Goal: Task Accomplishment & Management: Use online tool/utility

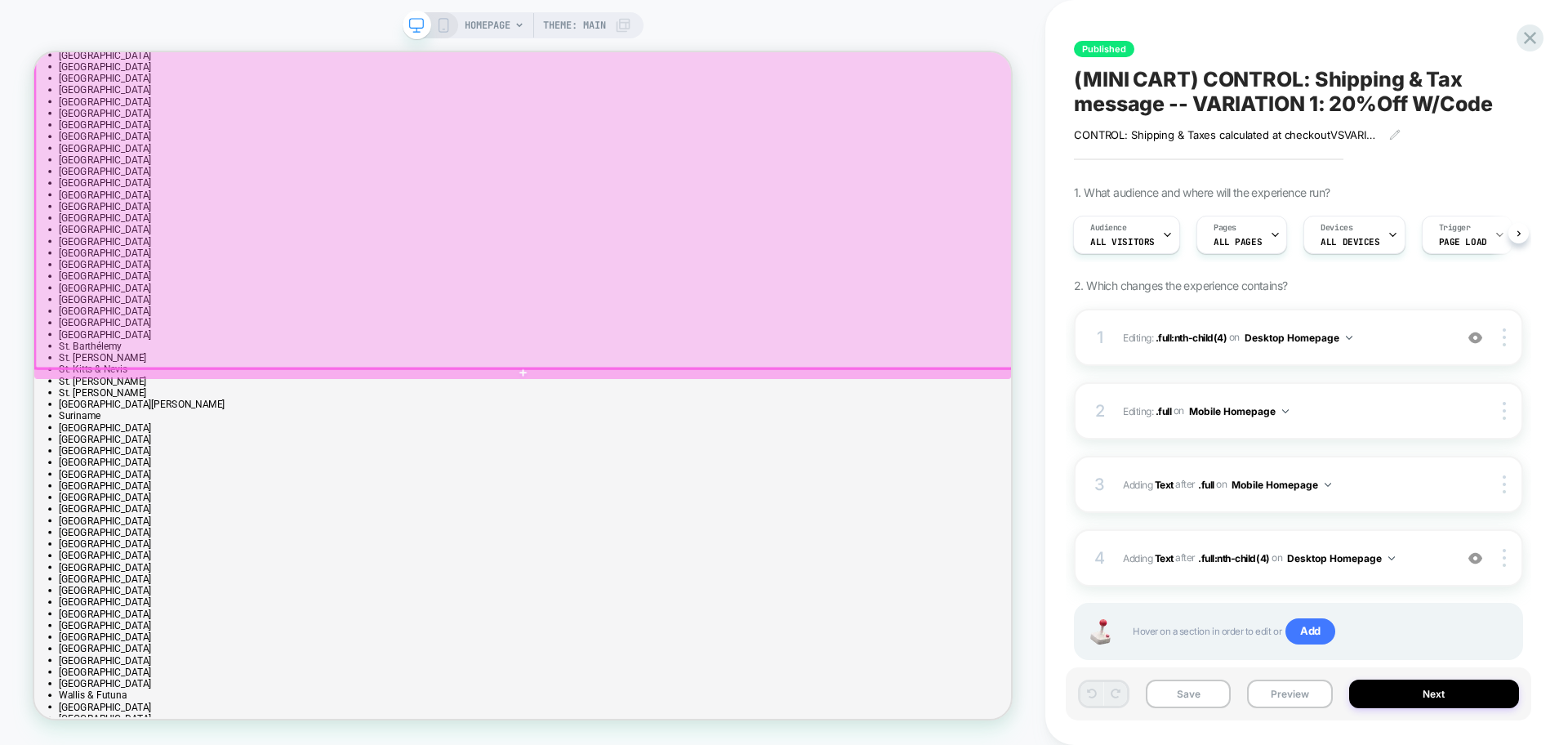
scroll to position [2859, 0]
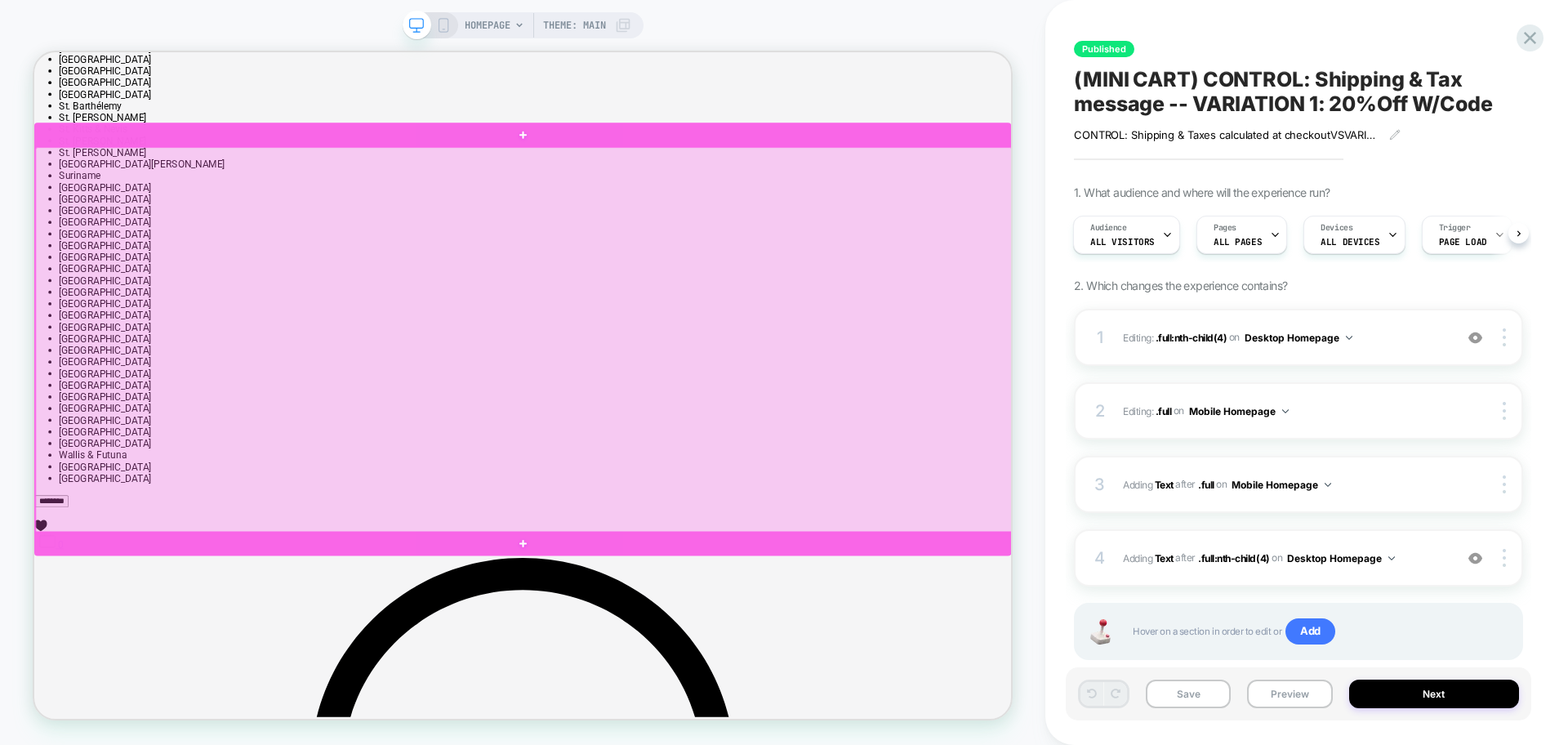
click at [906, 699] on div at bounding box center [685, 707] width 1302 height 32
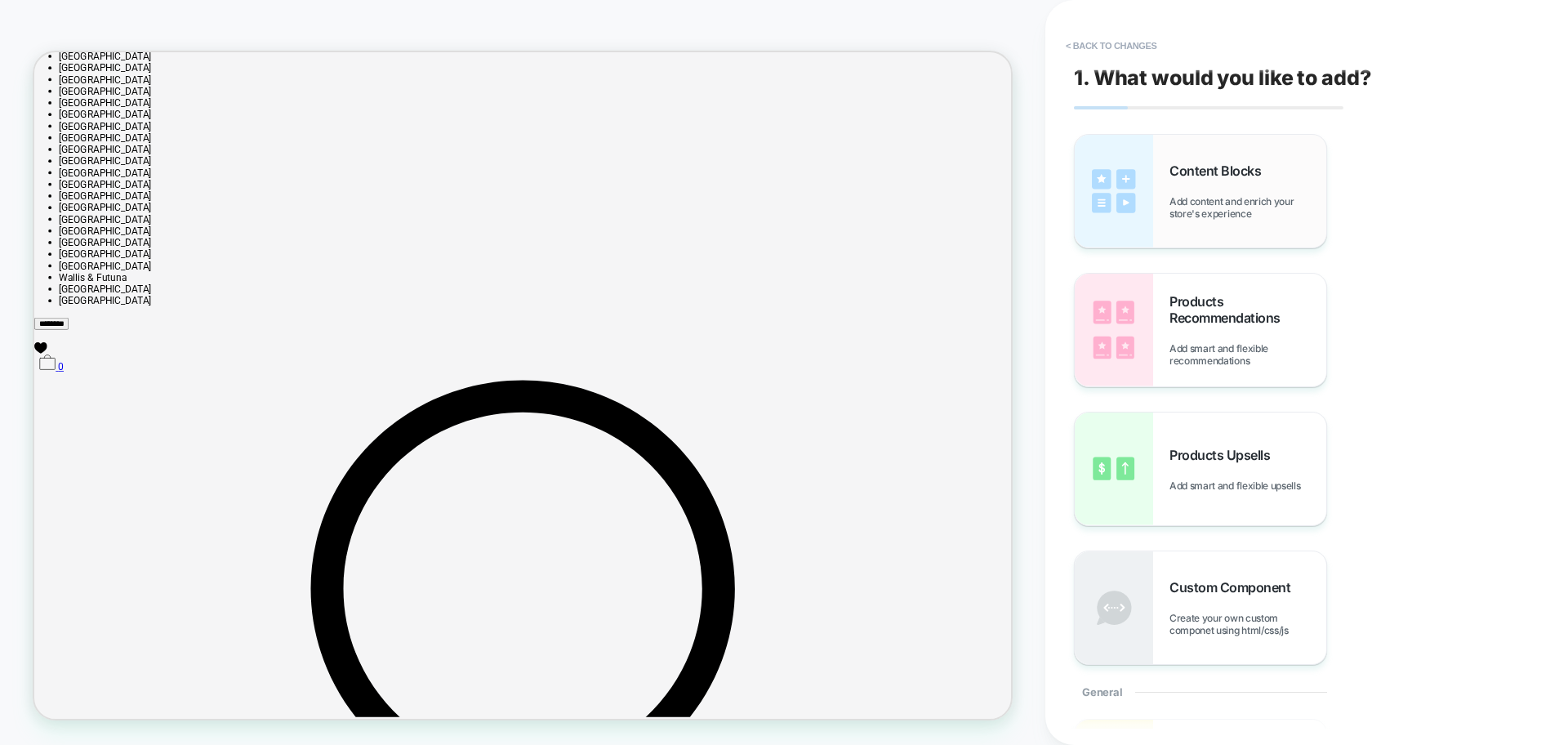
scroll to position [3100, 0]
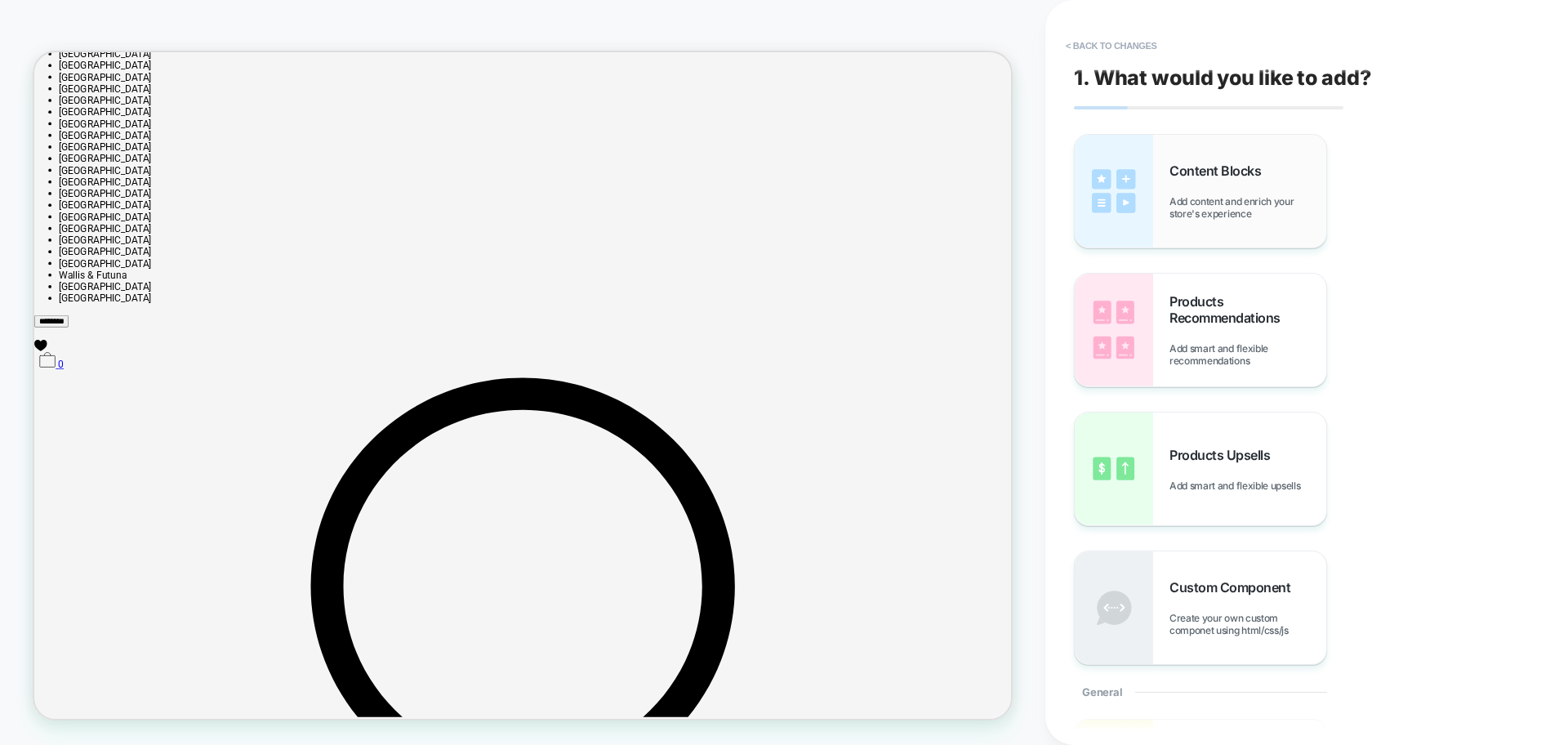
click at [1198, 195] on span "Add content and enrich your store's experience" at bounding box center [1249, 207] width 157 height 25
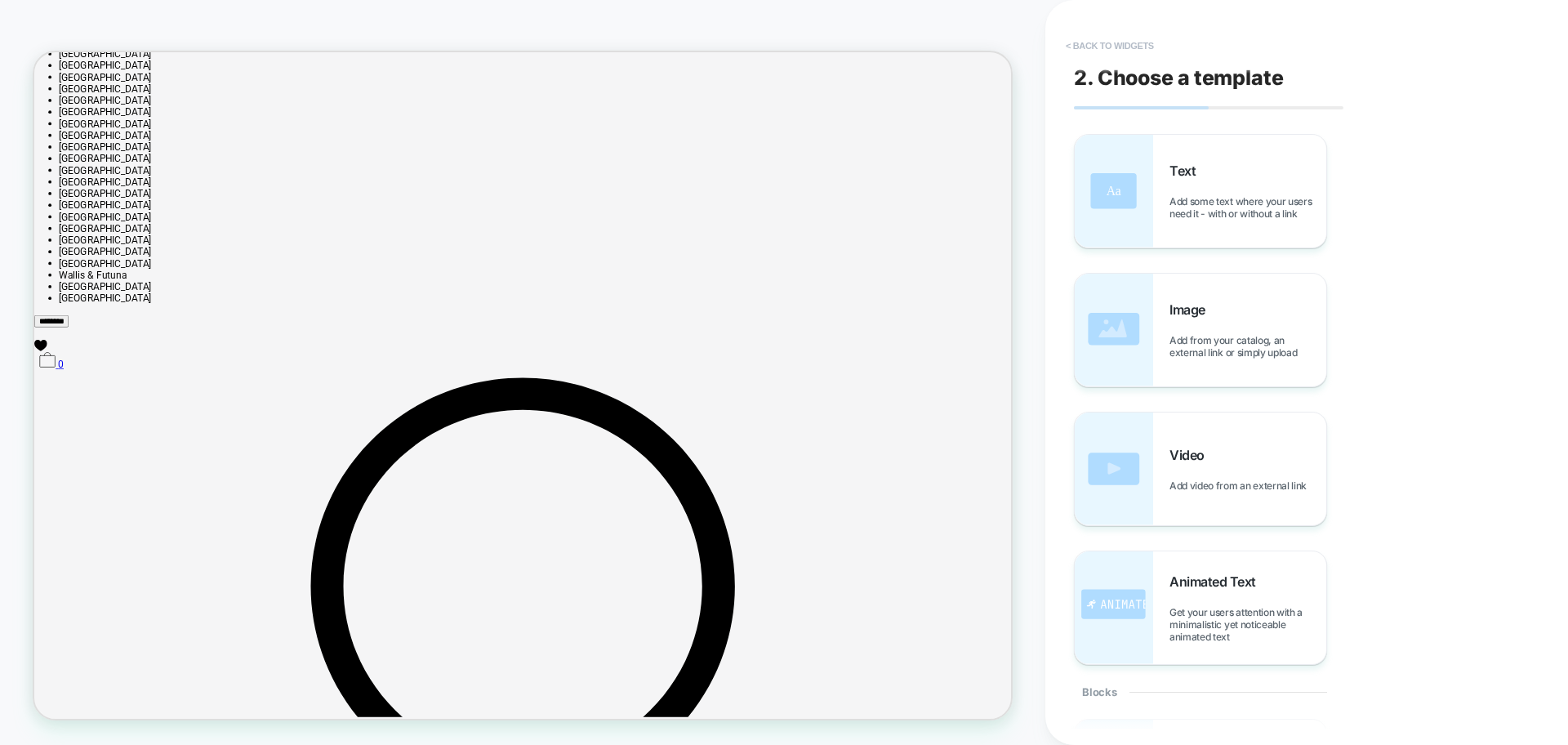
click at [1126, 48] on button "< Back to widgets" at bounding box center [1109, 45] width 105 height 26
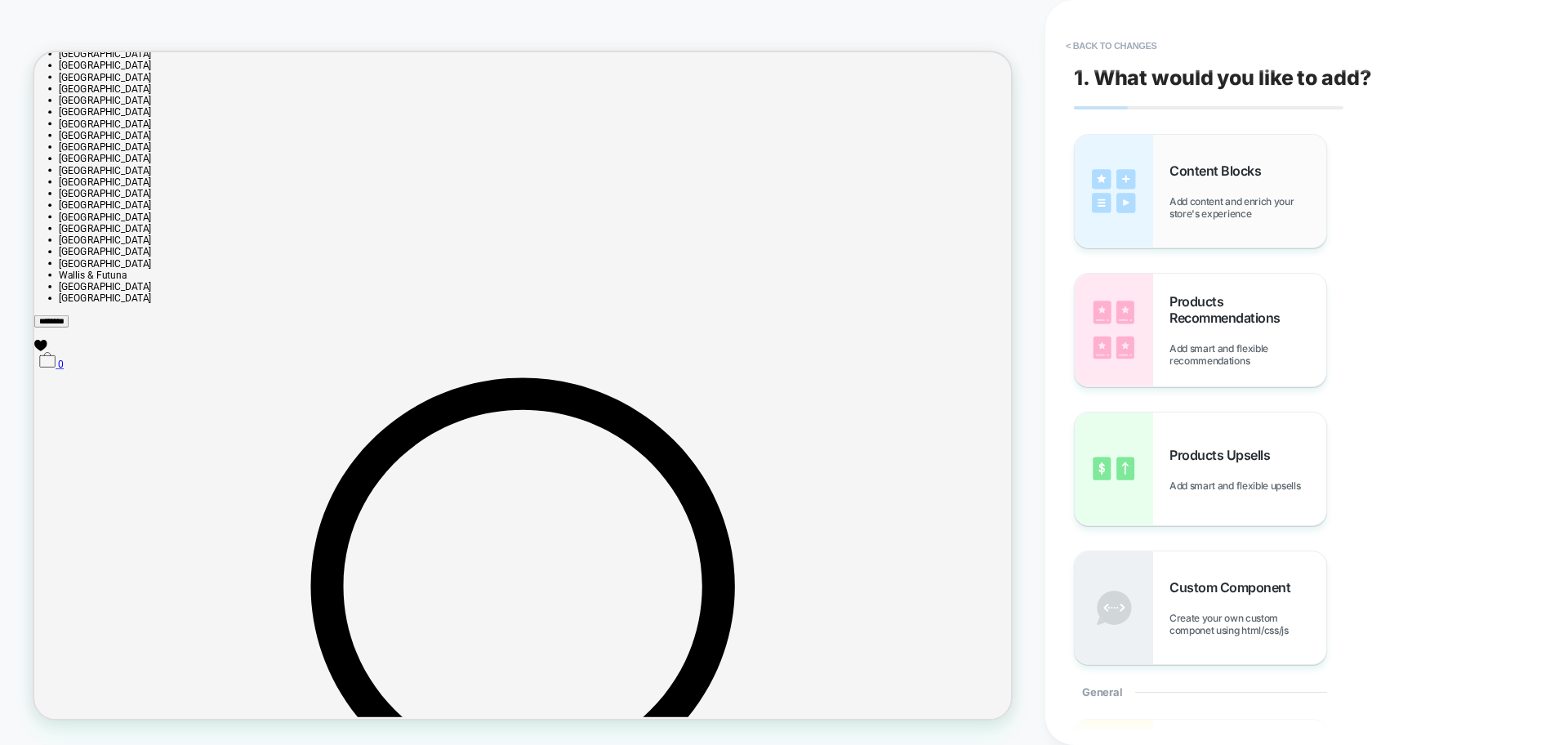
scroll to position [3094, 0]
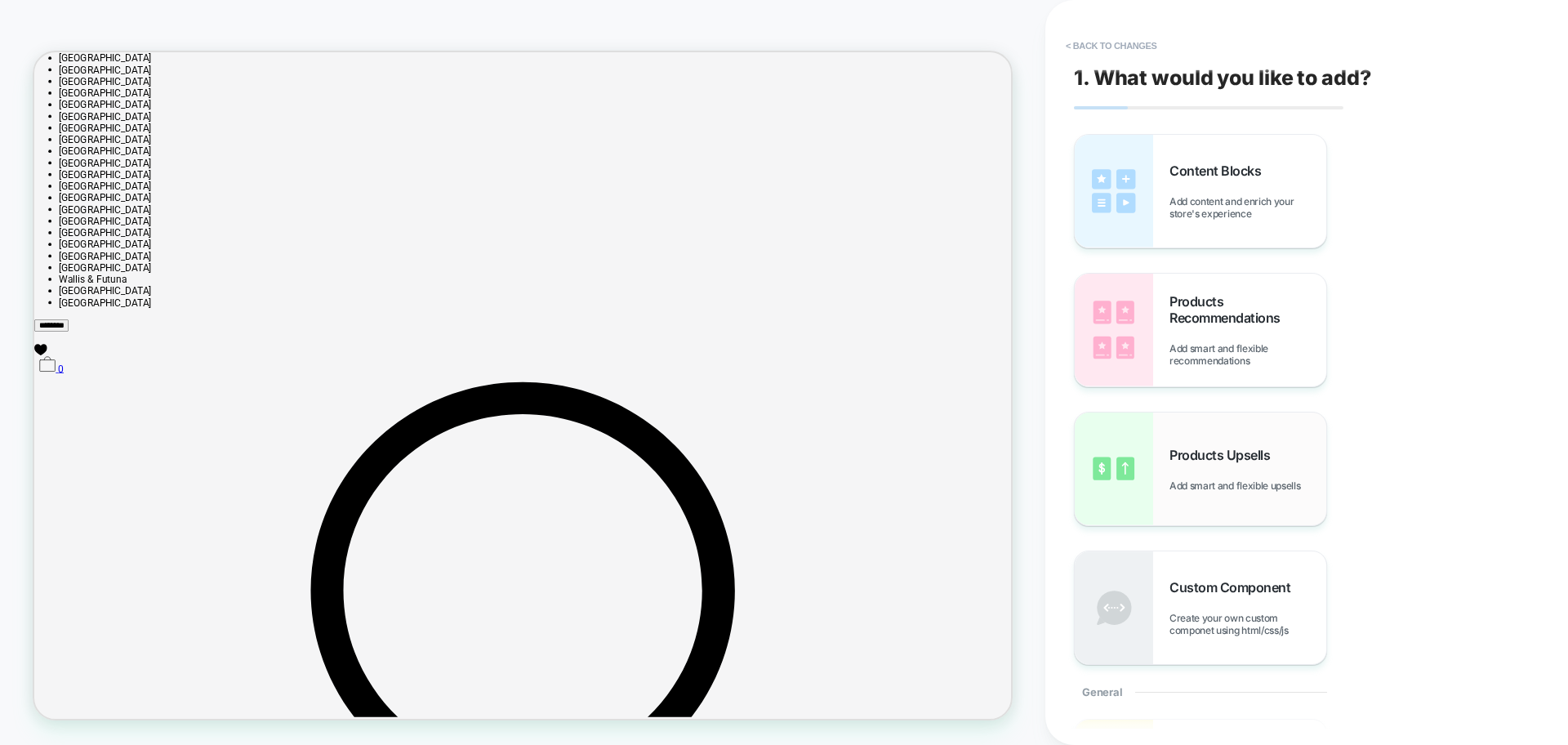
click at [1200, 464] on div "Products Upsells Add smart and flexible upsells" at bounding box center [1249, 470] width 157 height 45
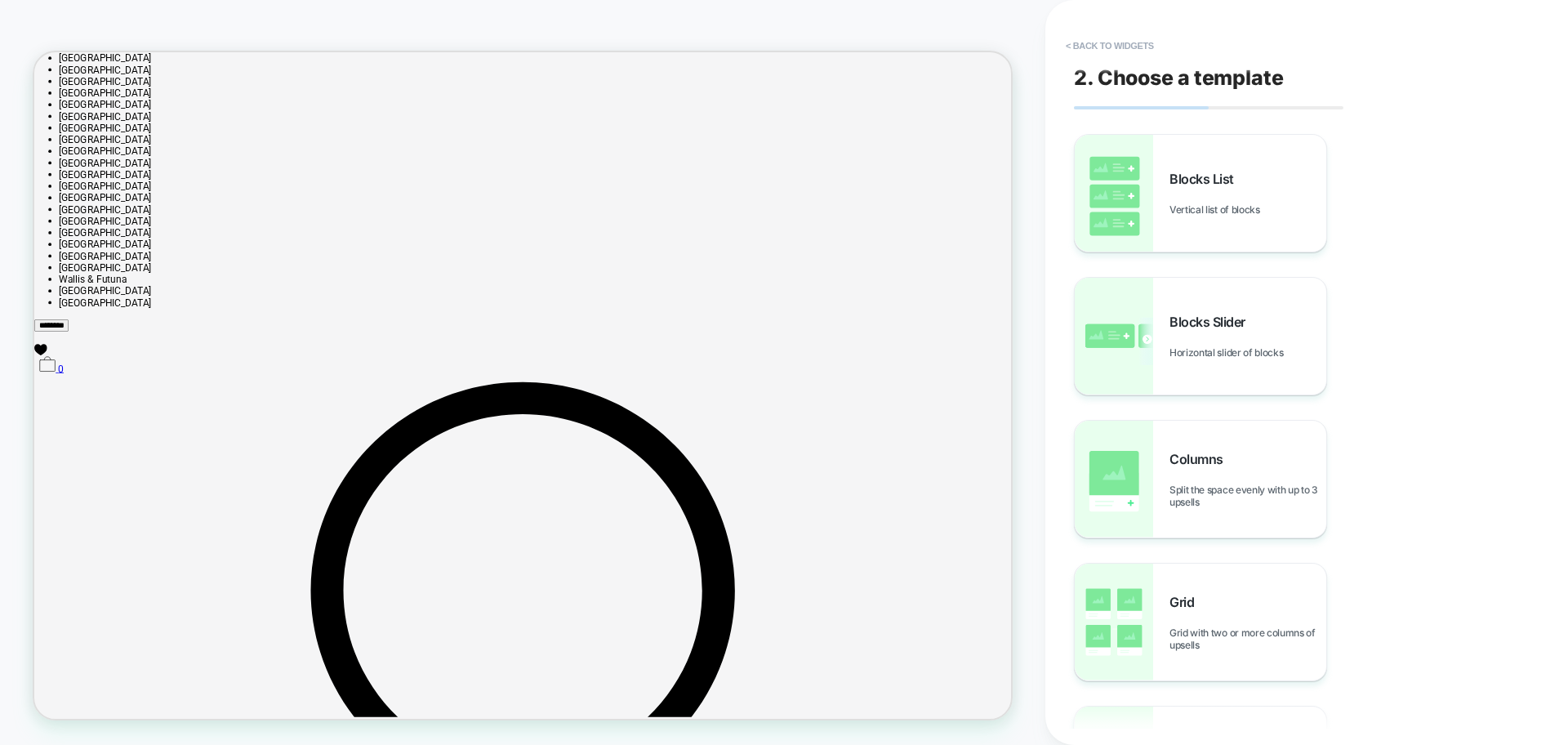
click at [34, 52] on icon at bounding box center [34, 52] width 0 height 0
click at [1270, 198] on div "Blocks List Vertical list of blocks" at bounding box center [1249, 193] width 157 height 45
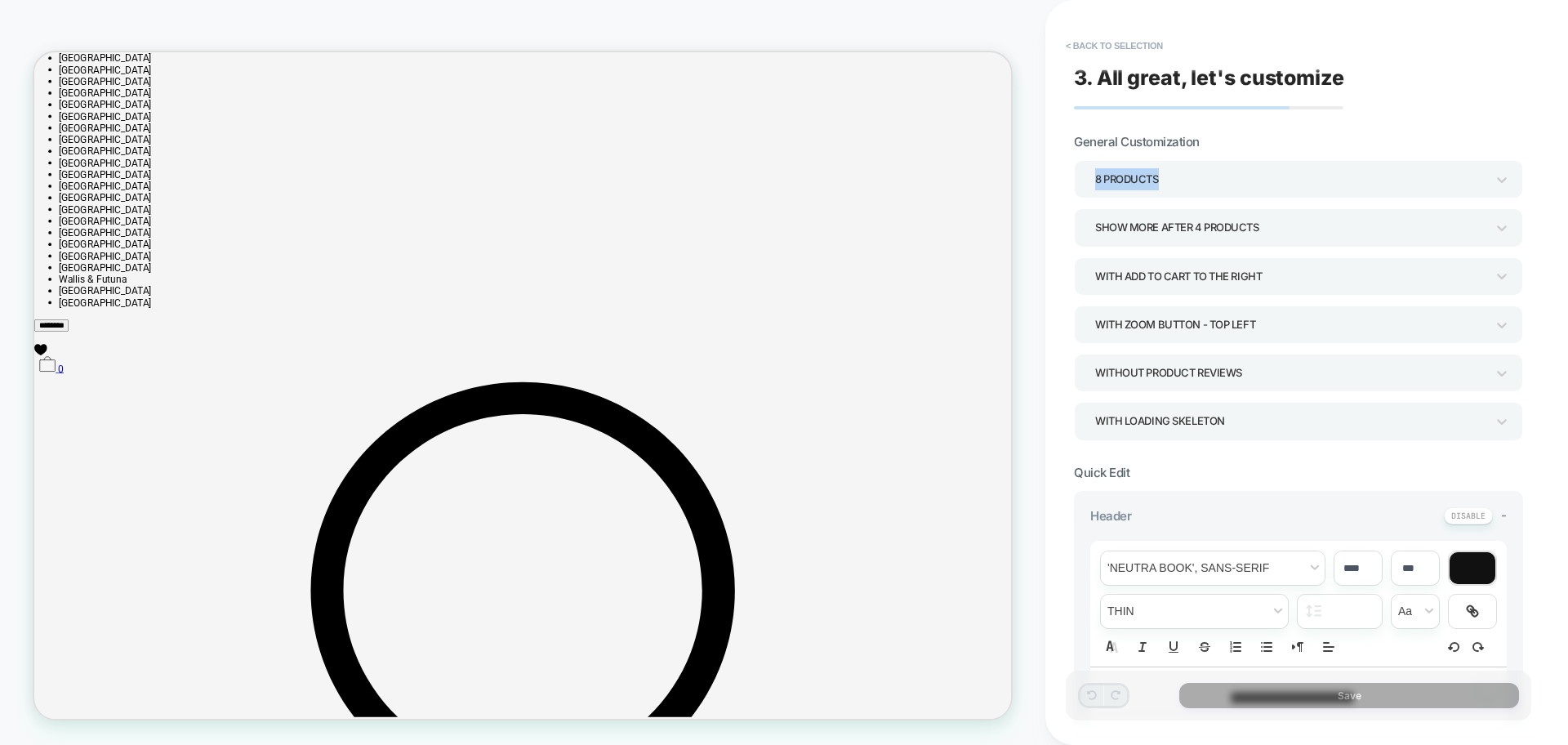
click at [1270, 198] on div "8 Products" at bounding box center [1298, 178] width 449 height 37
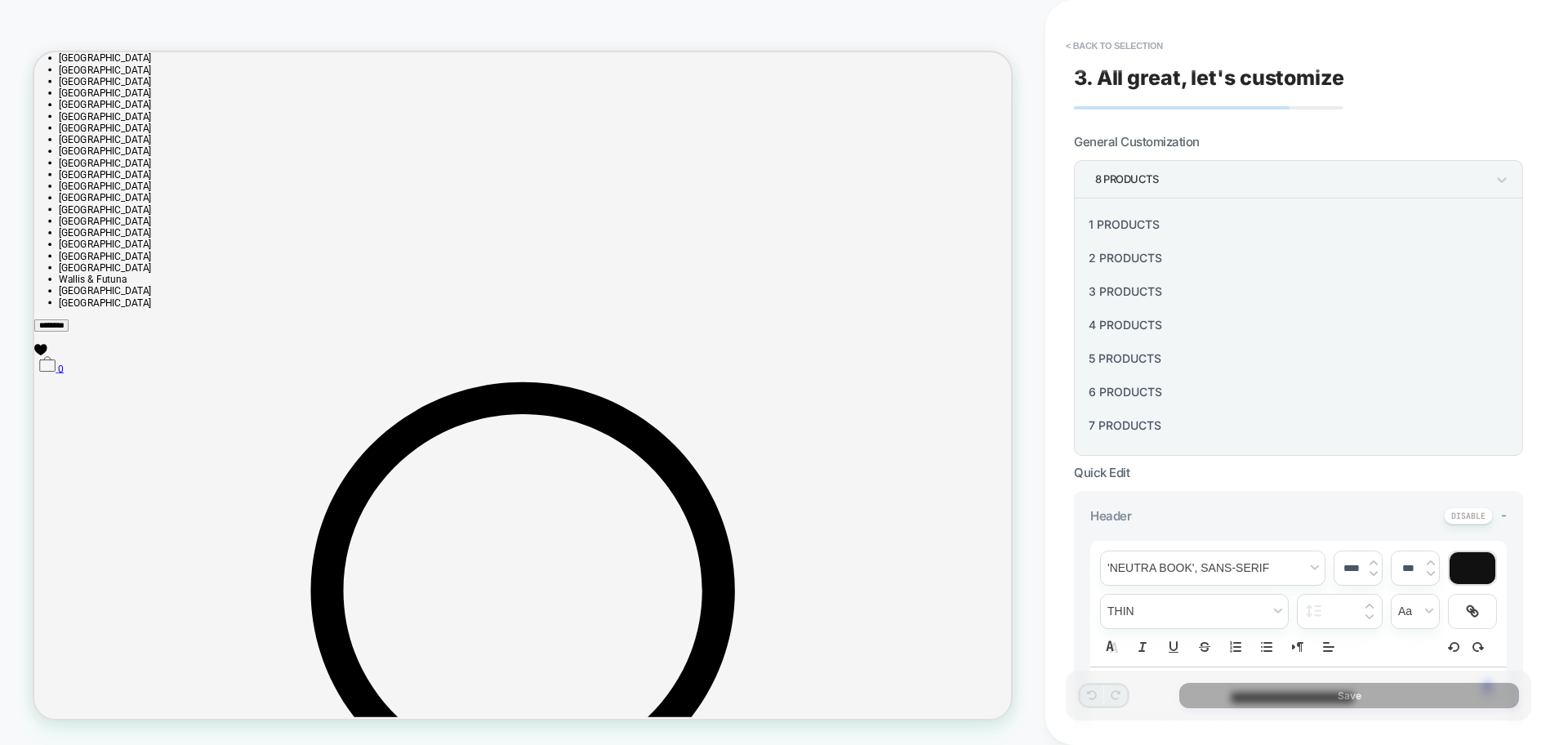
click at [995, 456] on div at bounding box center [784, 372] width 1568 height 745
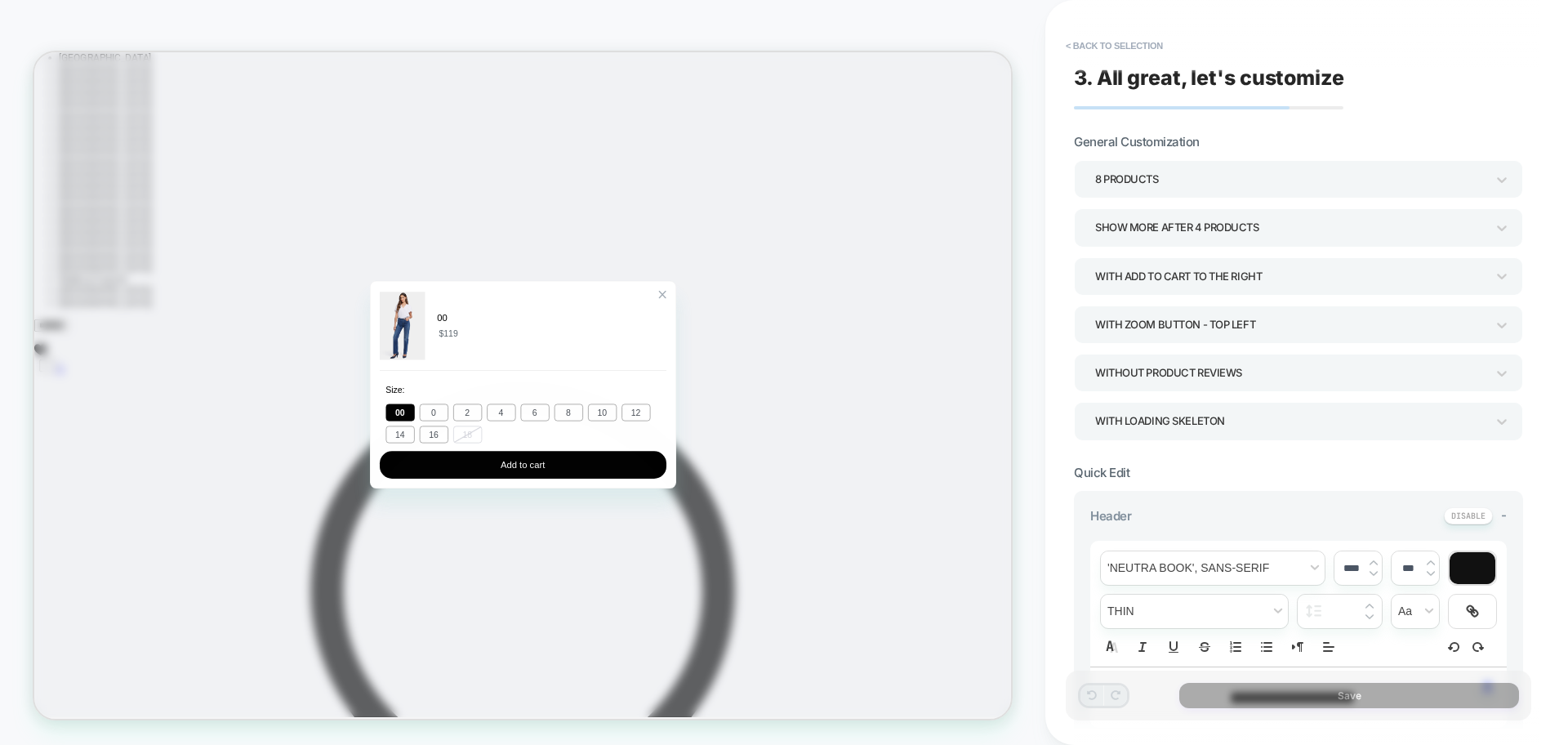
click at [715, 580] on div "00 0 2 4 6 8 10 12 14 16 18" at bounding box center [685, 551] width 366 height 59
click at [717, 601] on button "Add to cart" at bounding box center [686, 603] width 382 height 37
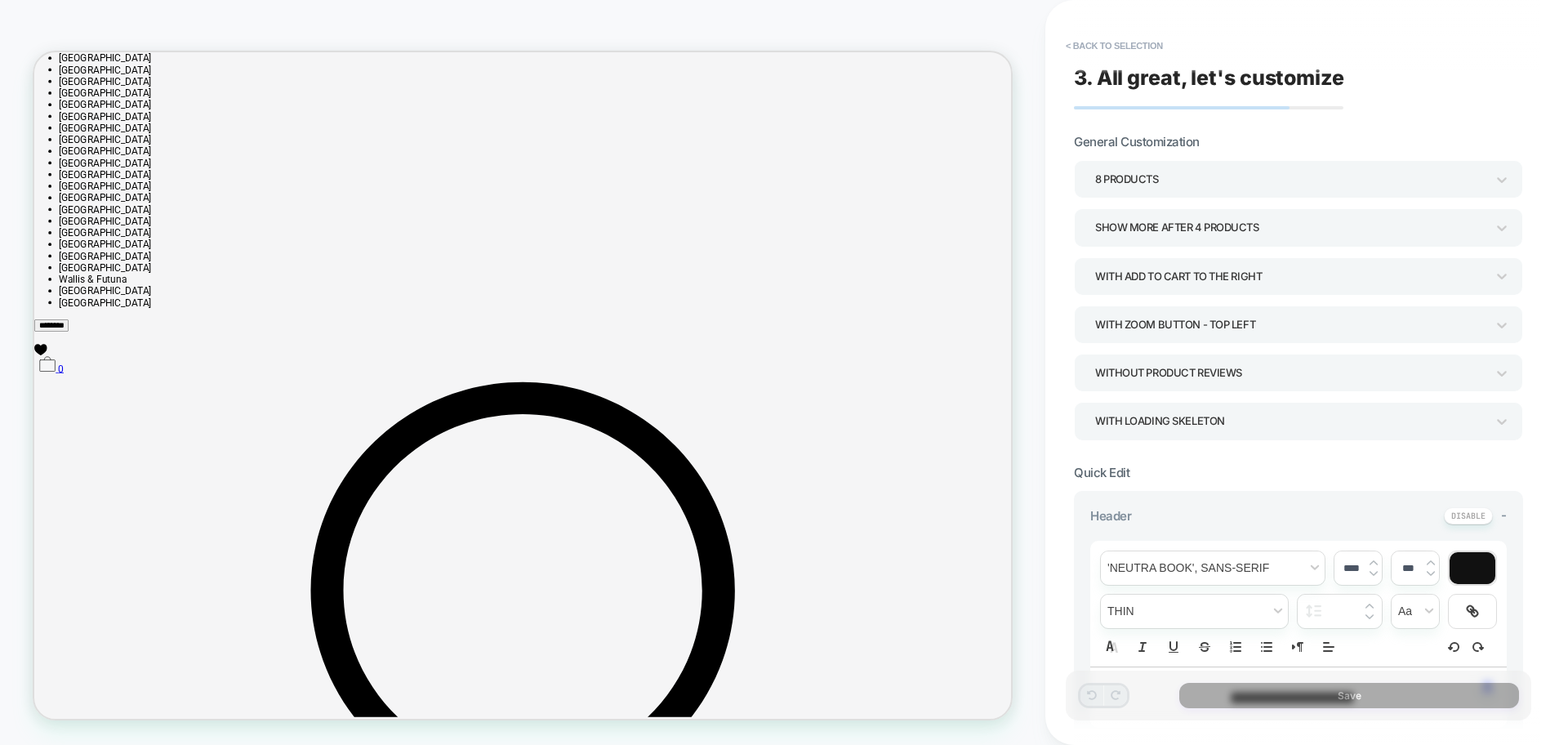
click at [74, 467] on span "0" at bounding box center [71, 474] width 8 height 16
click at [1107, 41] on button "< Back to selection" at bounding box center [1114, 45] width 114 height 26
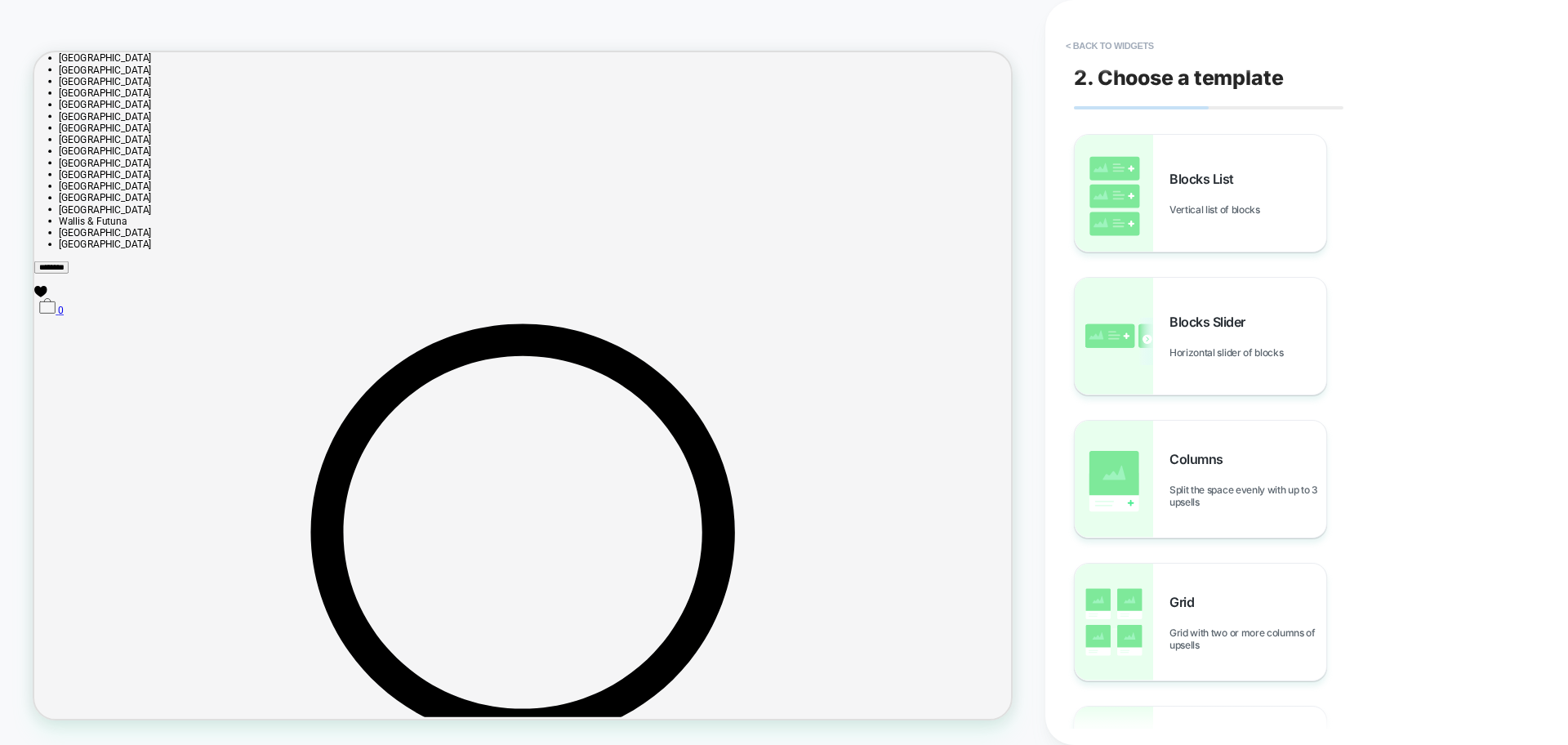
scroll to position [3175, 0]
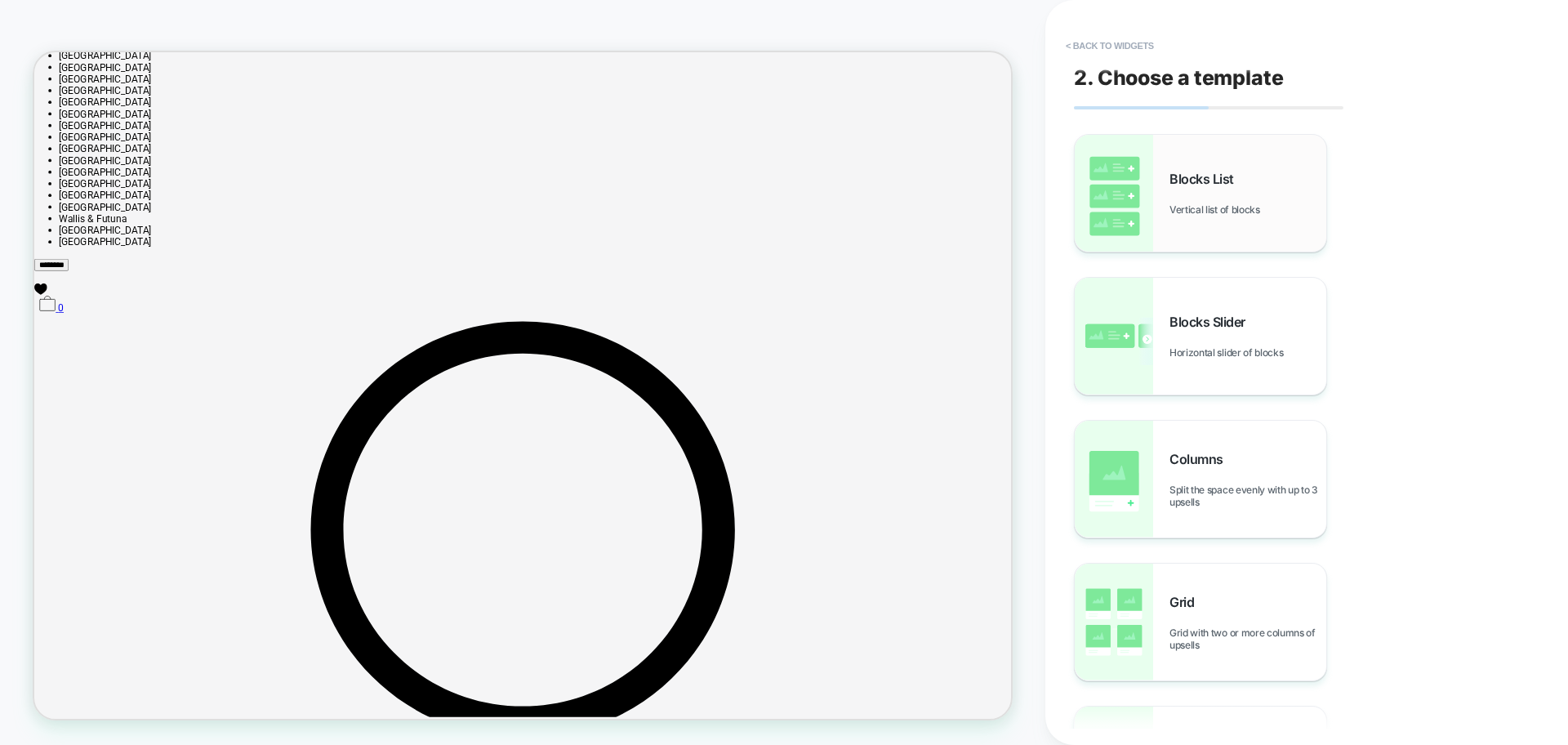
click at [1137, 177] on img at bounding box center [1114, 193] width 78 height 117
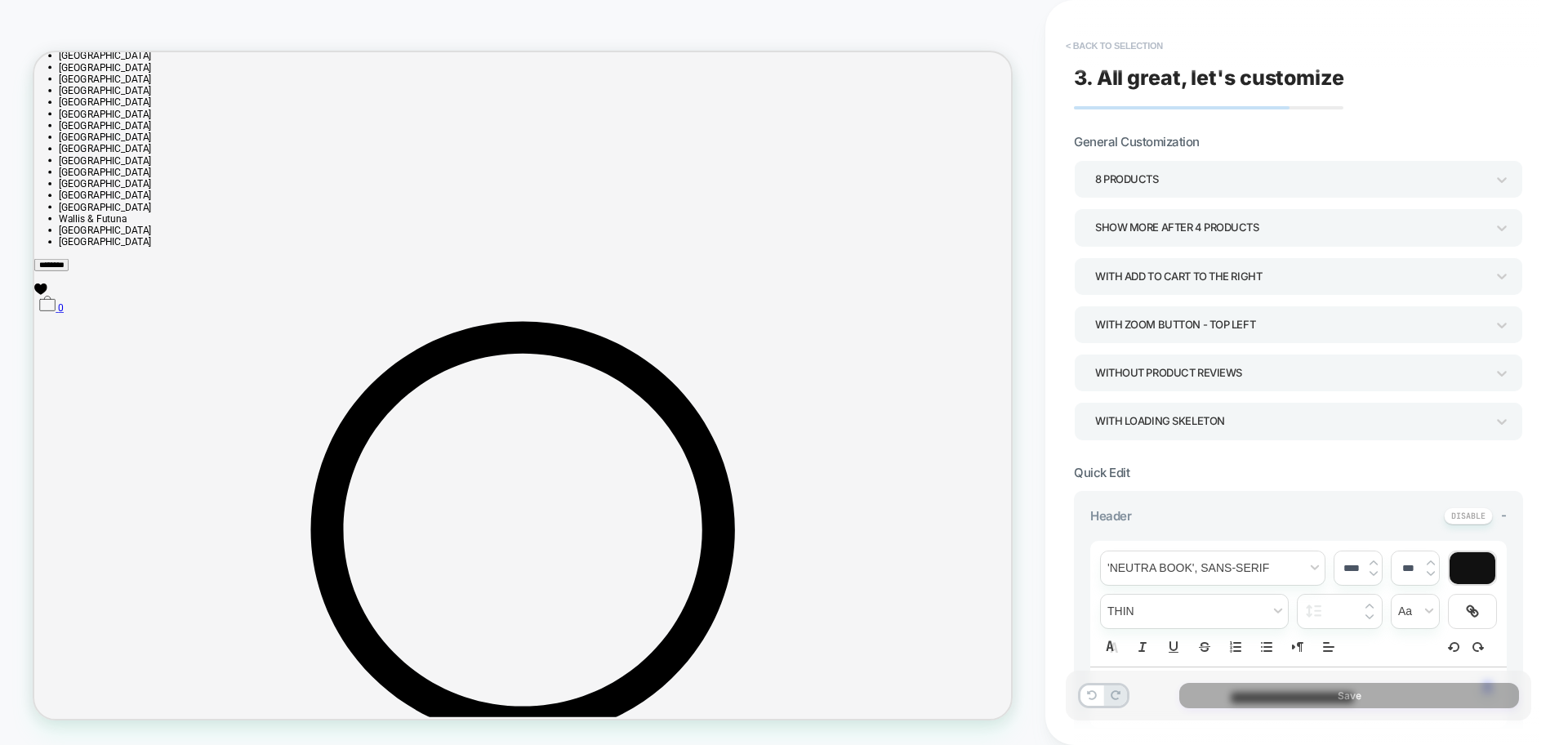
click at [1109, 37] on button "< Back to selection" at bounding box center [1114, 45] width 114 height 26
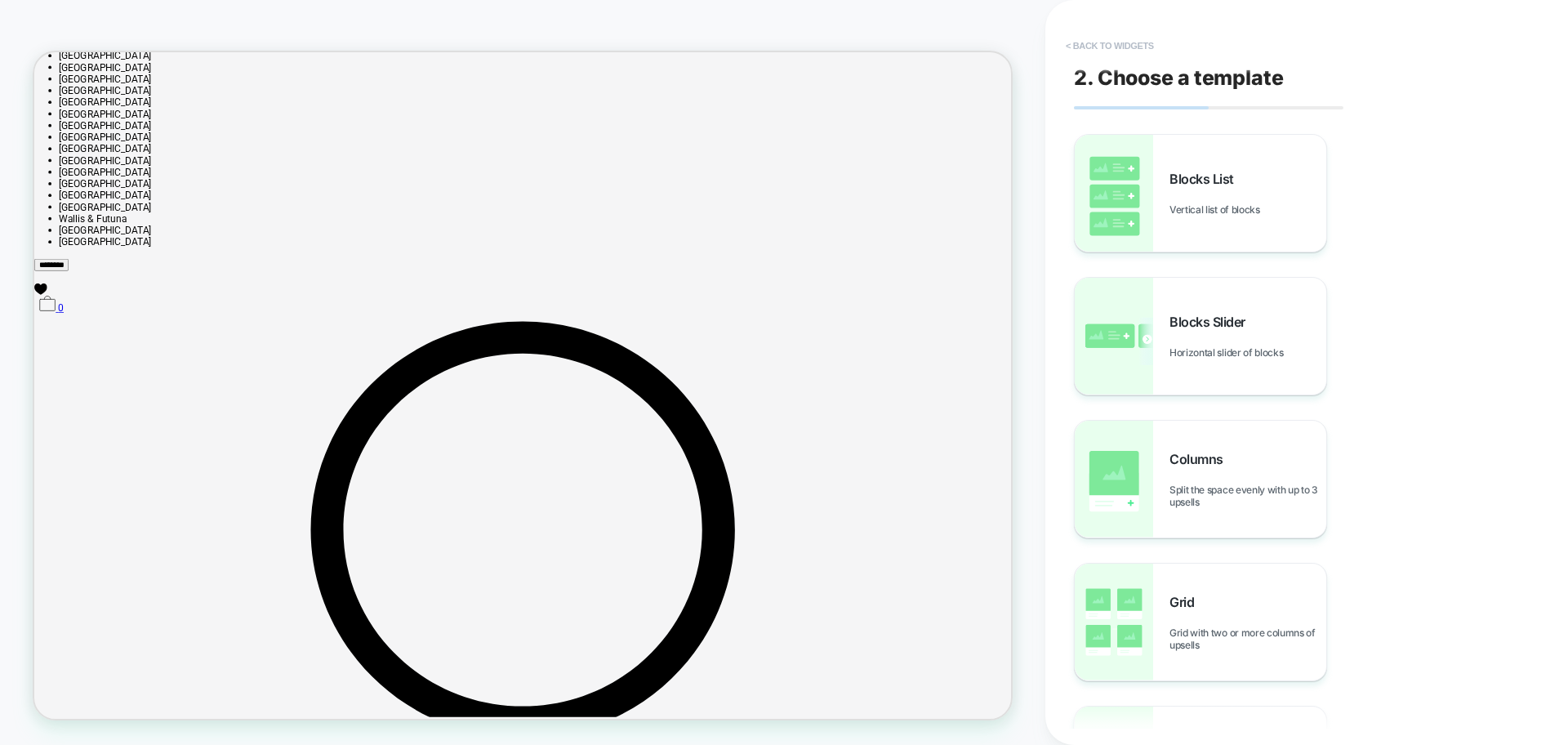
click at [1111, 43] on button "< Back to widgets" at bounding box center [1109, 45] width 105 height 26
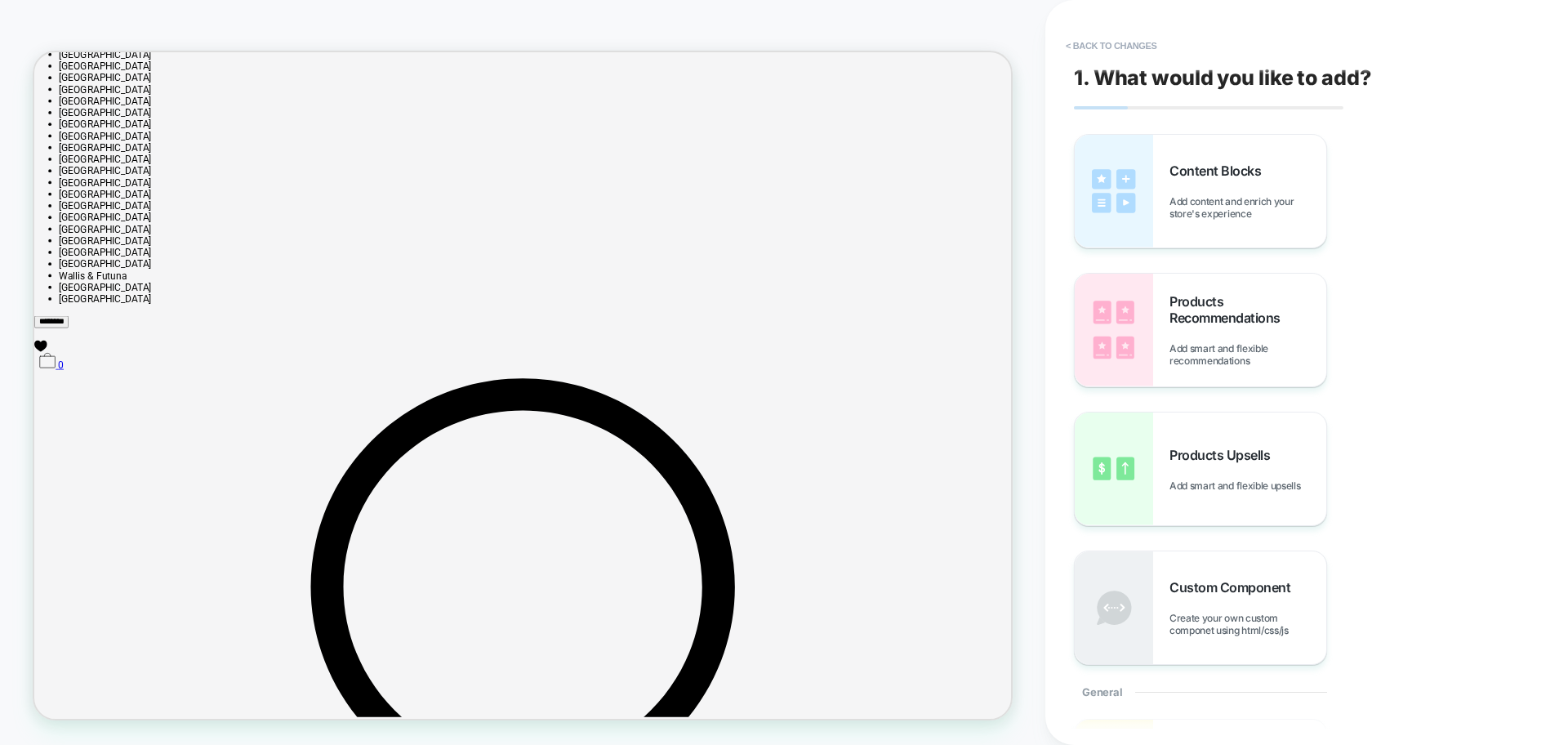
scroll to position [3097, 0]
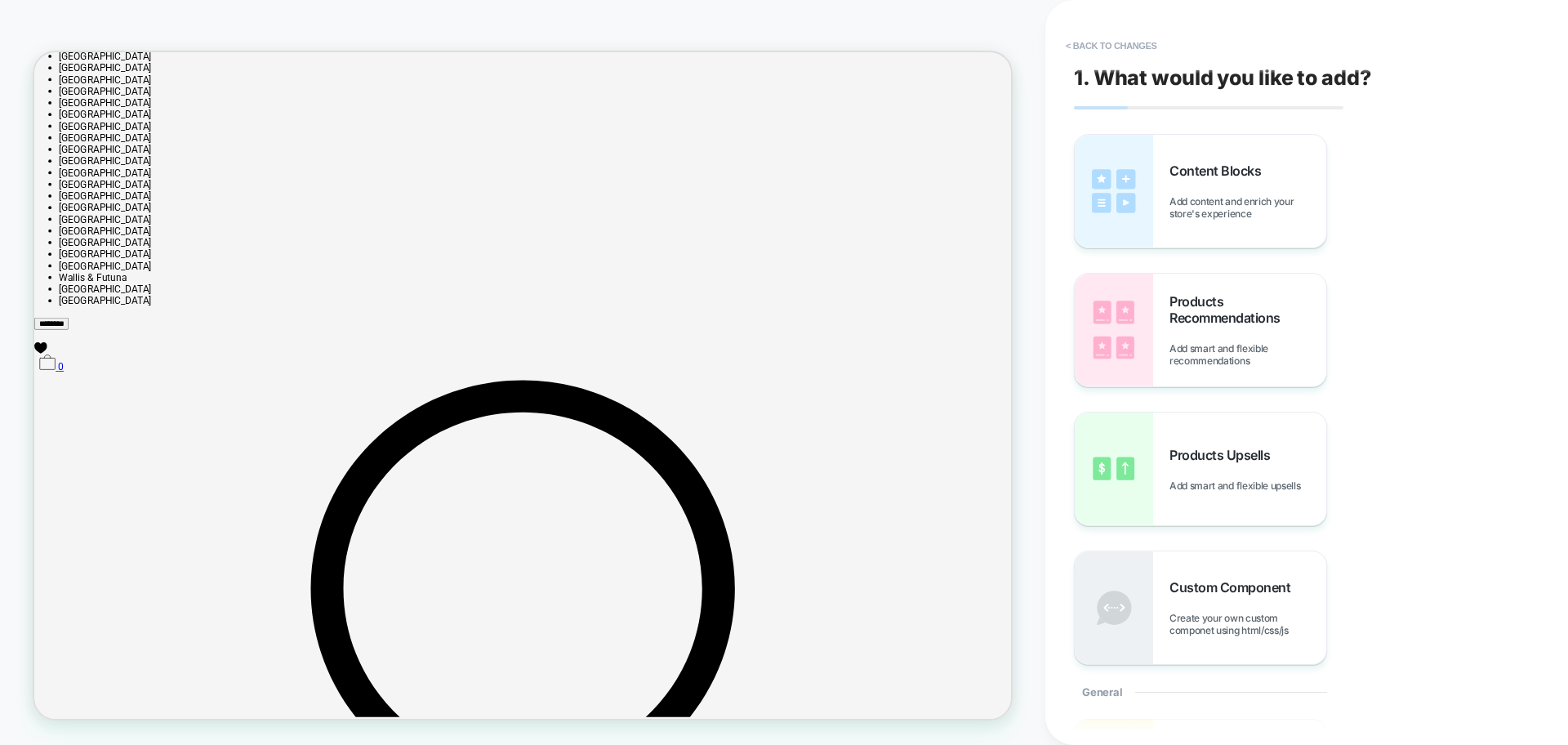
click at [1111, 43] on button "< Back to changes" at bounding box center [1111, 45] width 108 height 26
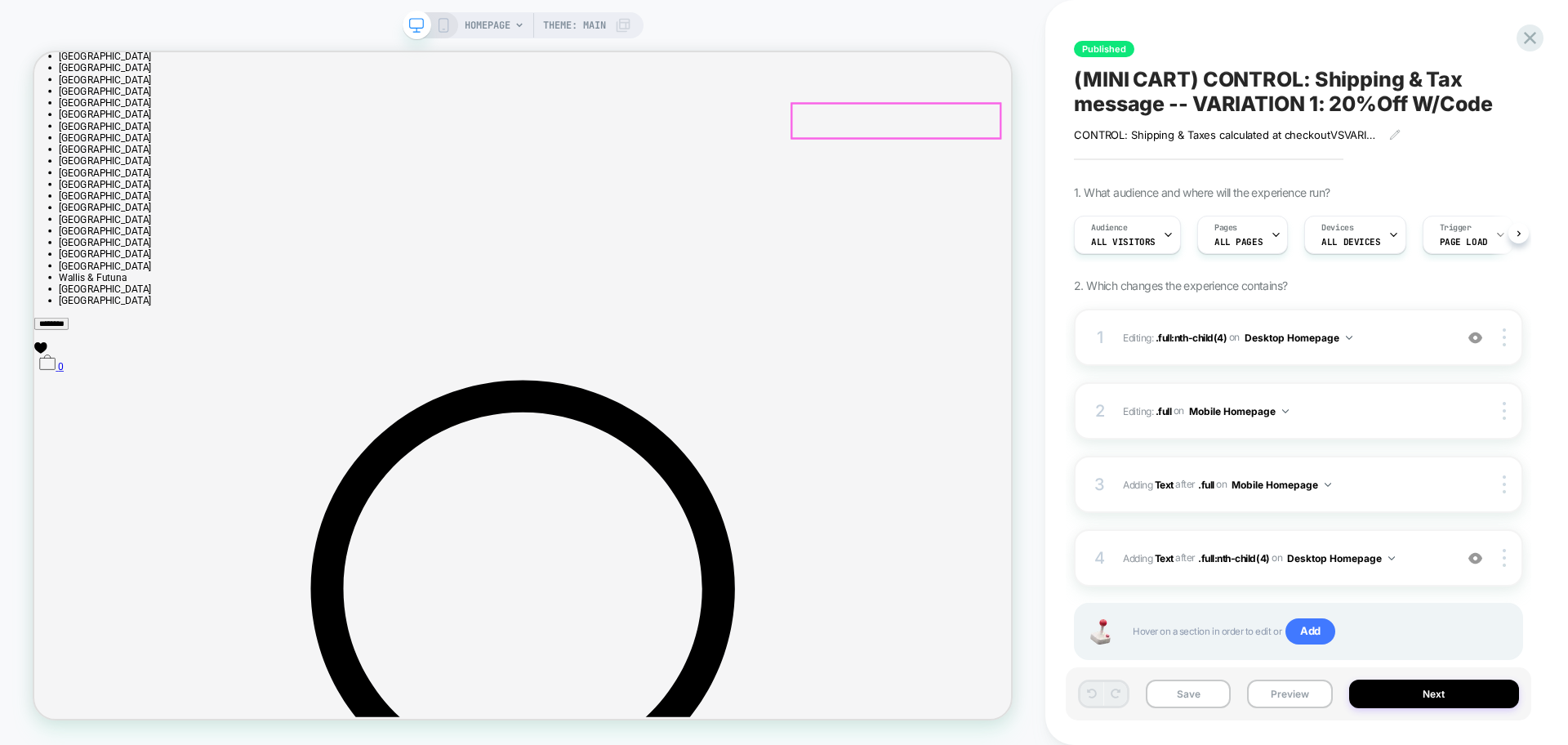
scroll to position [0, 1]
click at [1192, 180] on div at bounding box center [1181, 176] width 277 height 40
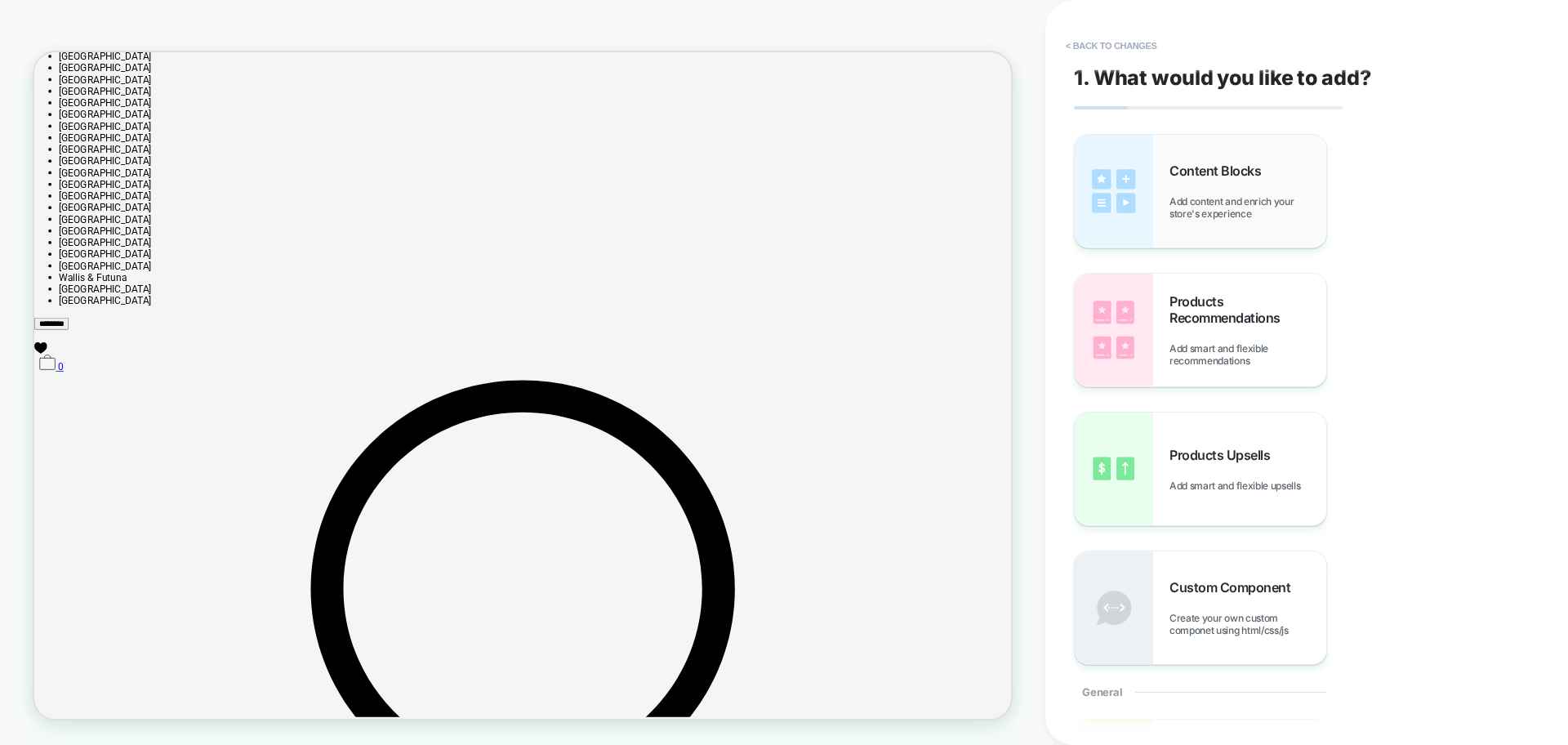
click at [1266, 209] on span "Add content and enrich your store's experience" at bounding box center [1249, 207] width 157 height 25
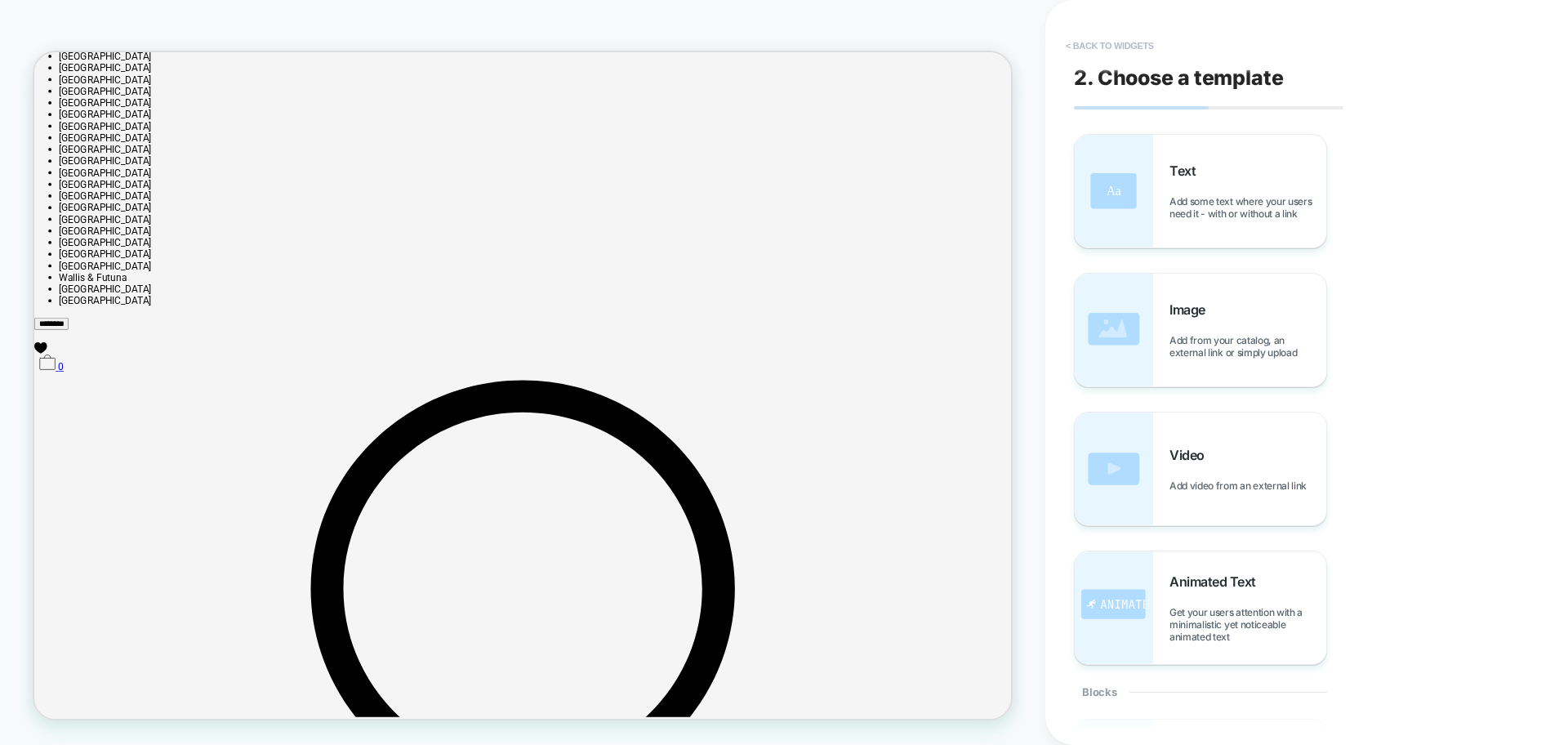
click at [1139, 44] on button "< Back to widgets" at bounding box center [1109, 45] width 105 height 26
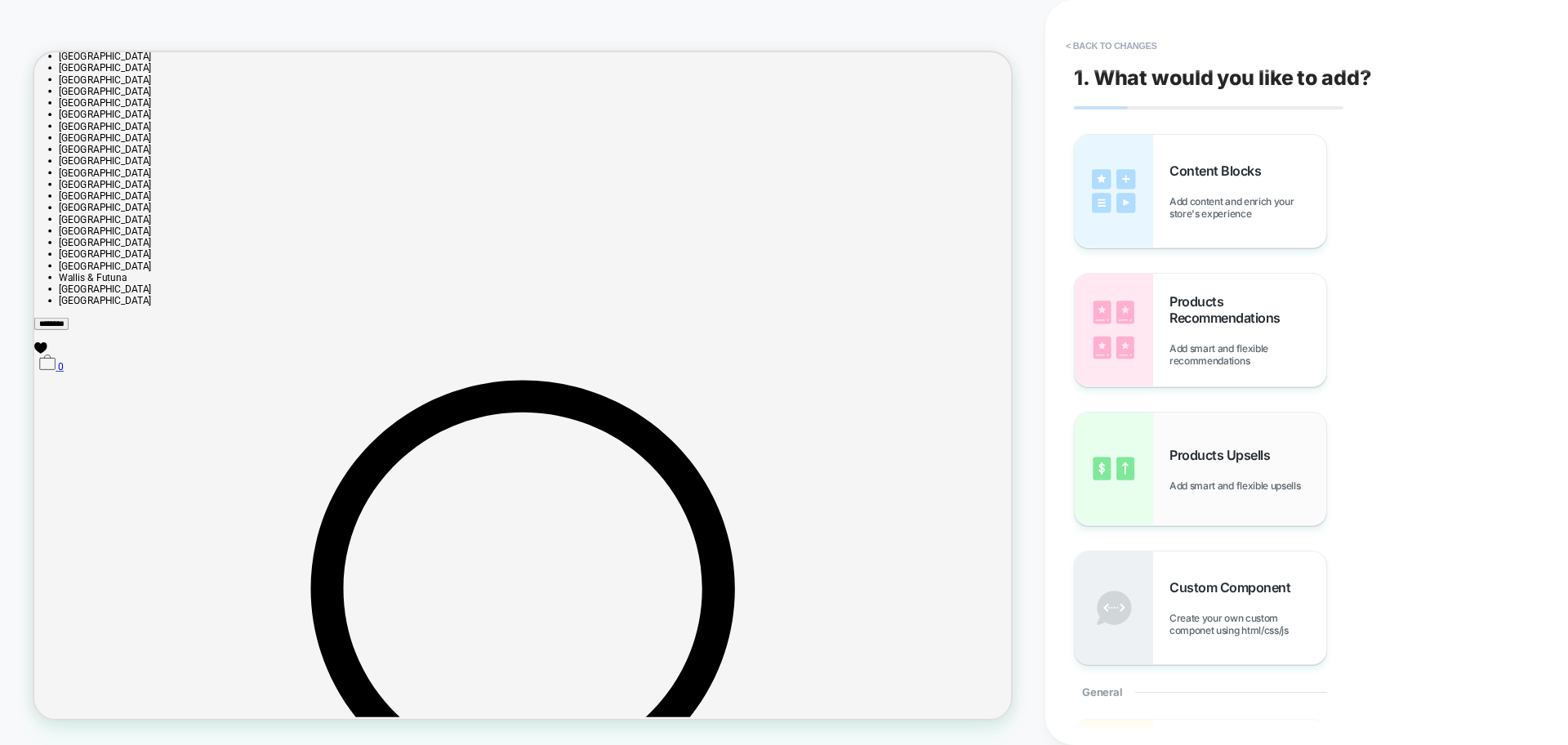
click at [1229, 472] on div "Products Upsells Add smart and flexible upsells" at bounding box center [1249, 470] width 157 height 45
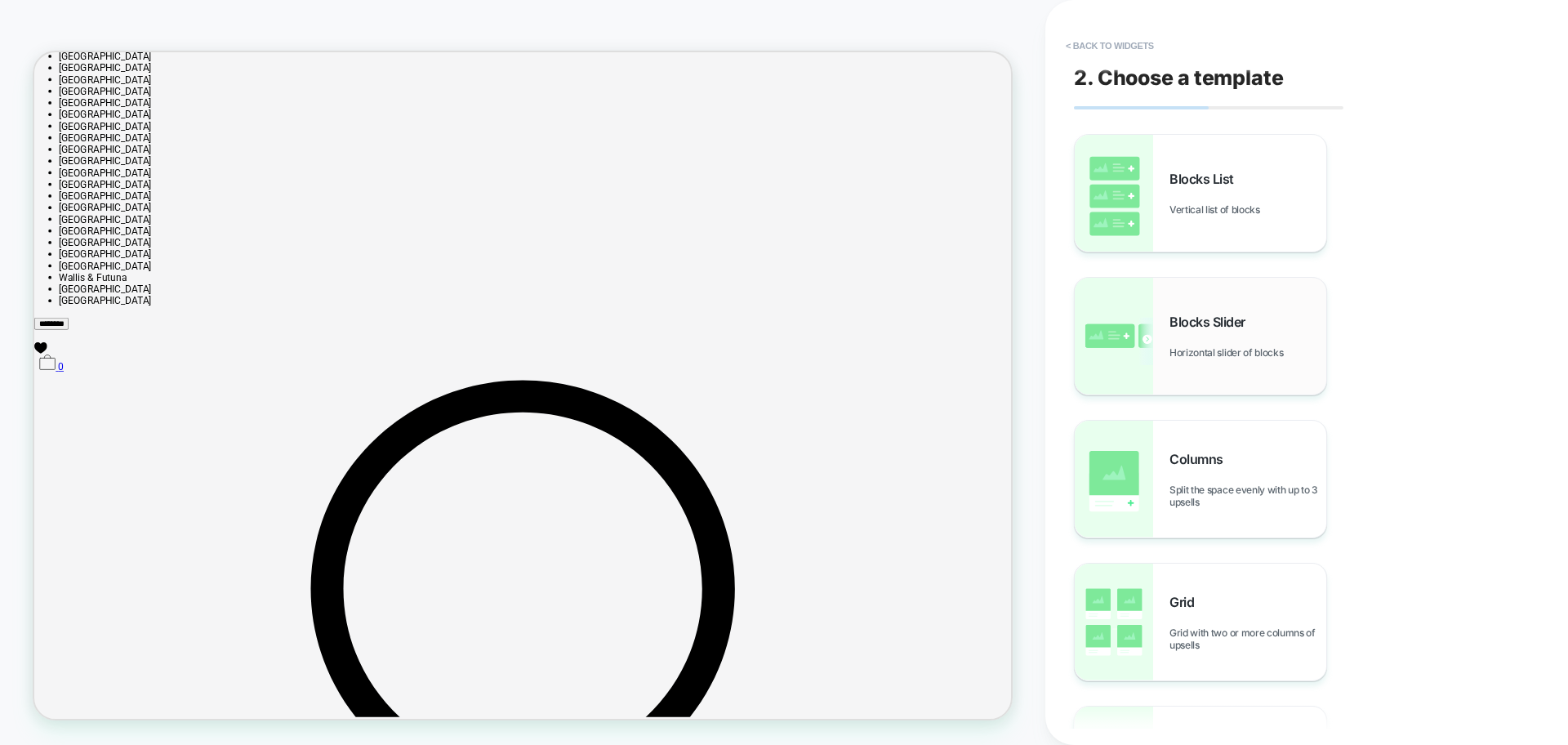
click at [1229, 312] on div "Blocks Slider Horizontal slider of blocks" at bounding box center [1200, 335] width 252 height 117
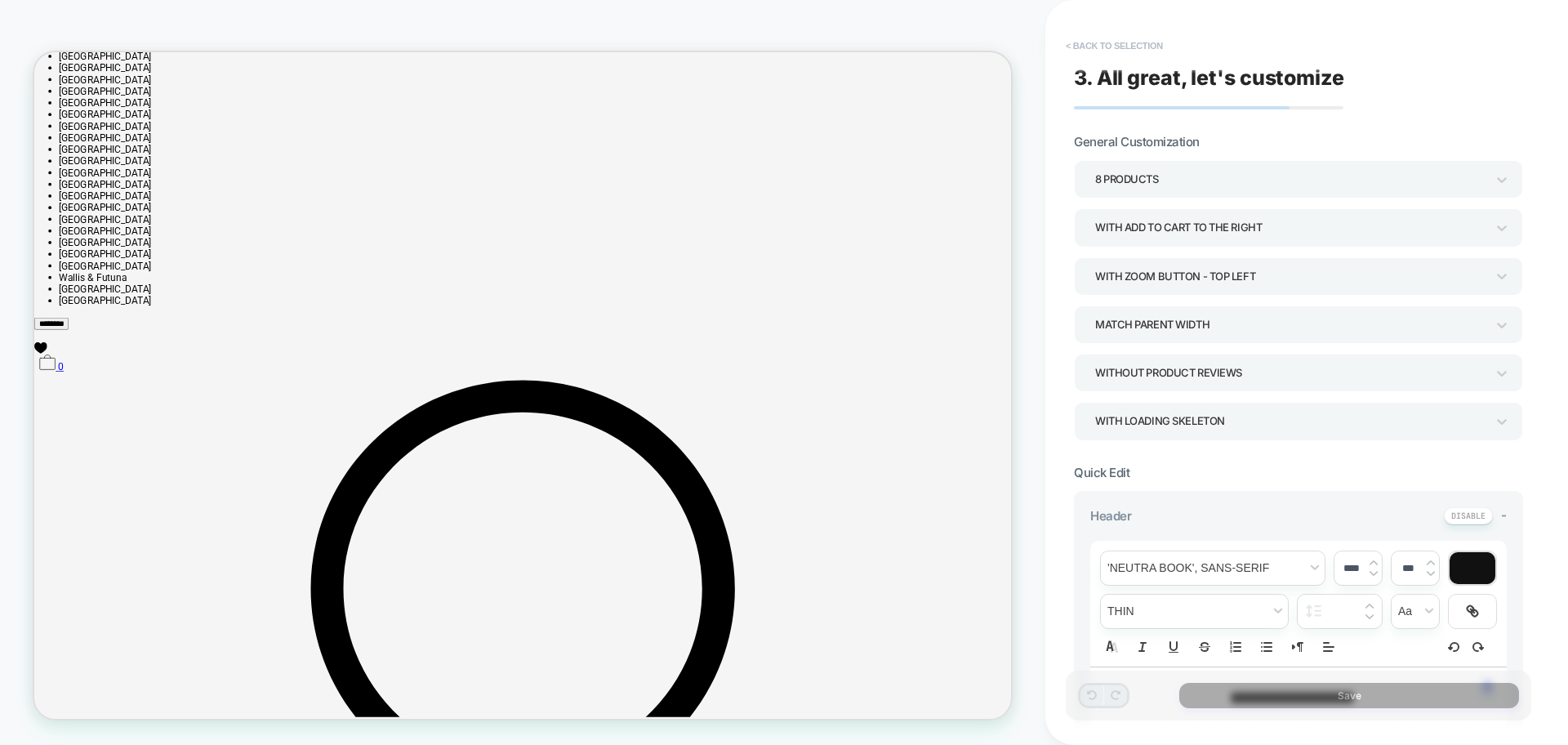
click at [1104, 51] on button "< Back to selection" at bounding box center [1114, 45] width 114 height 26
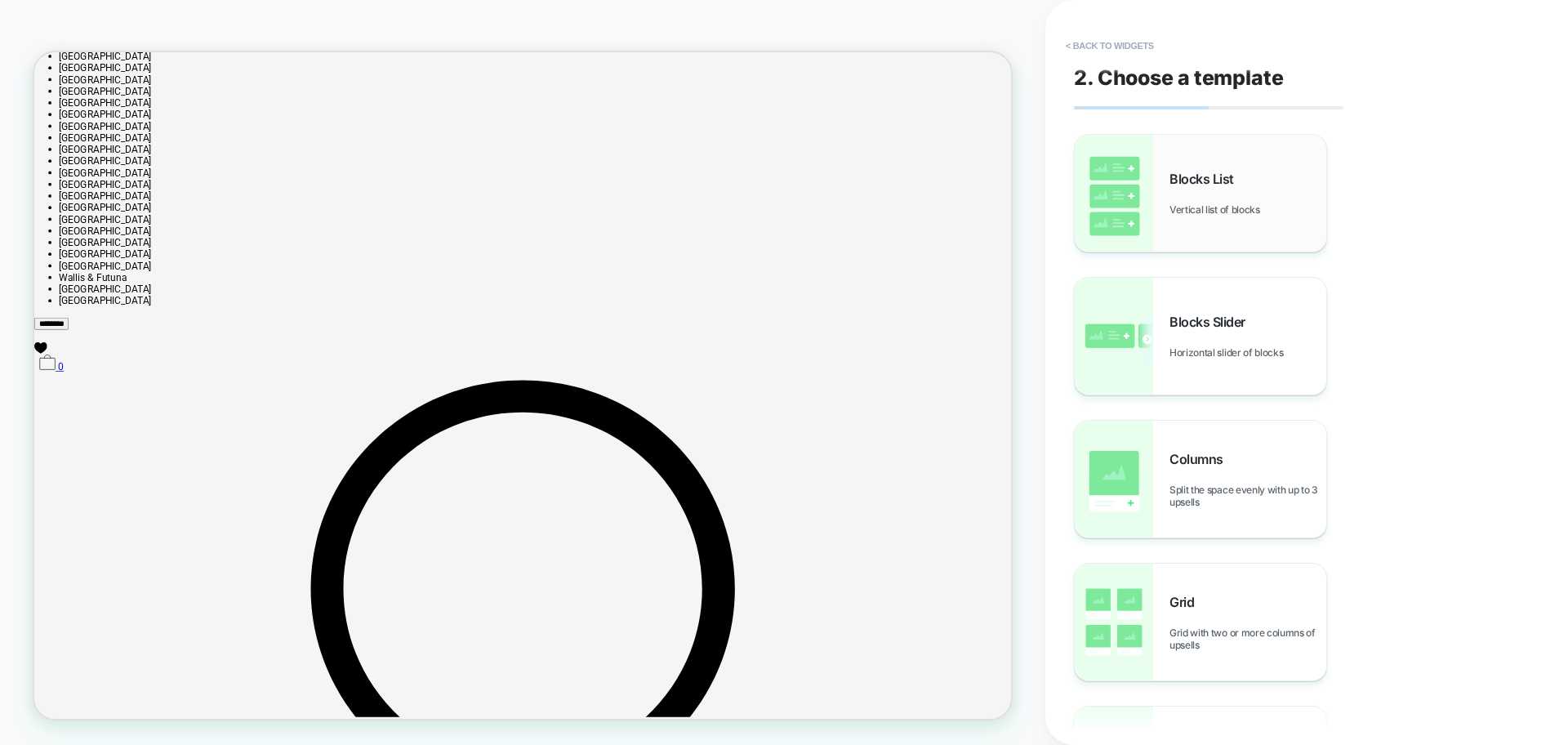
click at [1180, 194] on div "Blocks List Vertical list of blocks" at bounding box center [1249, 193] width 157 height 45
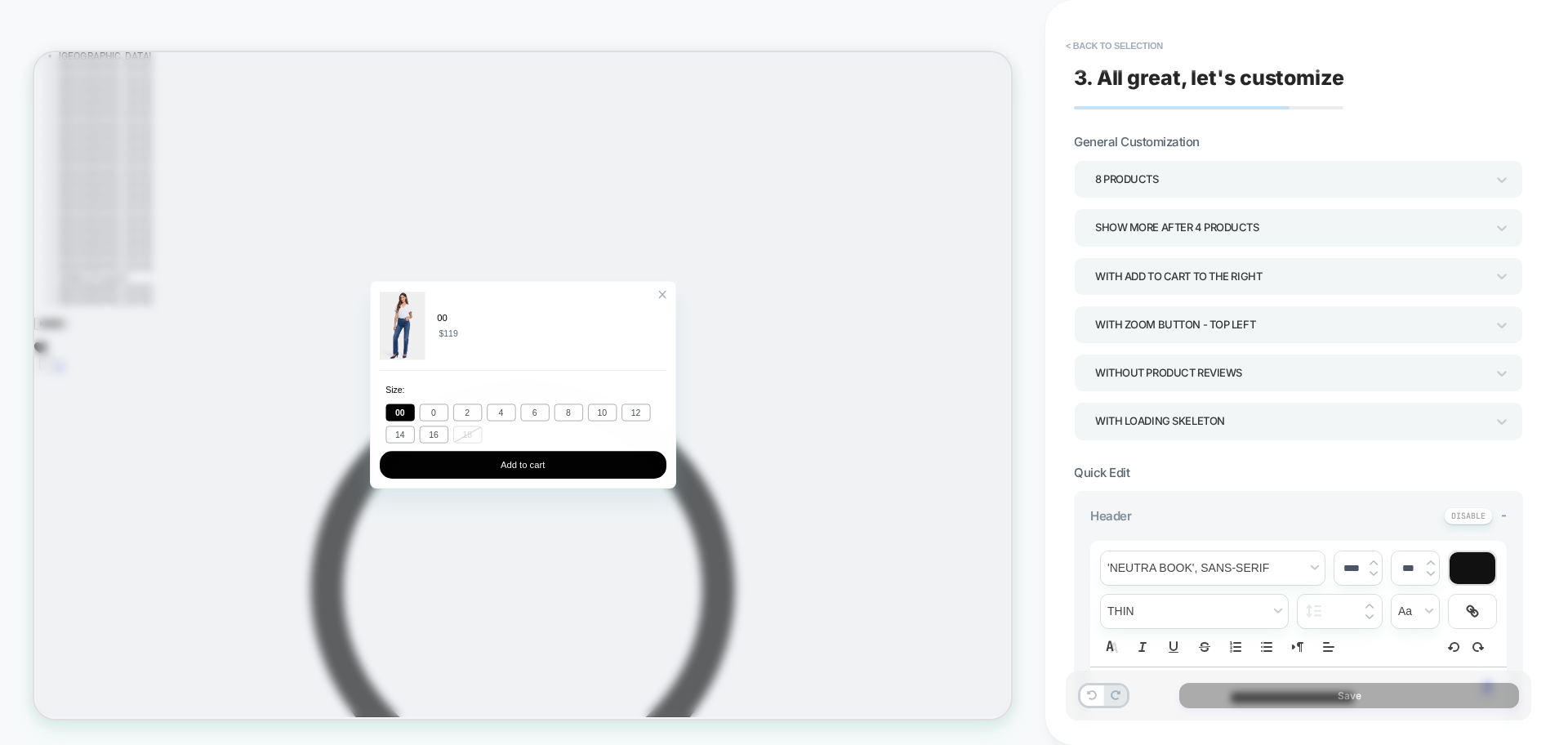
click at [611, 585] on div "00 $119 Size : 00 0 2 4 6 8 10 12 14 16 18 Add to cart" at bounding box center [686, 495] width 409 height 277
click at [627, 625] on div "00 $119 Size : 00 0 2 4 6 8 10 12 14 16 18 Add to cart" at bounding box center [686, 495] width 409 height 277
click at [622, 612] on button "Add to cart" at bounding box center [686, 603] width 382 height 37
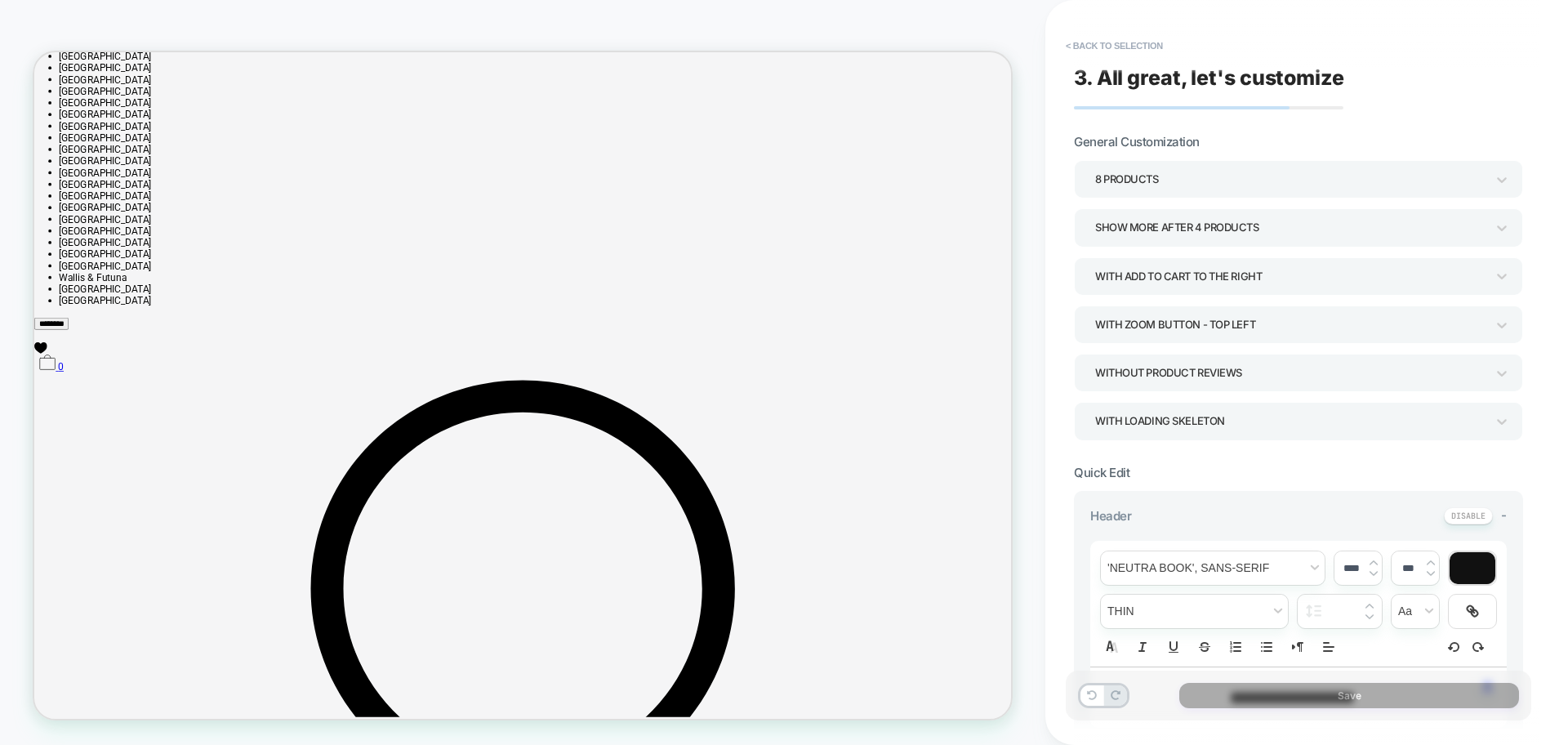
click at [1110, 45] on button "< Back to selection" at bounding box center [1114, 45] width 114 height 26
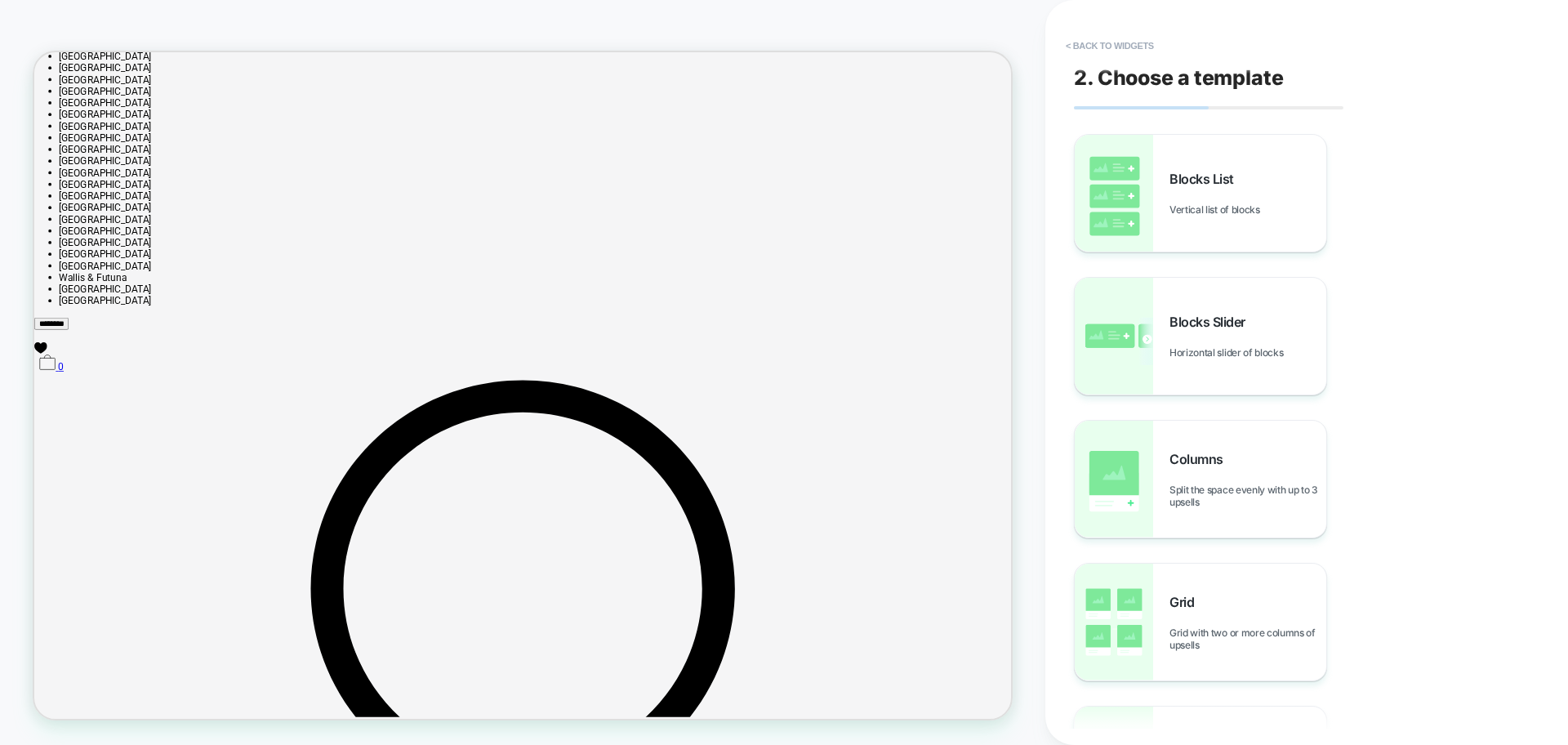
click at [1110, 47] on button "< Back to widgets" at bounding box center [1109, 45] width 105 height 26
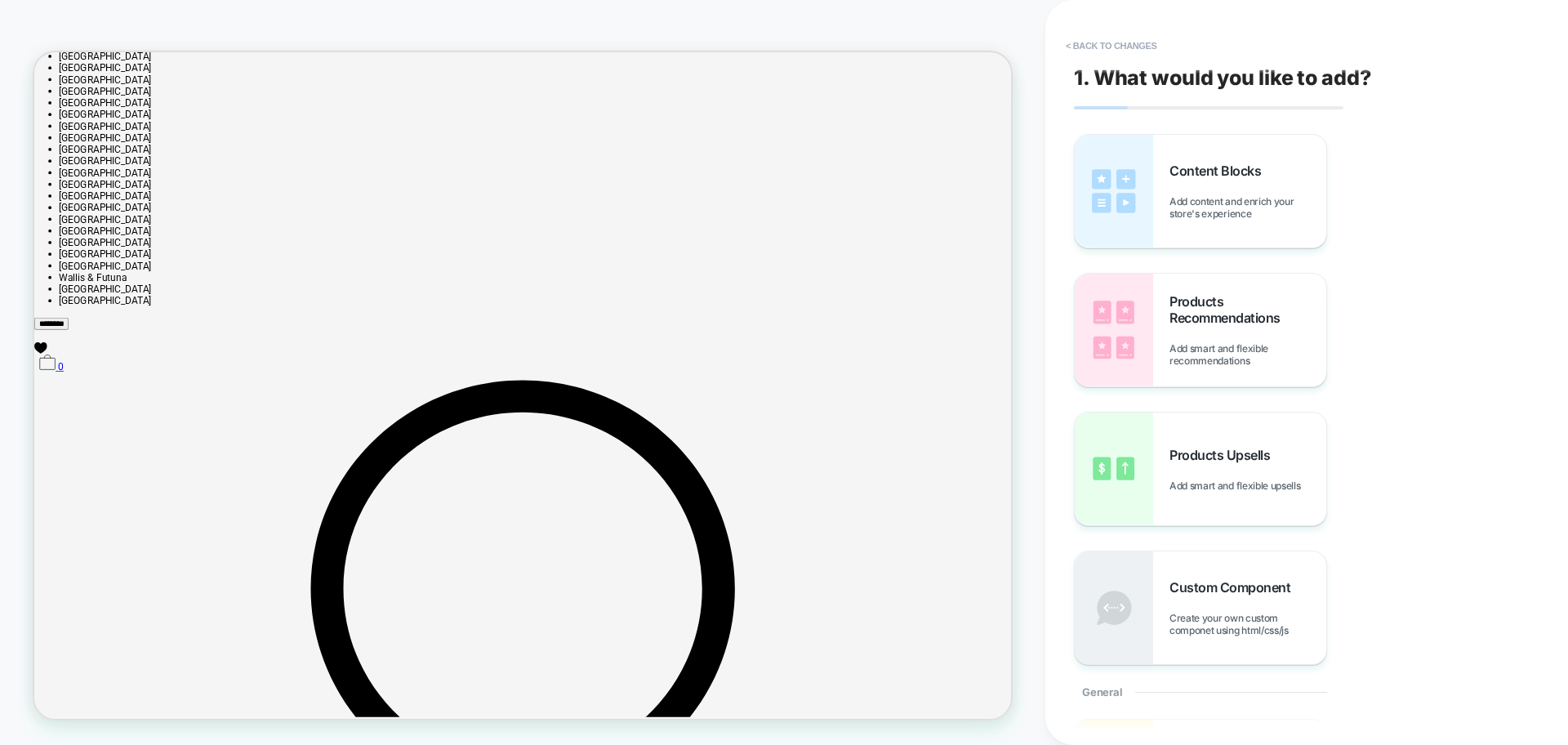
click at [1110, 47] on button "< Back to changes" at bounding box center [1111, 45] width 108 height 26
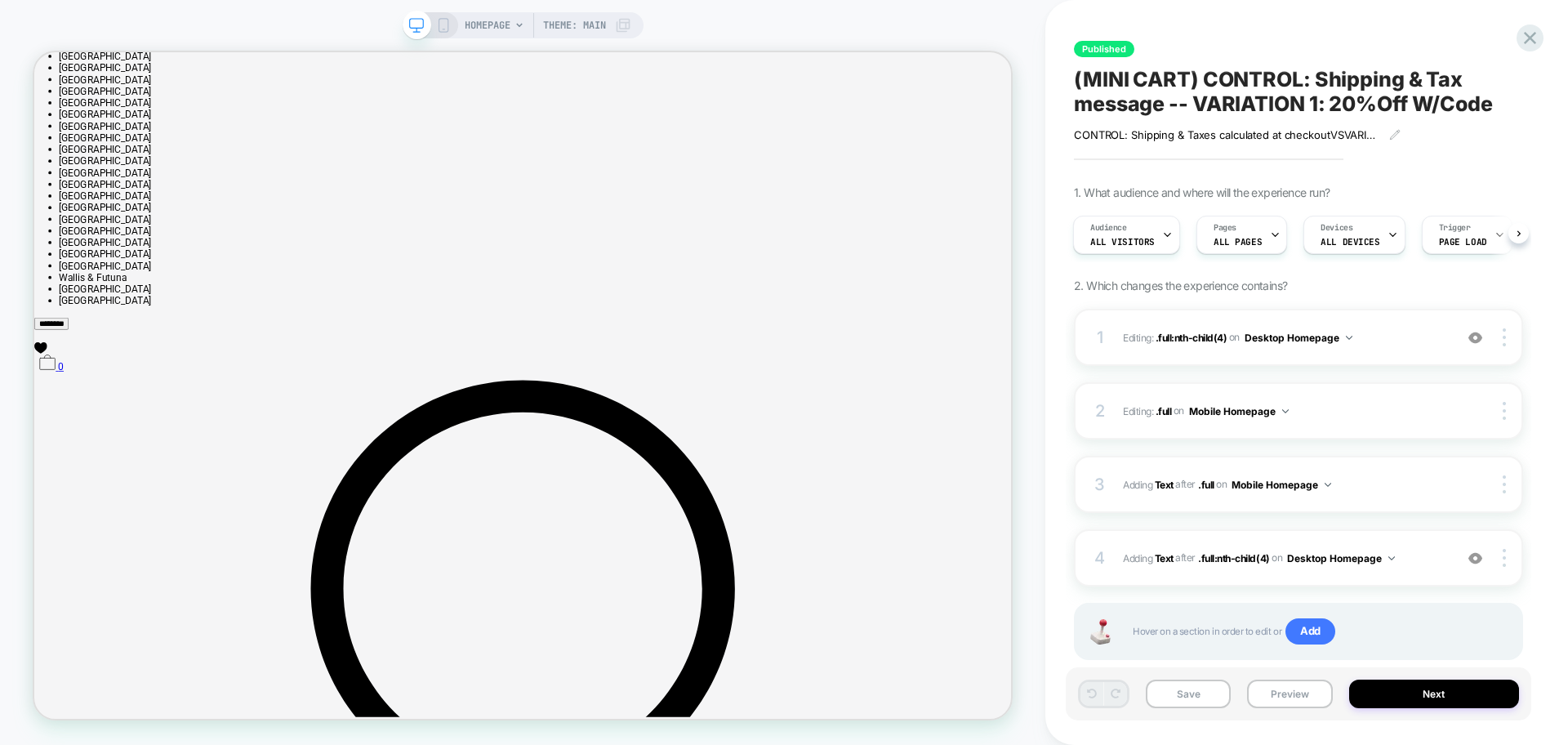
click at [459, 13] on div "HOMEPAGE Theme: MAIN" at bounding box center [523, 25] width 241 height 26
click at [474, 27] on span "HOMEPAGE" at bounding box center [487, 25] width 46 height 26
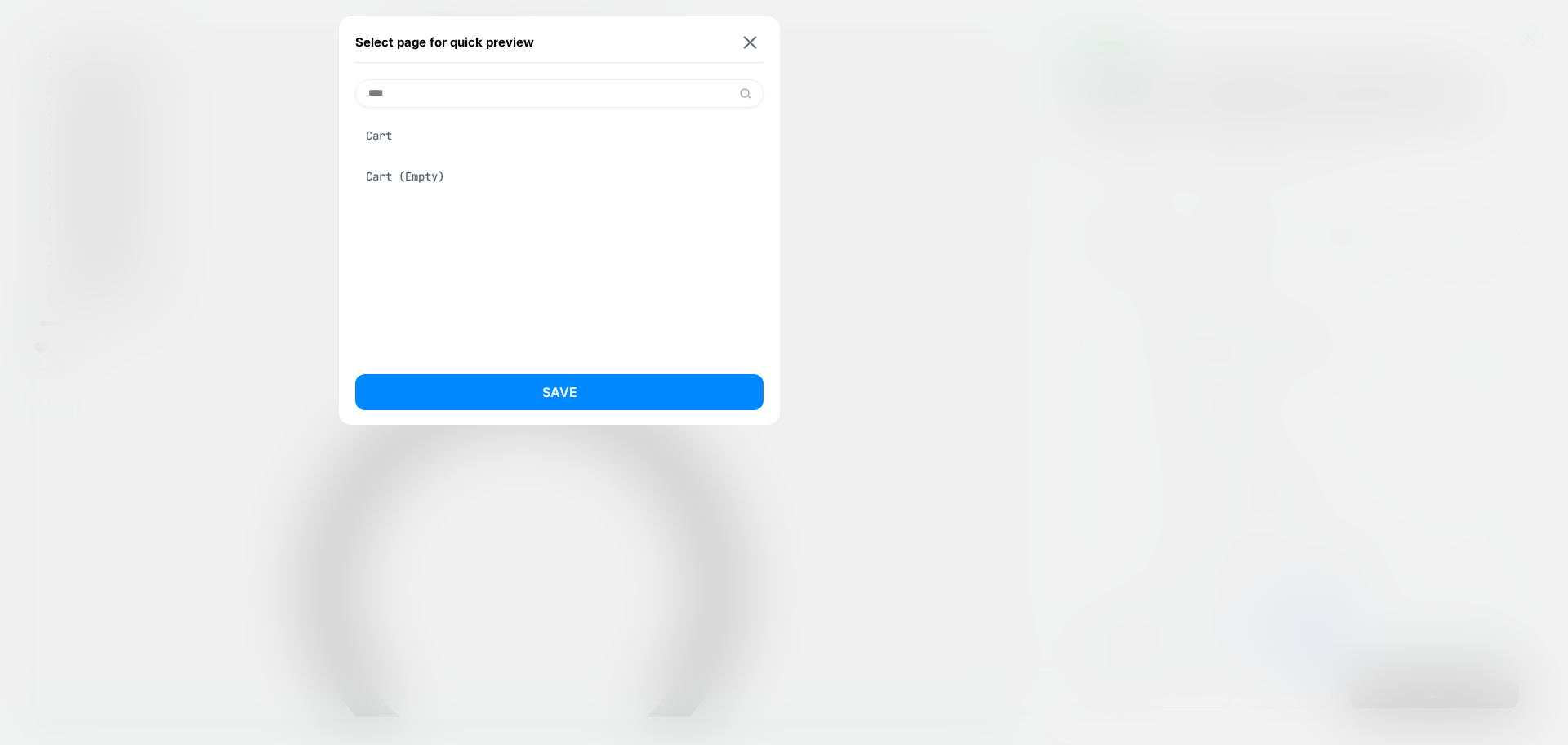
type input "****"
click at [480, 129] on div "Cart" at bounding box center [560, 136] width 409 height 31
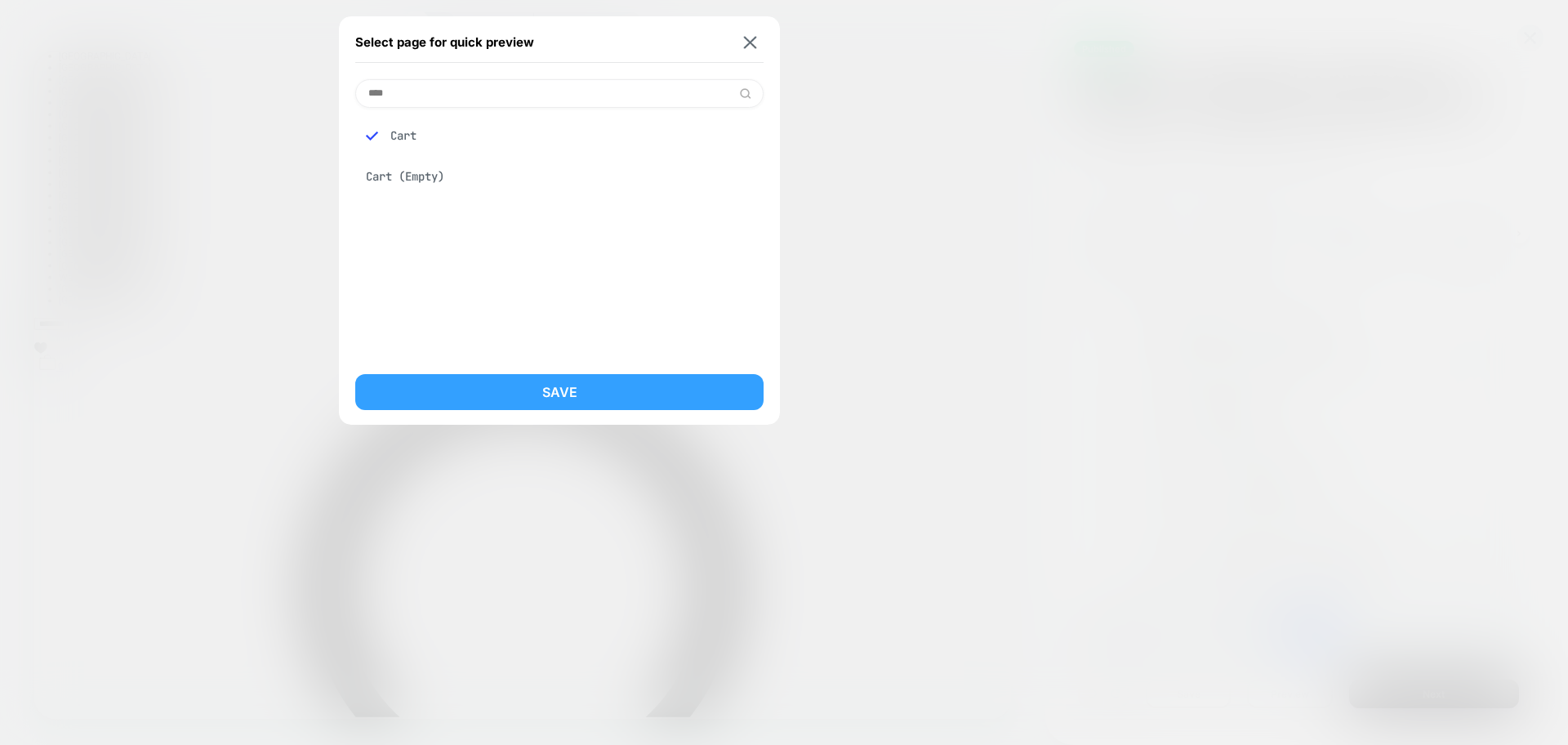
click at [494, 395] on button "Save" at bounding box center [560, 392] width 409 height 36
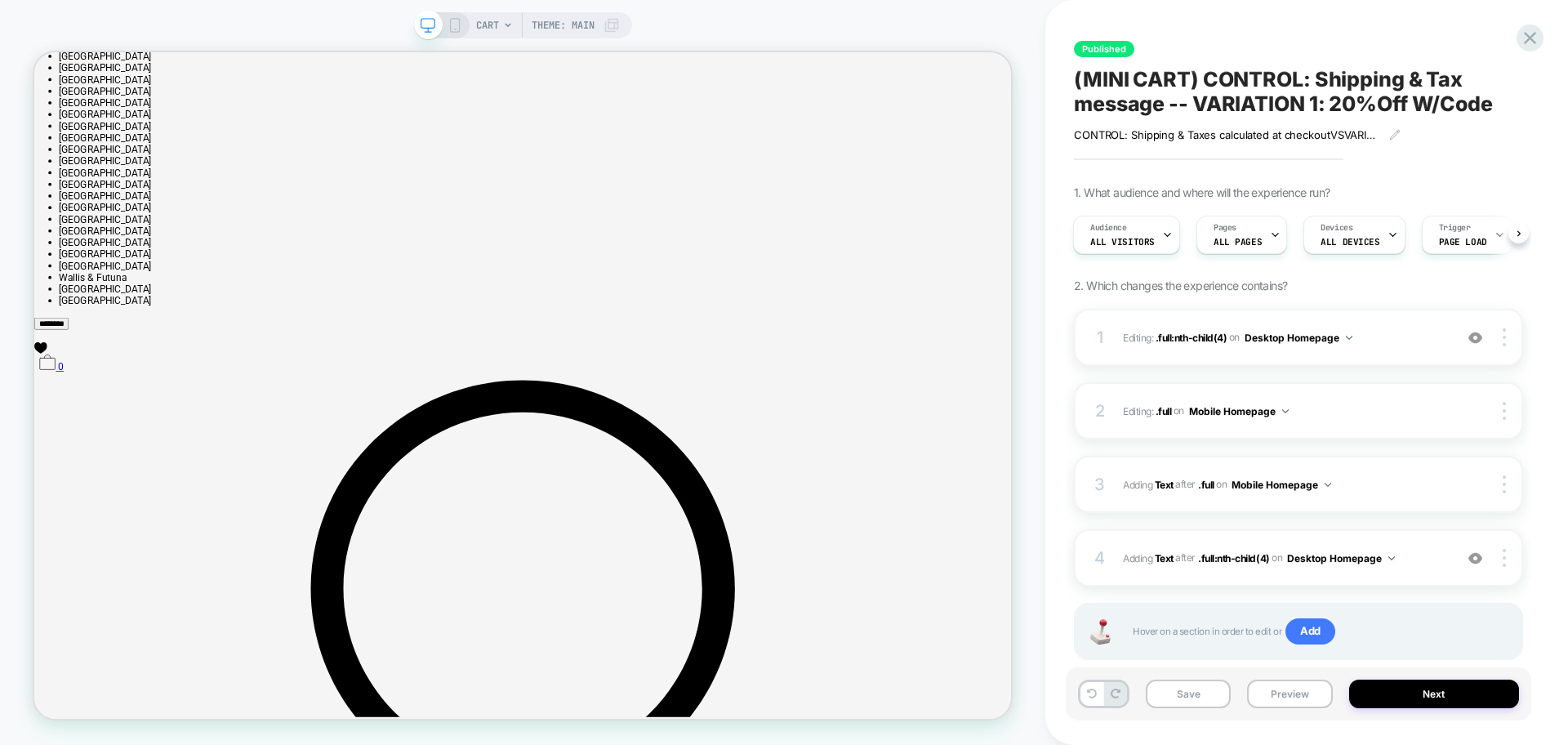
scroll to position [0, 2]
click at [478, 28] on span "CART" at bounding box center [487, 25] width 23 height 26
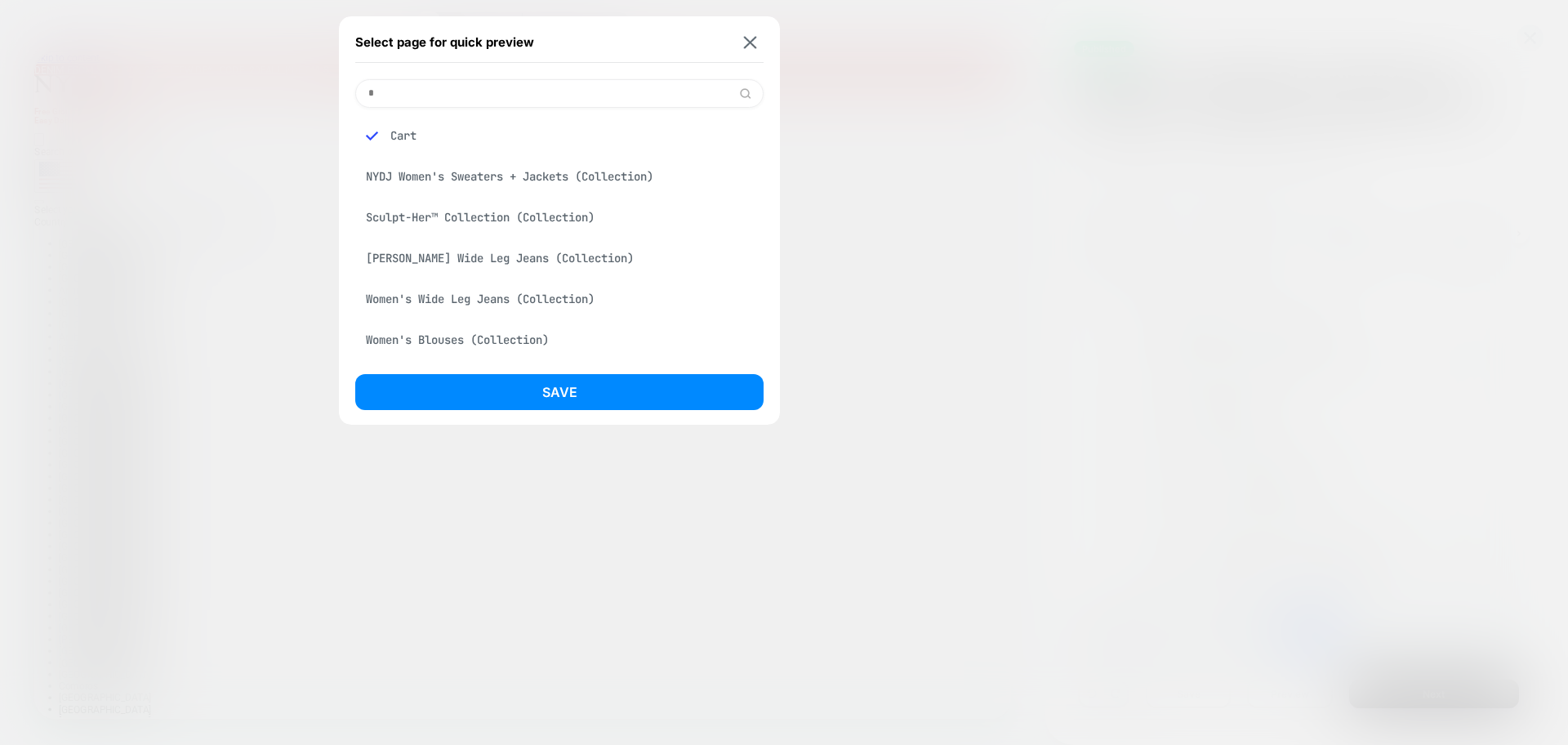
scroll to position [0, 0]
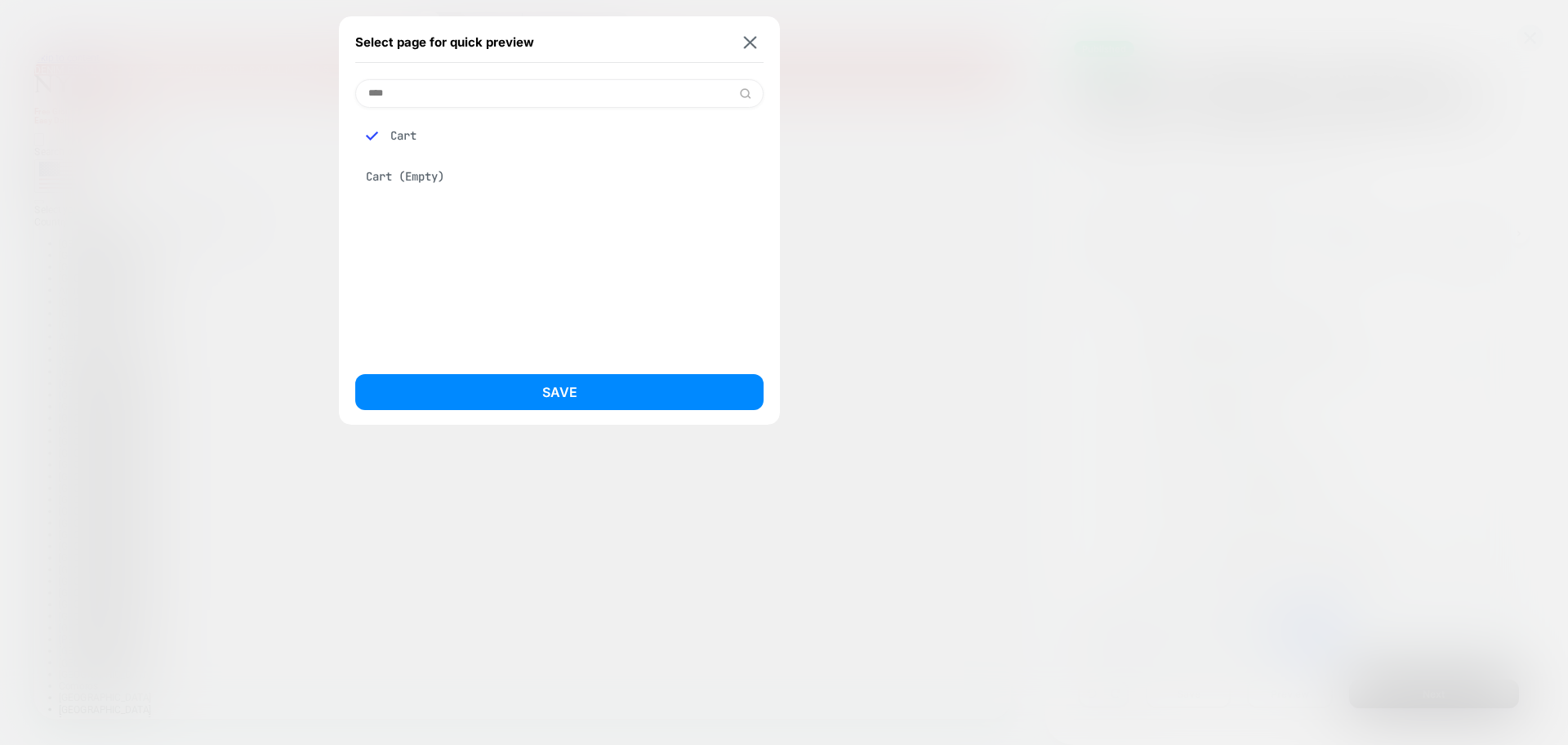
click at [740, 50] on div "Select page for quick preview" at bounding box center [560, 43] width 409 height 41
click at [526, 100] on input "****" at bounding box center [560, 93] width 409 height 28
type input "********"
click at [459, 140] on div "Homepage" at bounding box center [560, 136] width 409 height 31
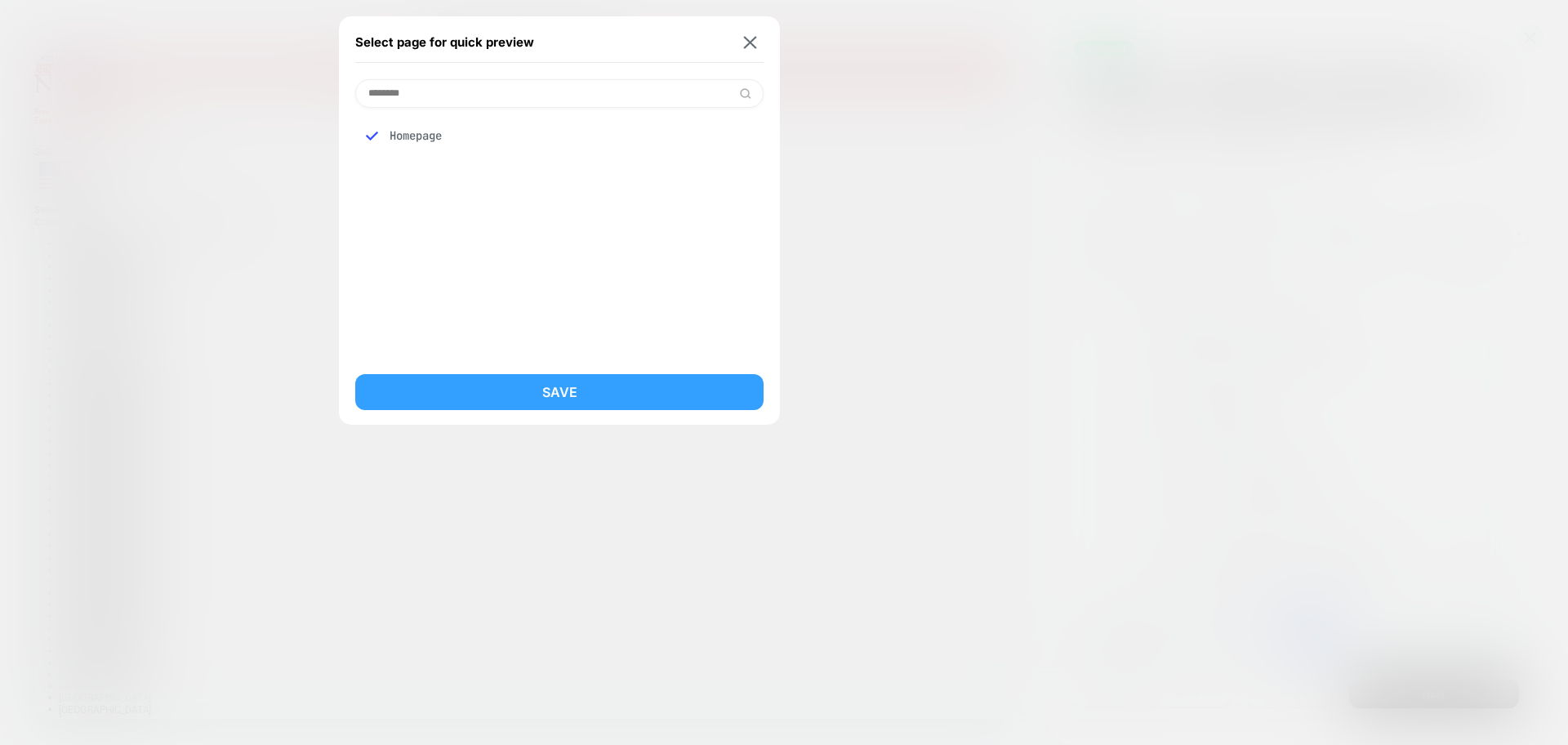
click at [597, 402] on button "Save" at bounding box center [560, 392] width 409 height 36
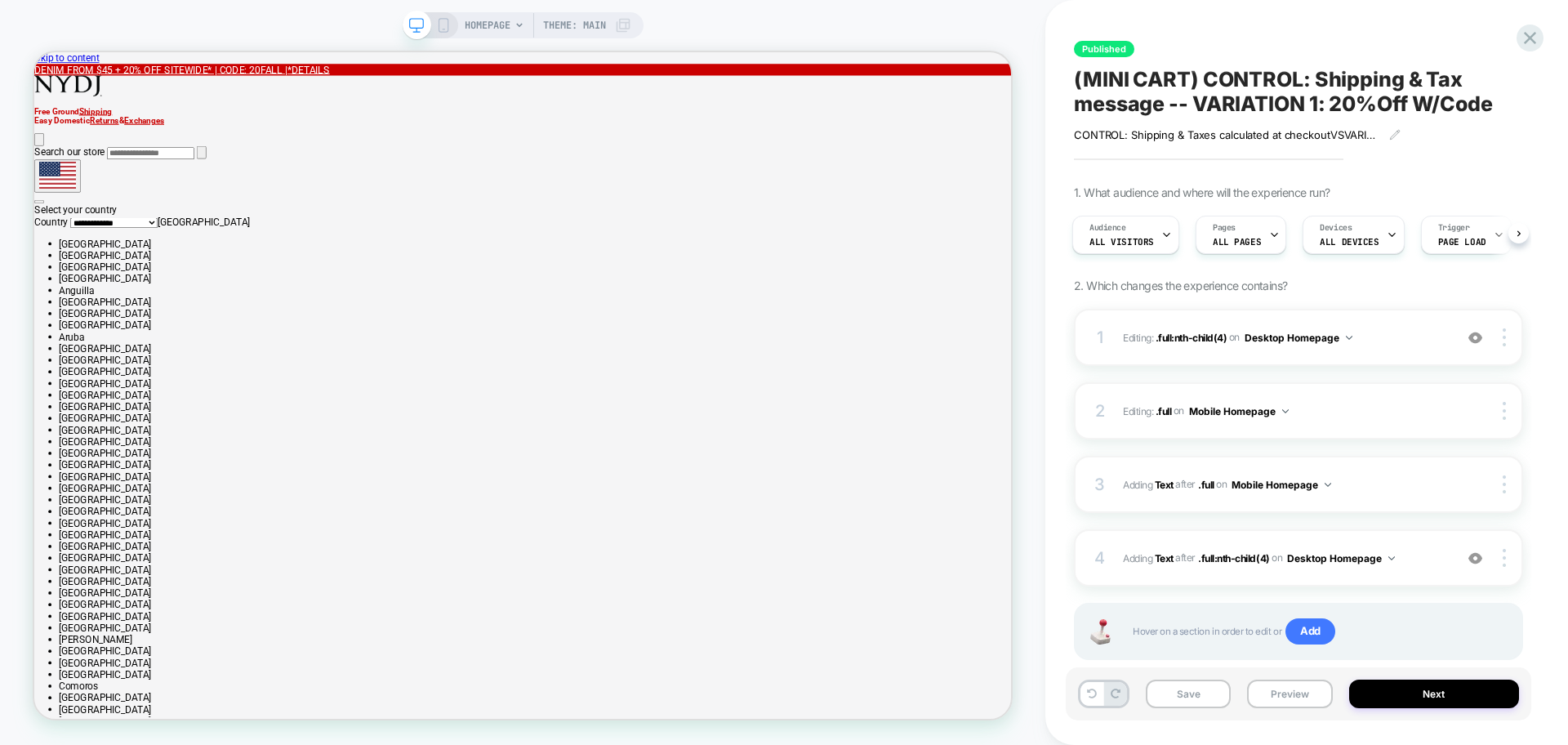
scroll to position [0, 3]
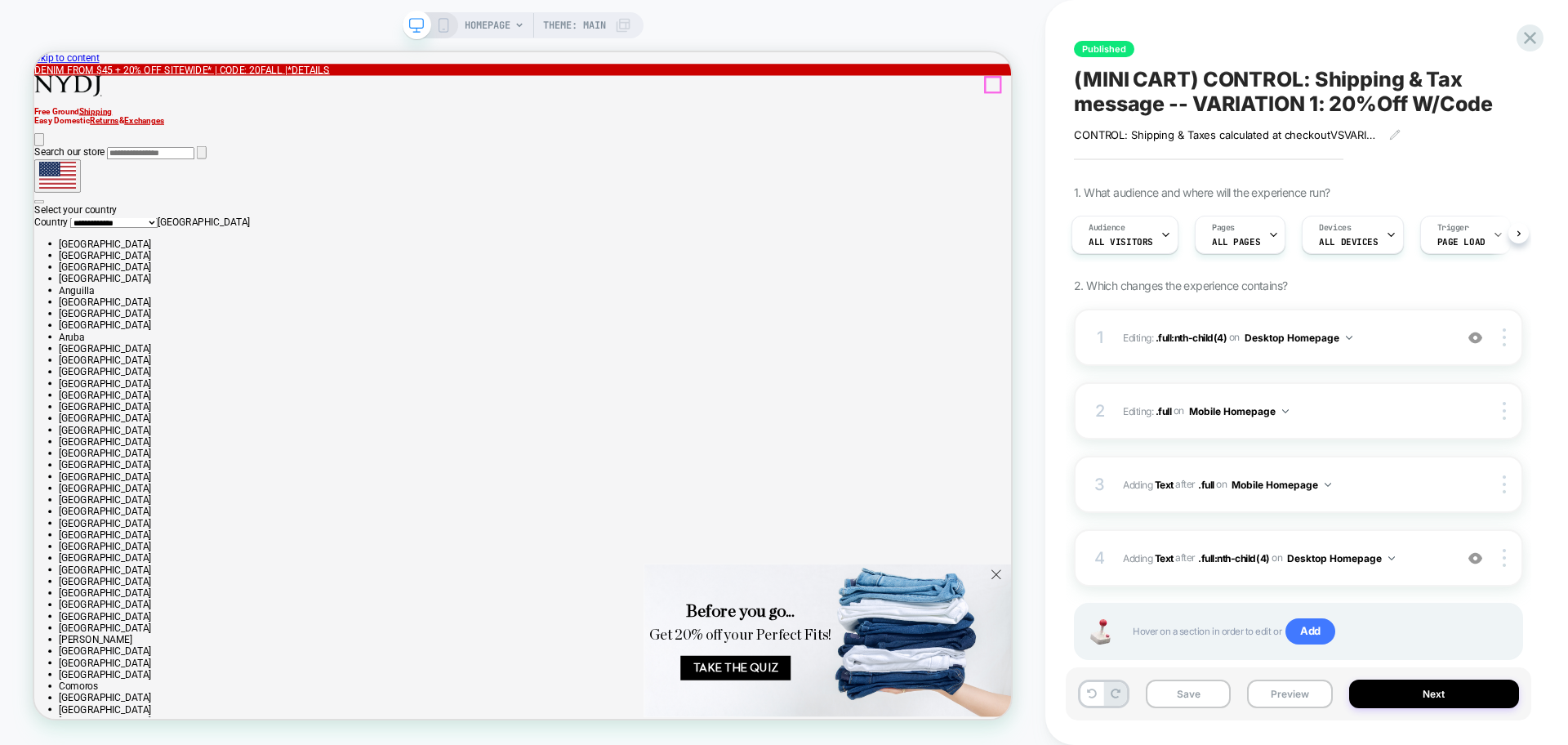
click at [1291, 325] on div "1 Editing : .full:nth-child(4) .full:nth-child(4) on Desktop Homepage Add Befor…" at bounding box center [1298, 337] width 449 height 57
click at [1294, 336] on button "Desktop Homepage" at bounding box center [1298, 337] width 108 height 21
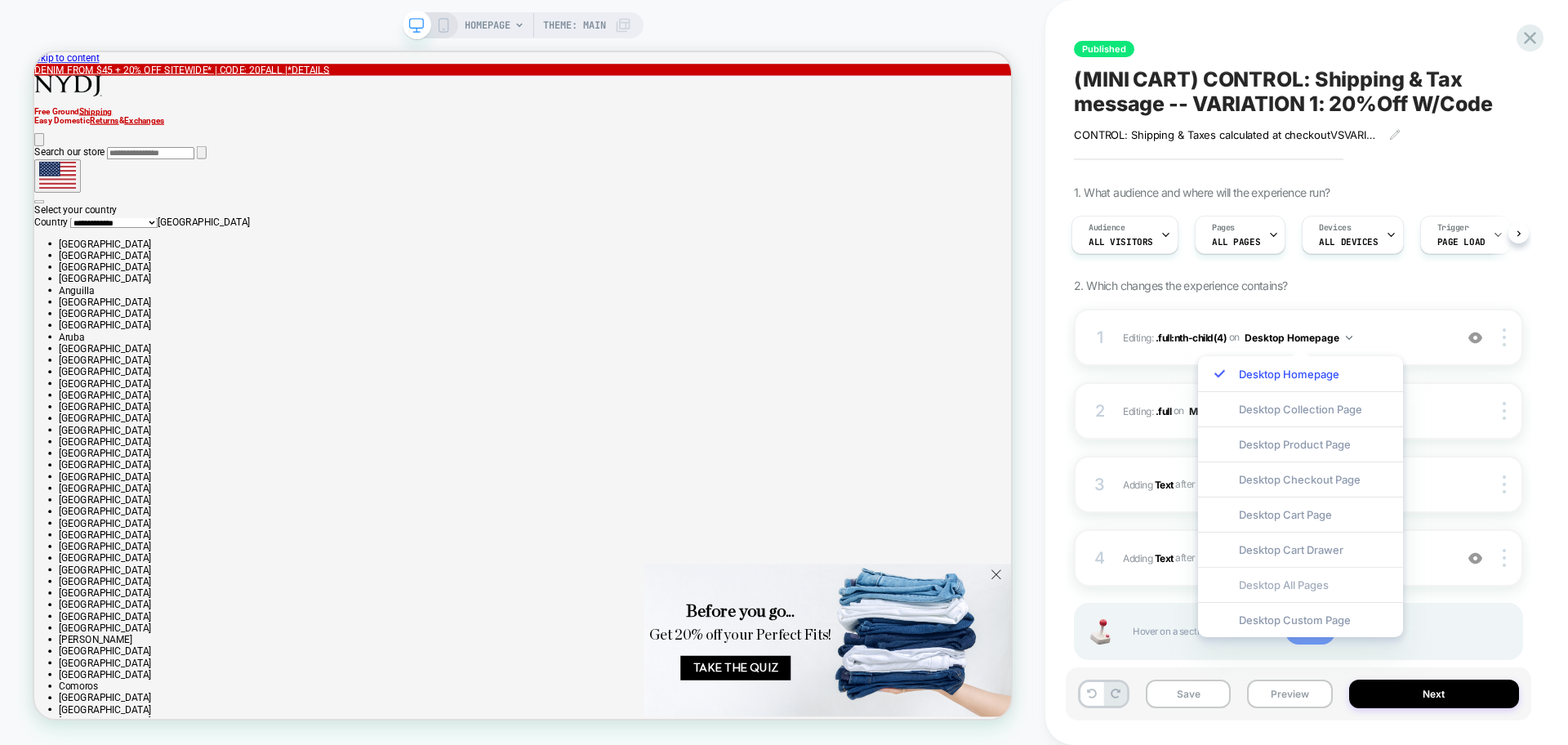
click at [1317, 579] on div "Desktop All Pages" at bounding box center [1300, 584] width 205 height 35
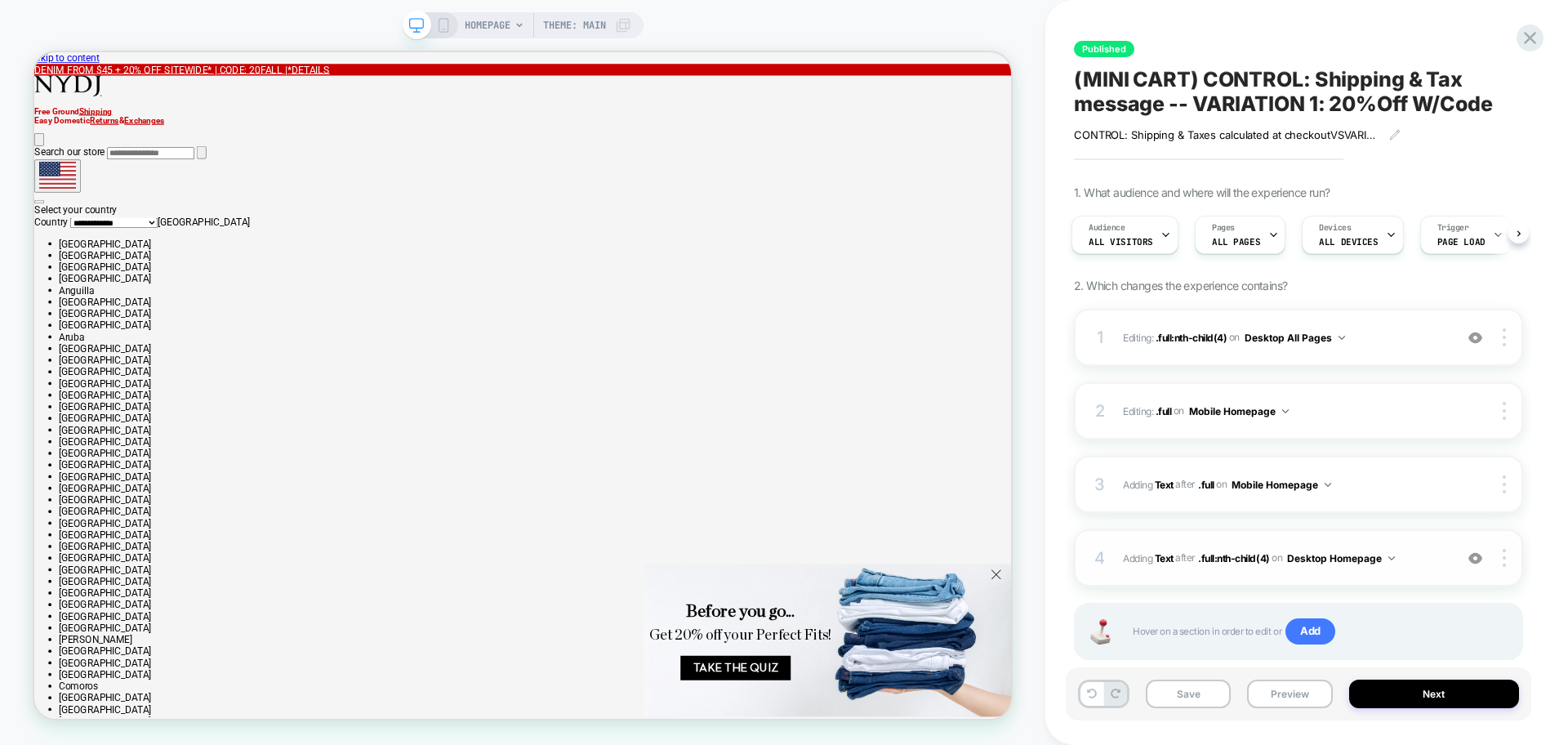
click at [1317, 553] on button "Desktop Homepage" at bounding box center [1342, 558] width 108 height 21
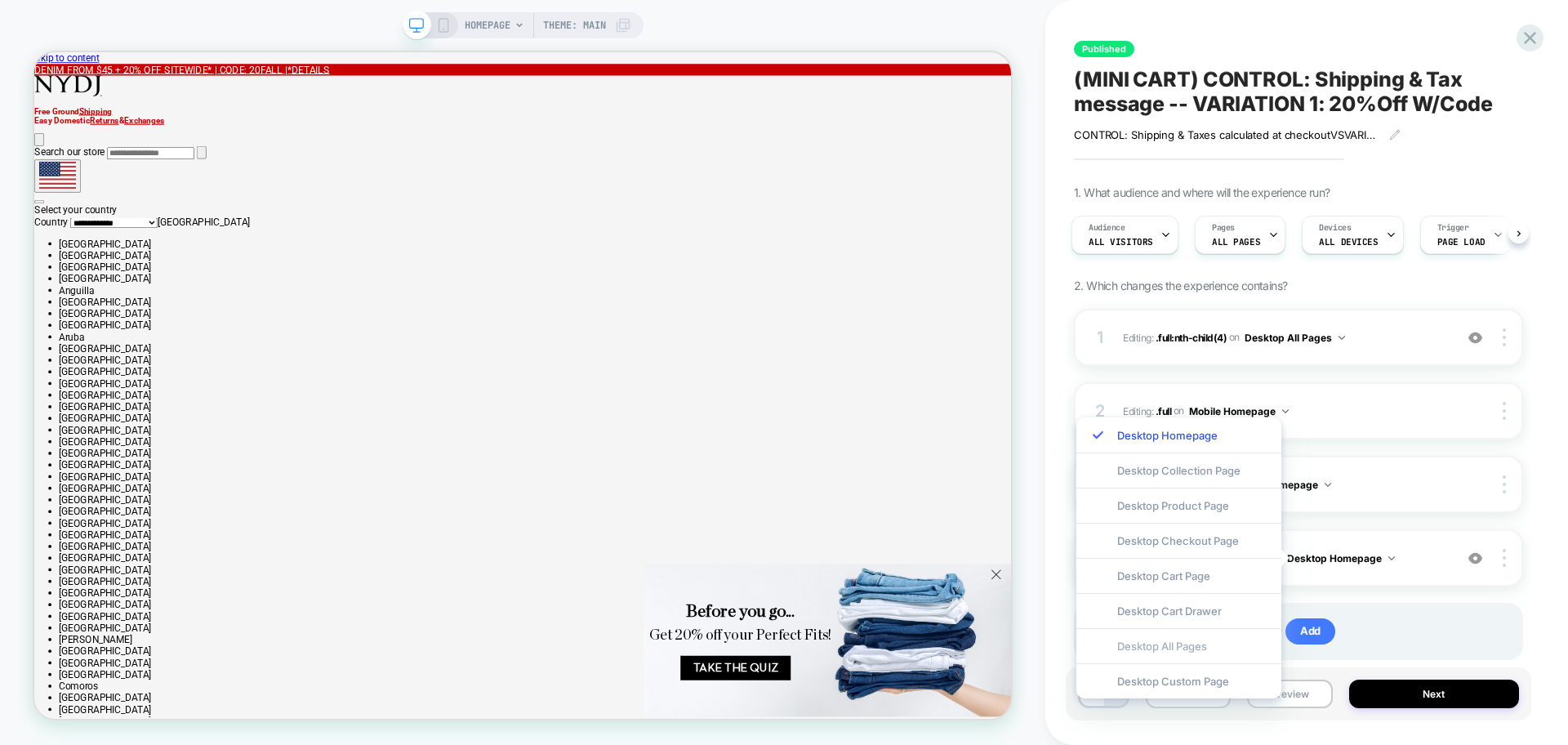
click at [1224, 644] on div "Desktop All Pages" at bounding box center [1179, 646] width 205 height 35
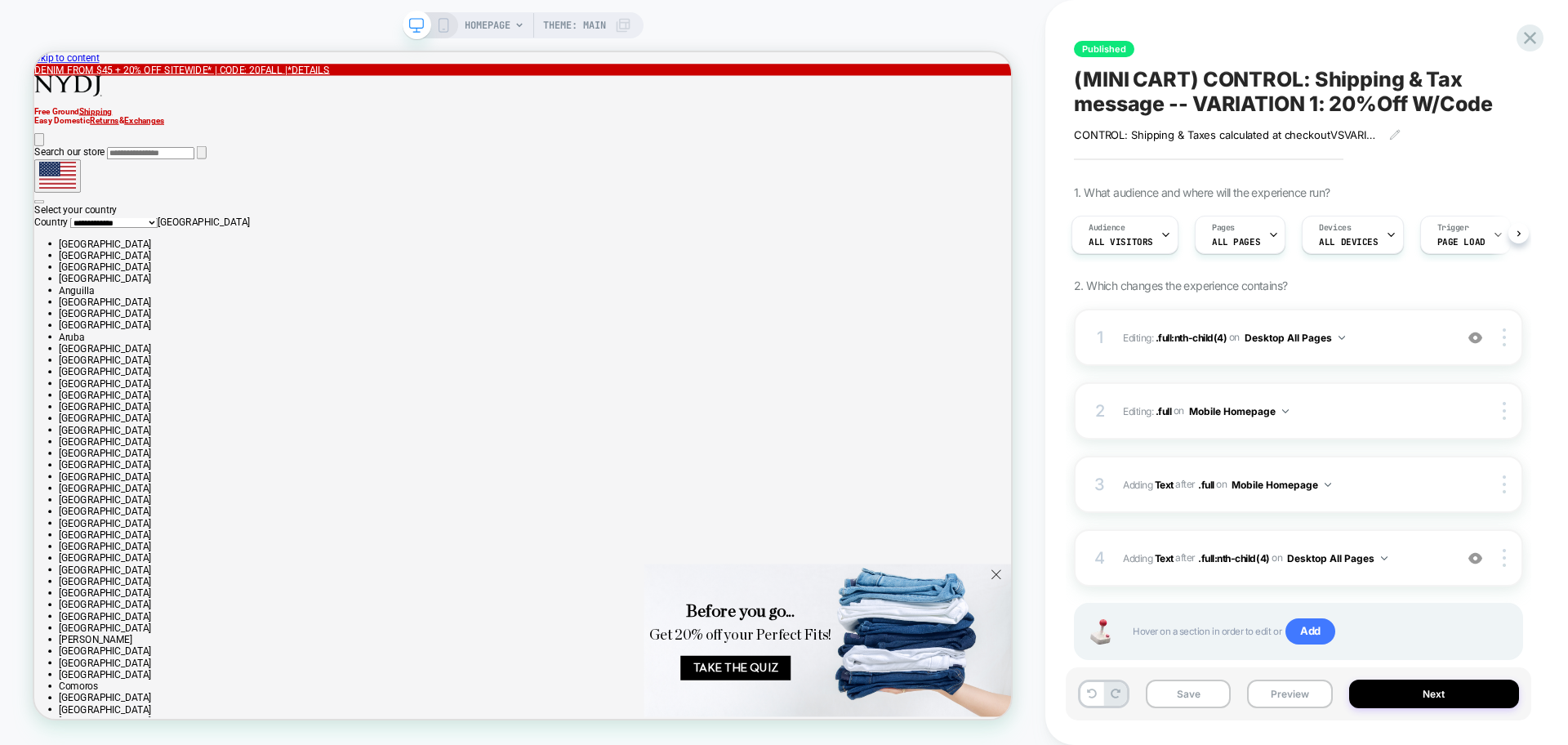
click at [503, 25] on span "HOMEPAGE" at bounding box center [487, 25] width 46 height 26
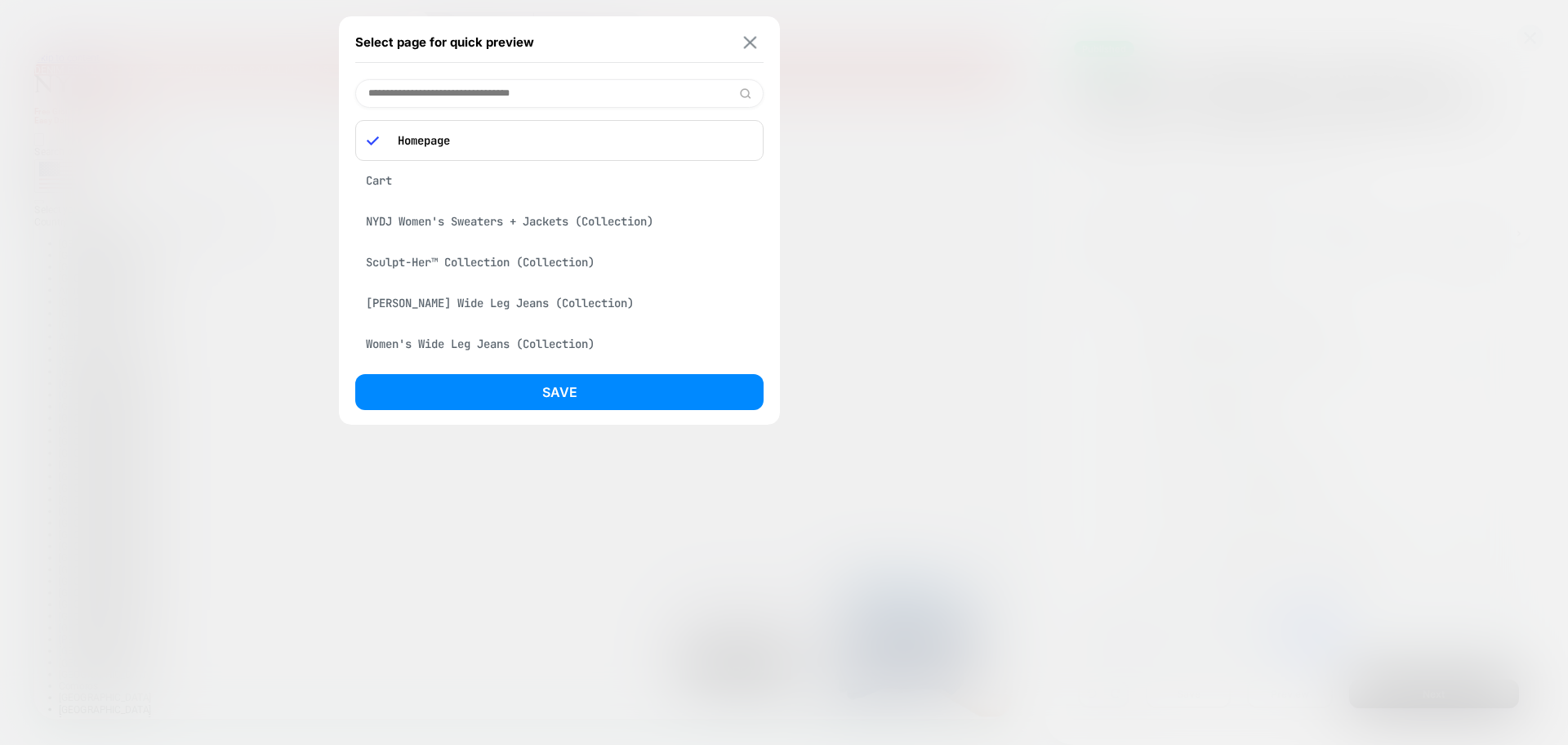
click at [760, 37] on button at bounding box center [750, 42] width 21 height 14
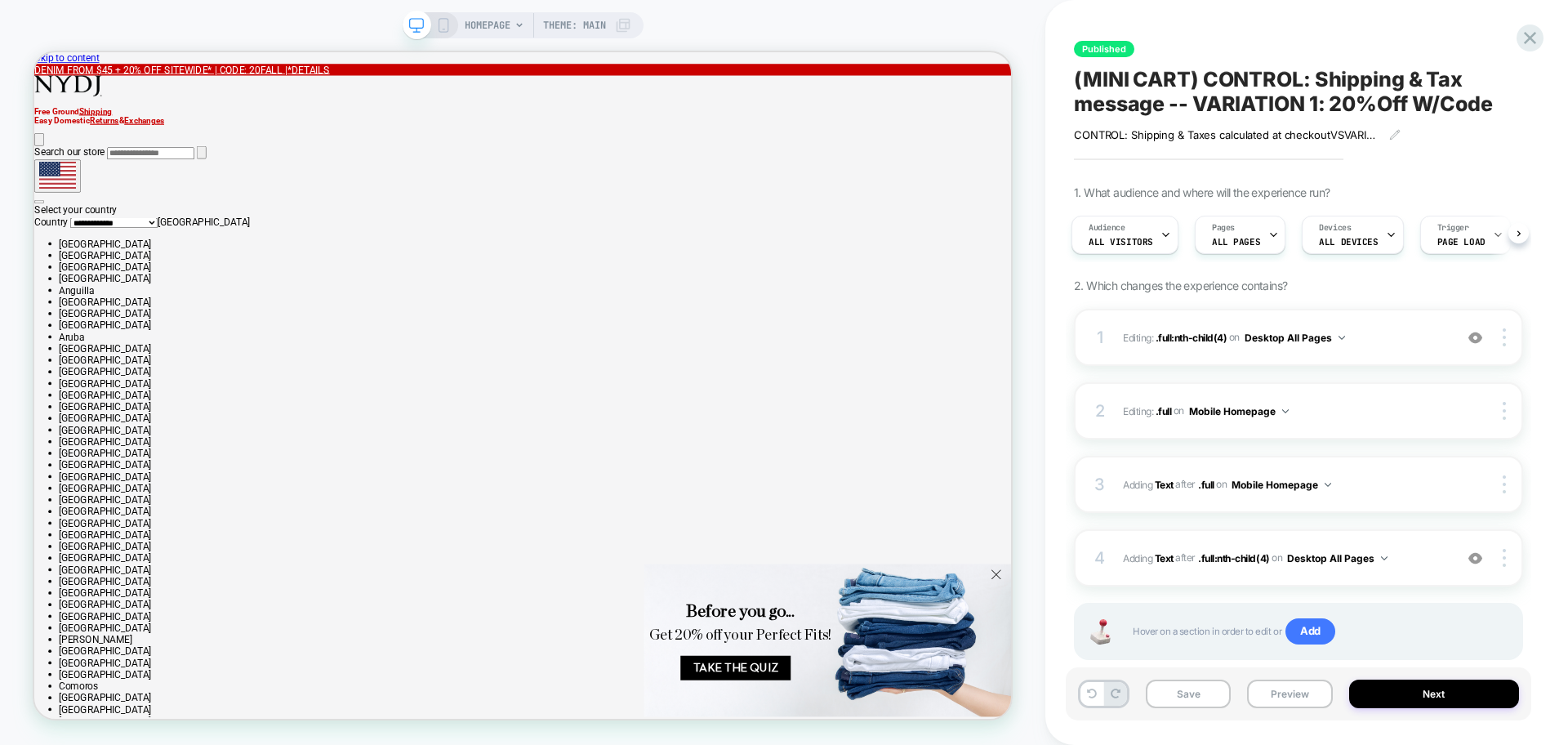
click at [442, 23] on icon at bounding box center [443, 25] width 15 height 15
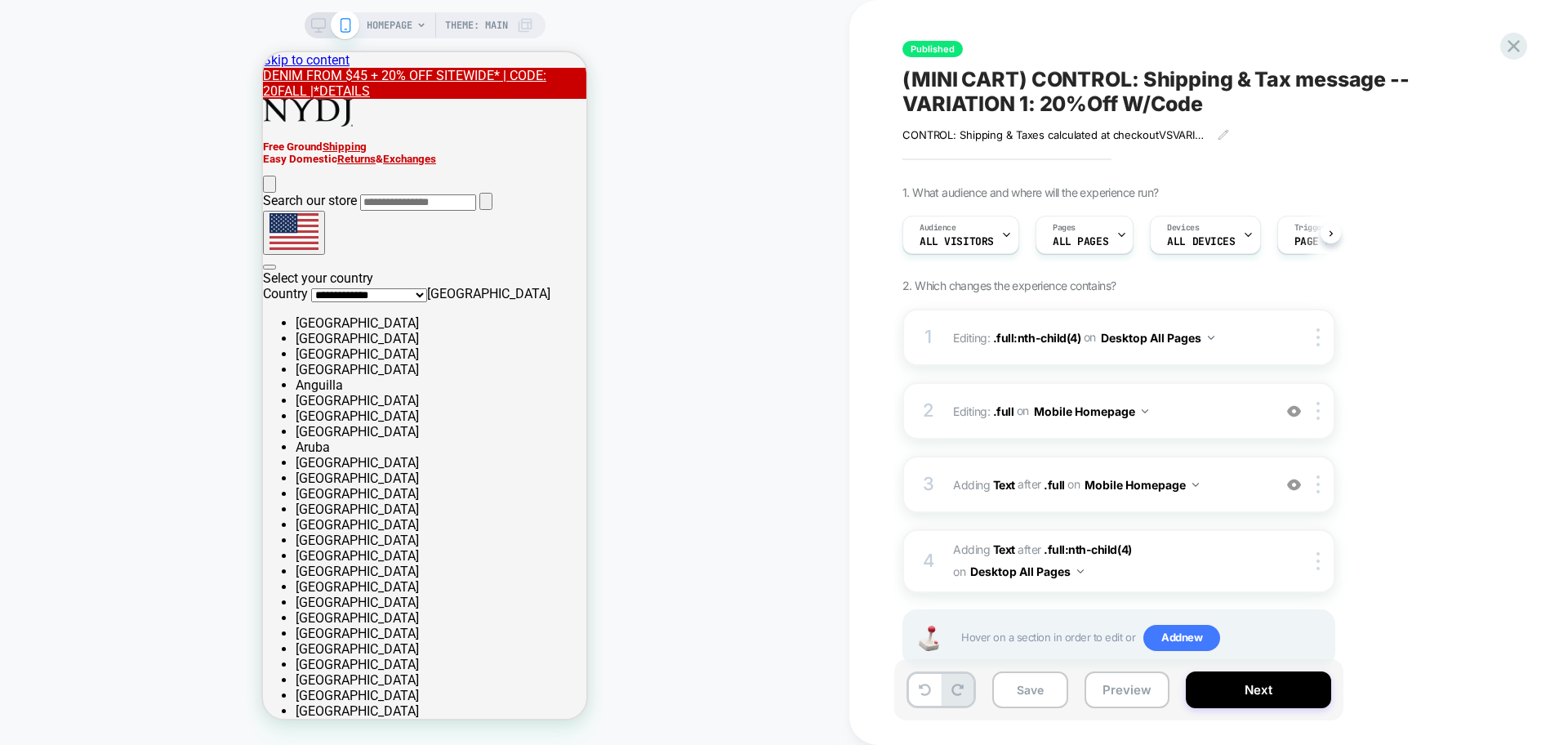
scroll to position [0, 1]
click at [1112, 692] on button "Preview" at bounding box center [1127, 690] width 85 height 37
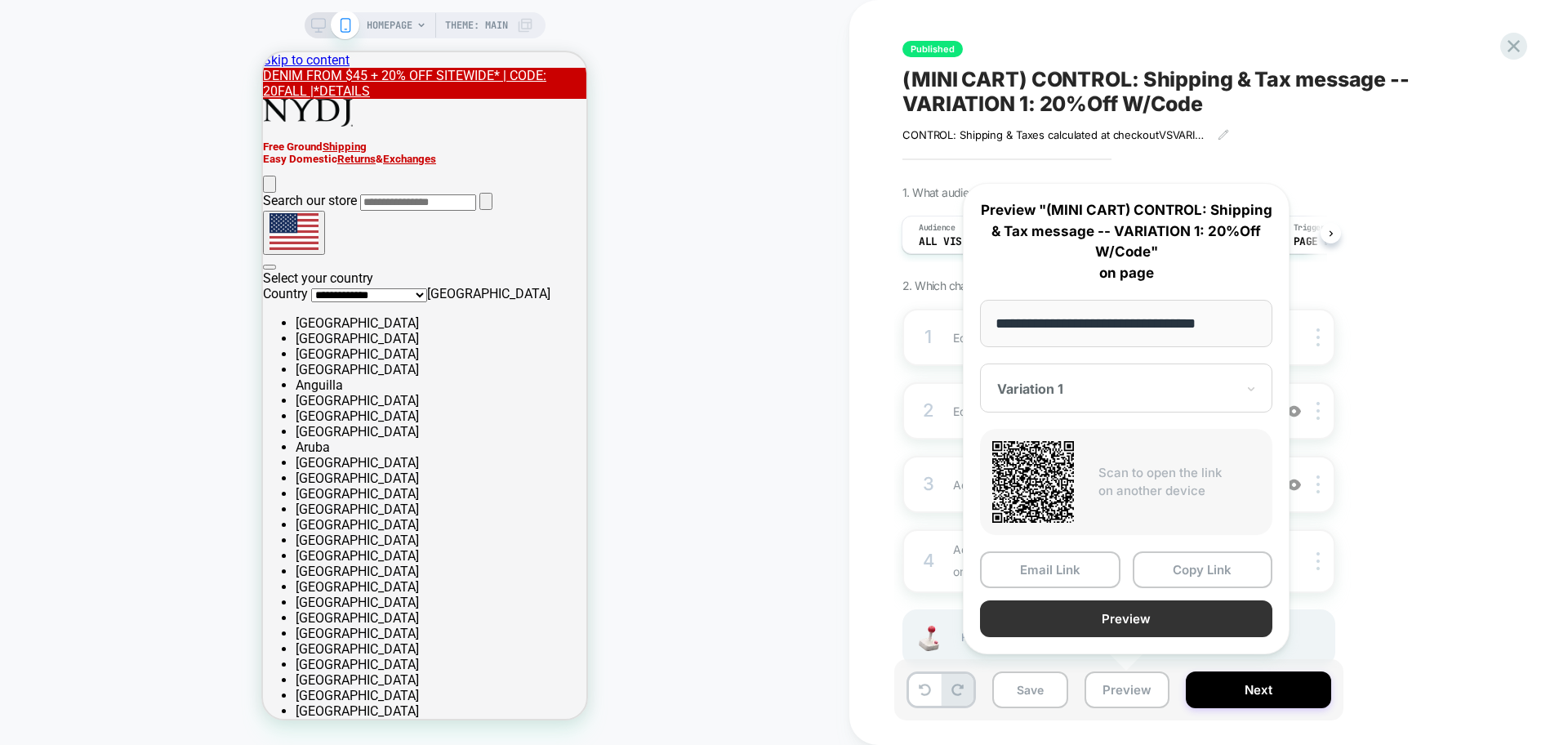
click at [1111, 621] on button "Preview" at bounding box center [1126, 620] width 292 height 37
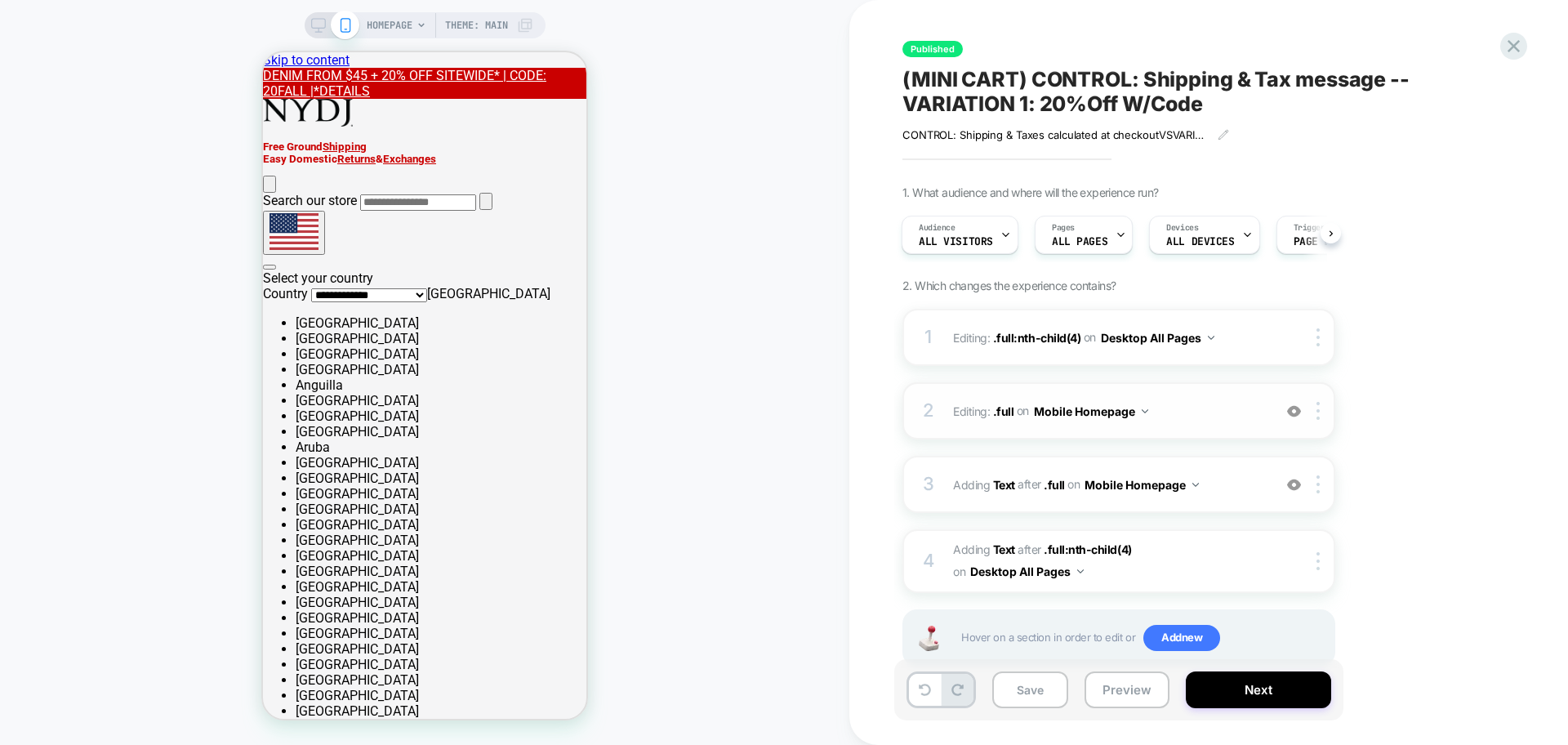
click at [1090, 407] on button "Mobile Homepage" at bounding box center [1091, 412] width 115 height 24
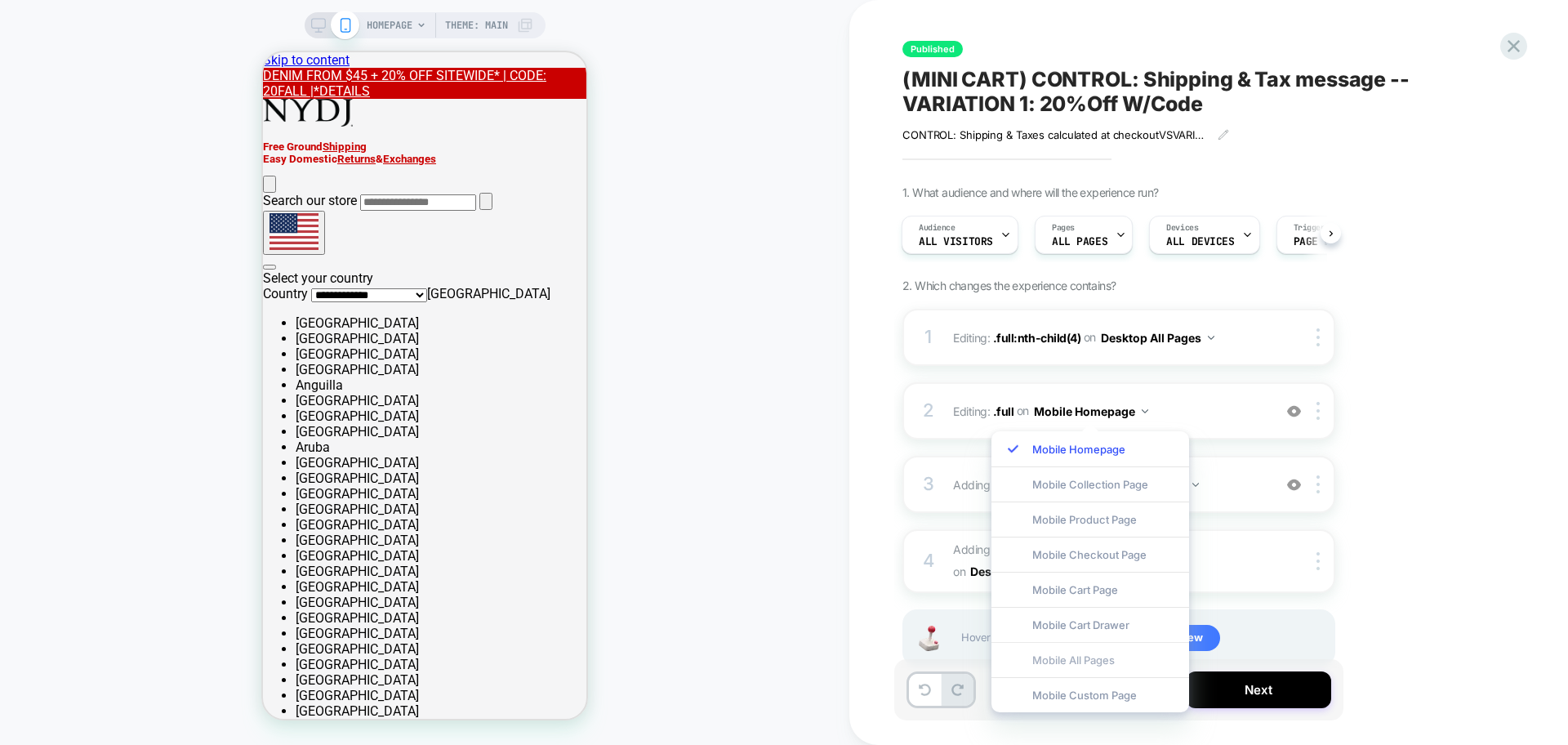
click at [1092, 664] on div "Mobile All Pages" at bounding box center [1091, 660] width 198 height 35
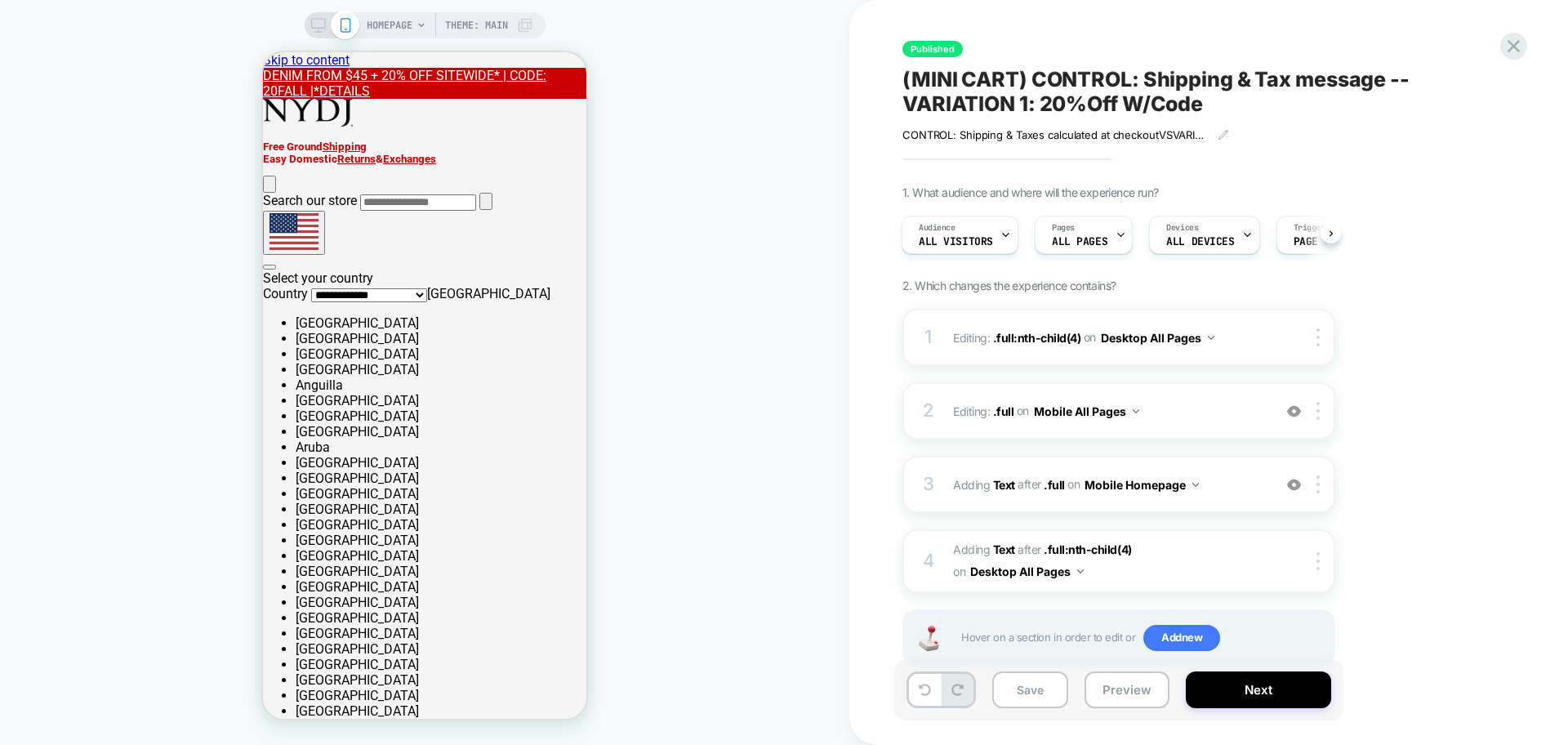
click at [1162, 482] on button "Mobile Homepage" at bounding box center [1142, 485] width 115 height 24
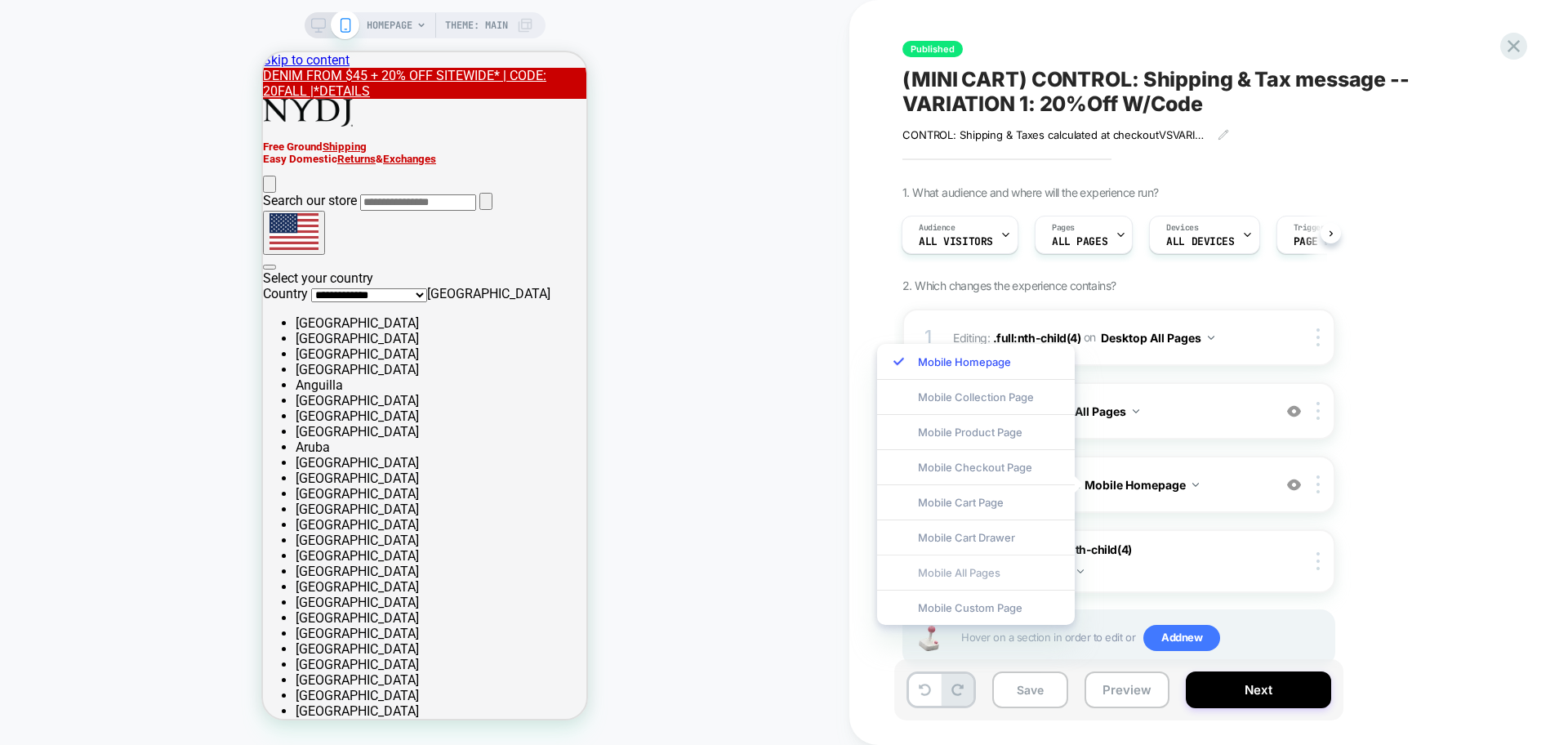
click at [1013, 571] on div "Mobile All Pages" at bounding box center [976, 572] width 198 height 35
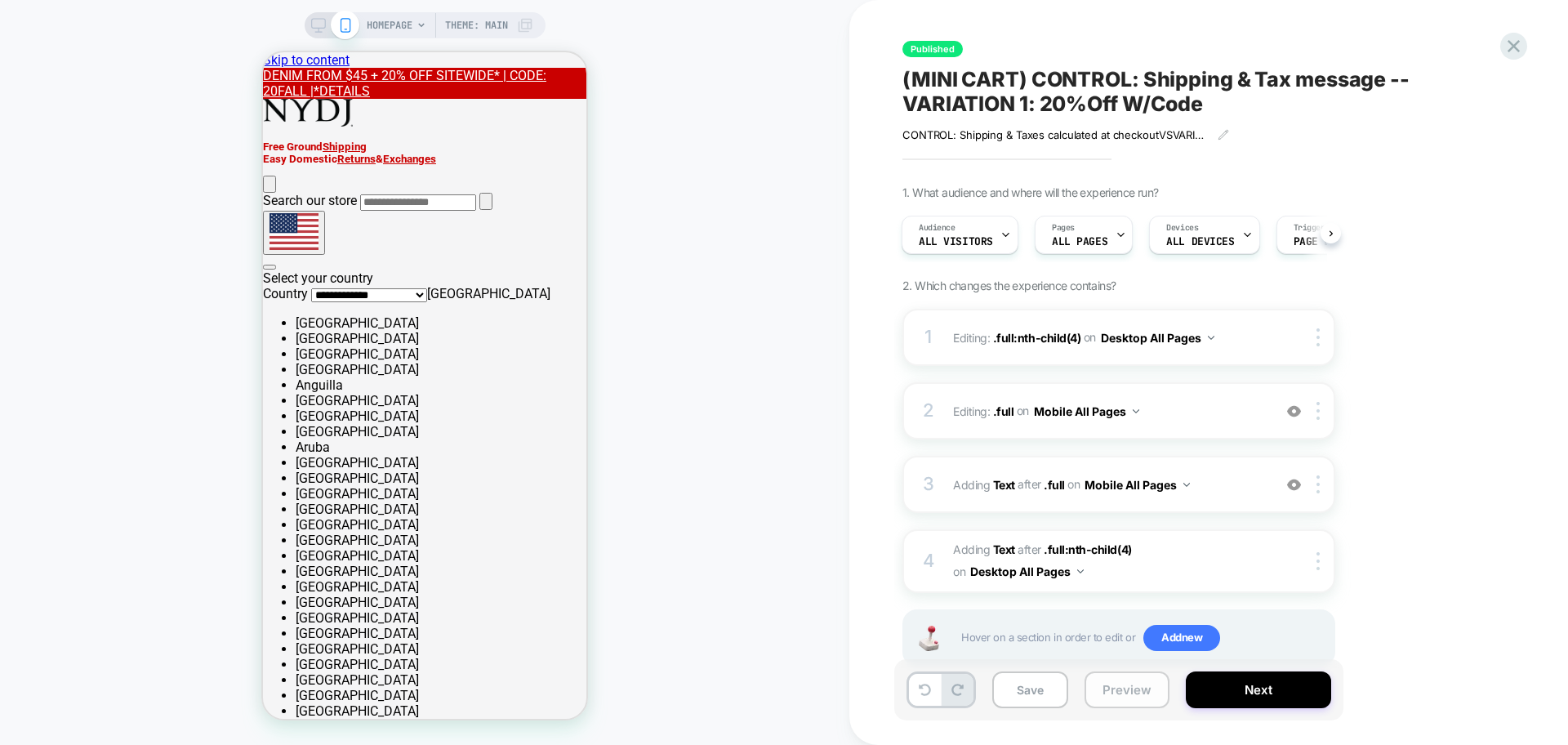
click at [1102, 700] on button "Preview" at bounding box center [1127, 690] width 85 height 37
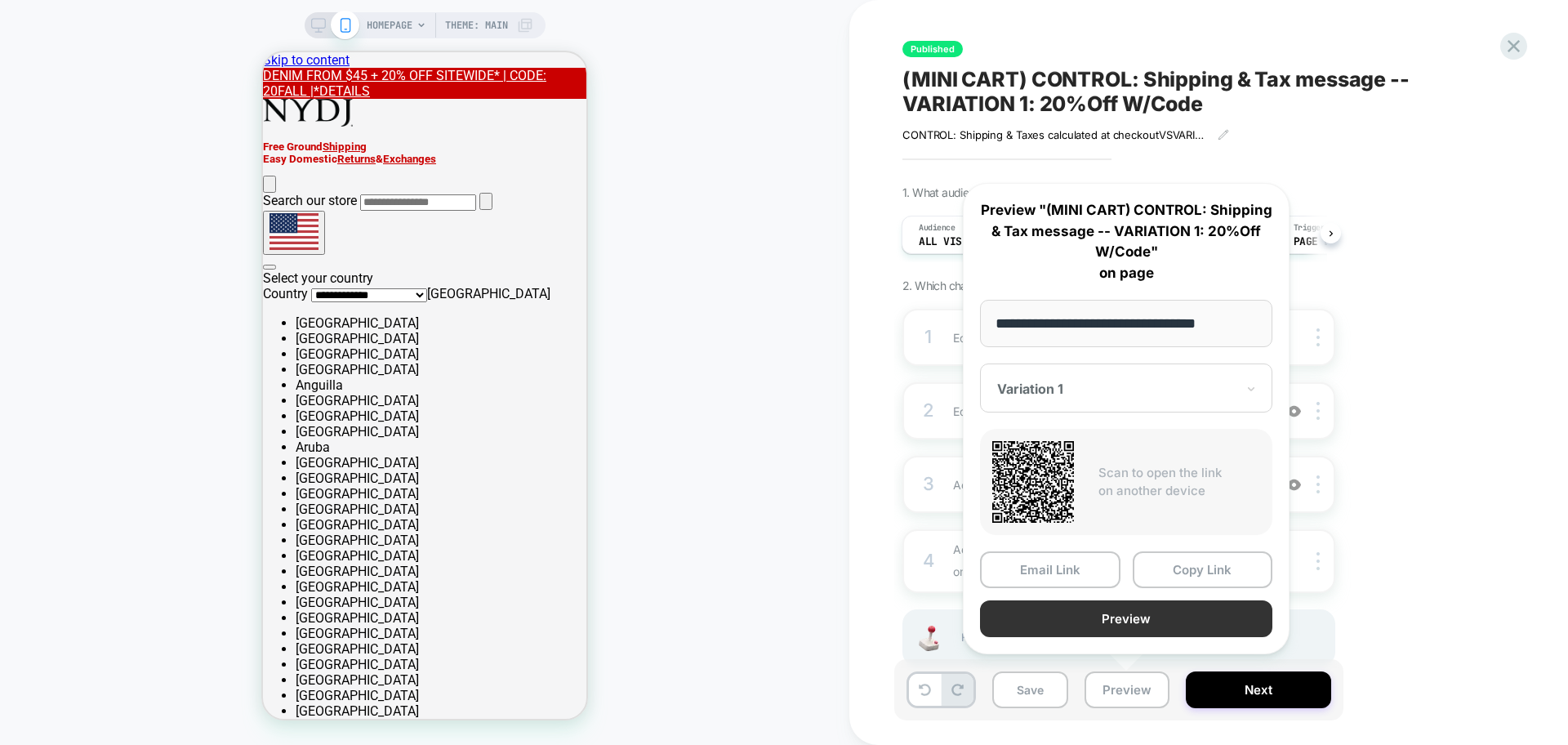
click at [1081, 621] on button "Preview" at bounding box center [1126, 620] width 292 height 37
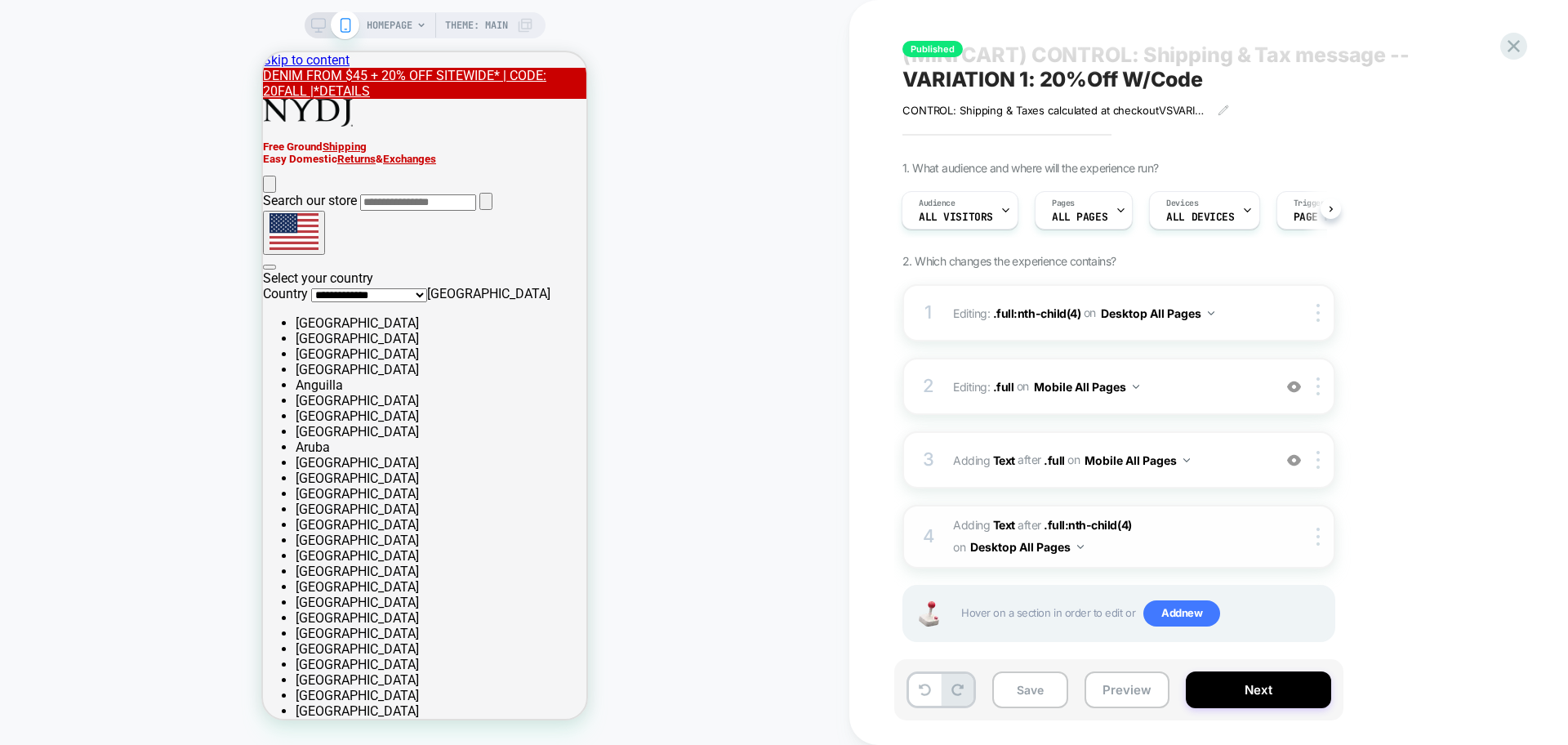
scroll to position [37, 0]
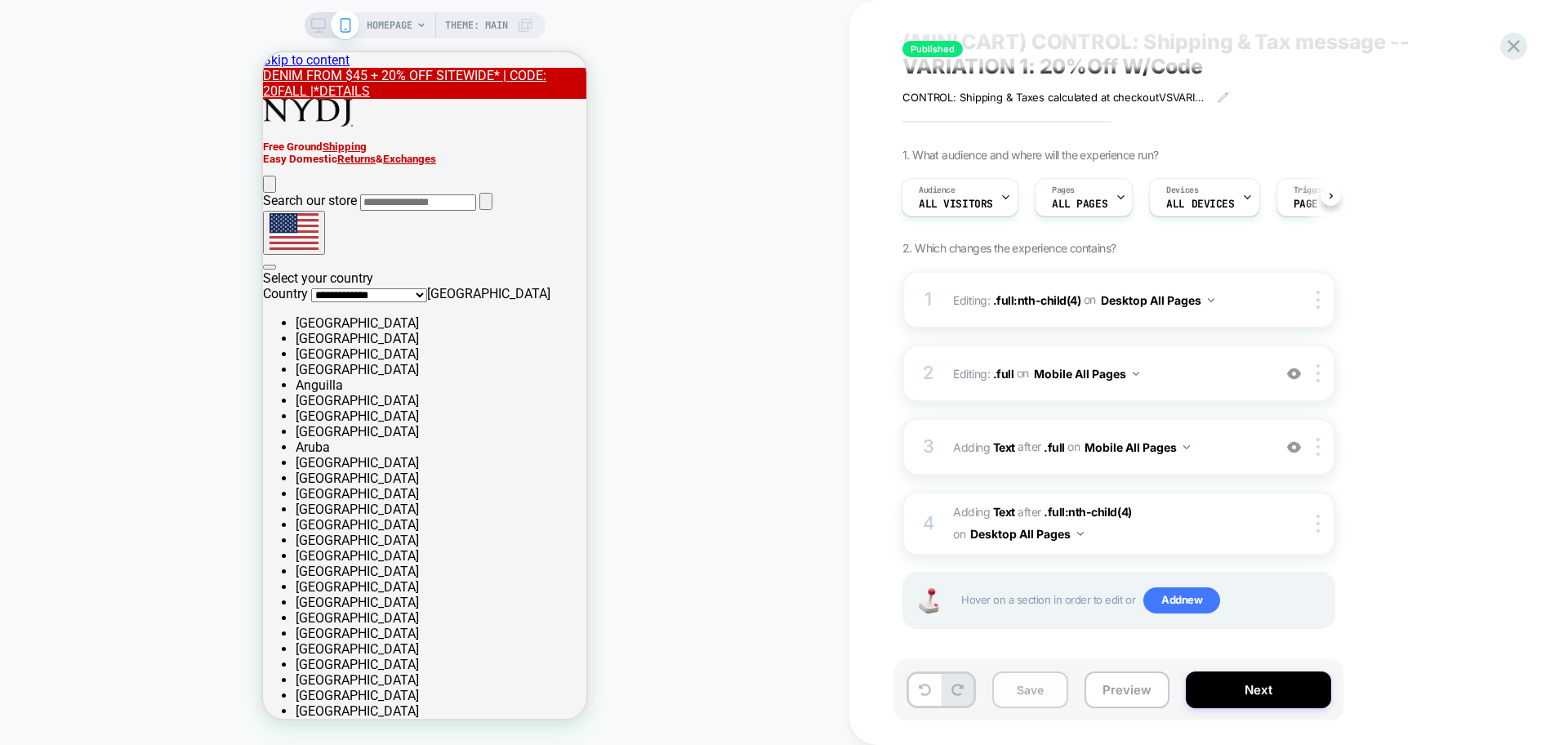
click at [1046, 687] on button "Save" at bounding box center [1031, 690] width 76 height 37
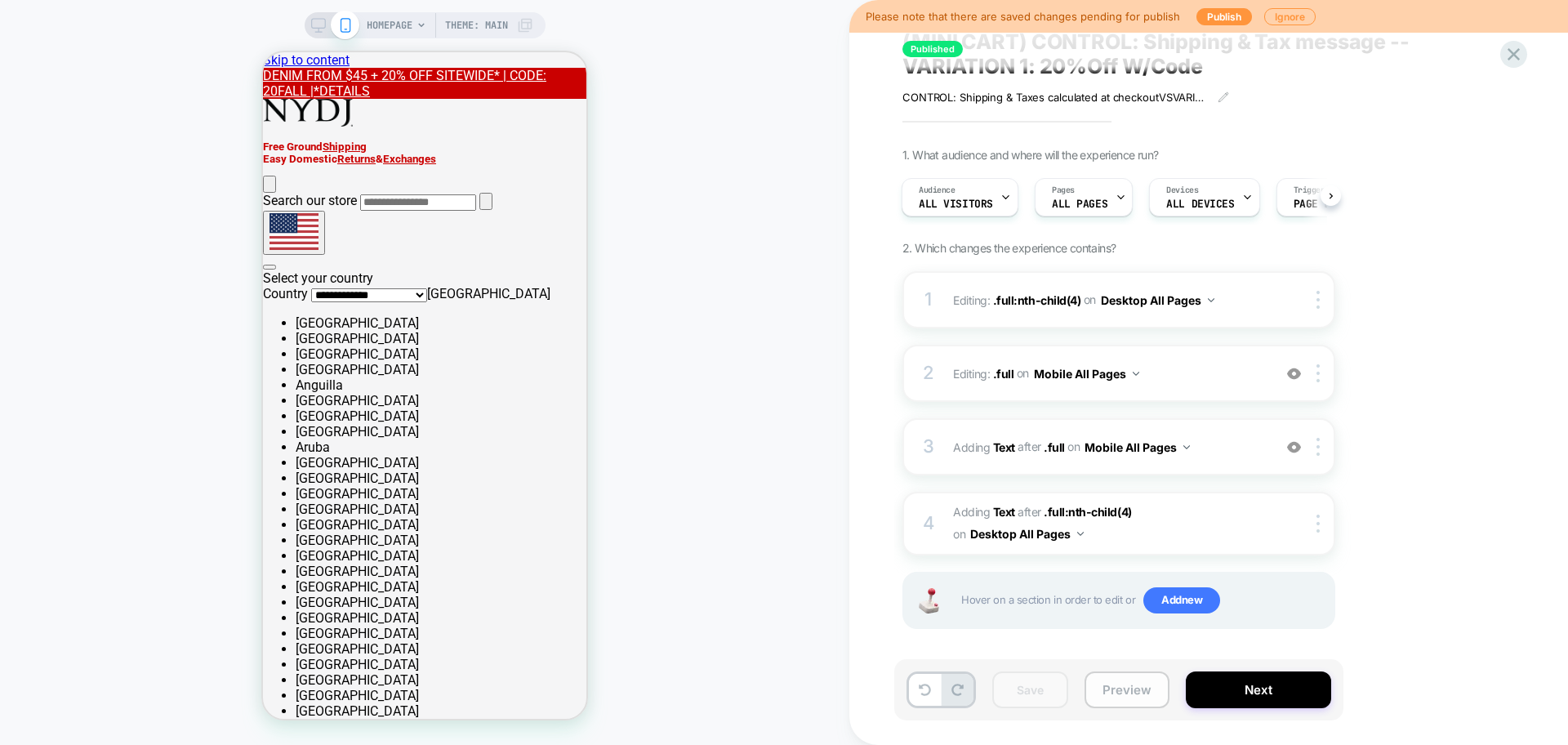
click at [1131, 695] on button "Preview" at bounding box center [1127, 690] width 85 height 37
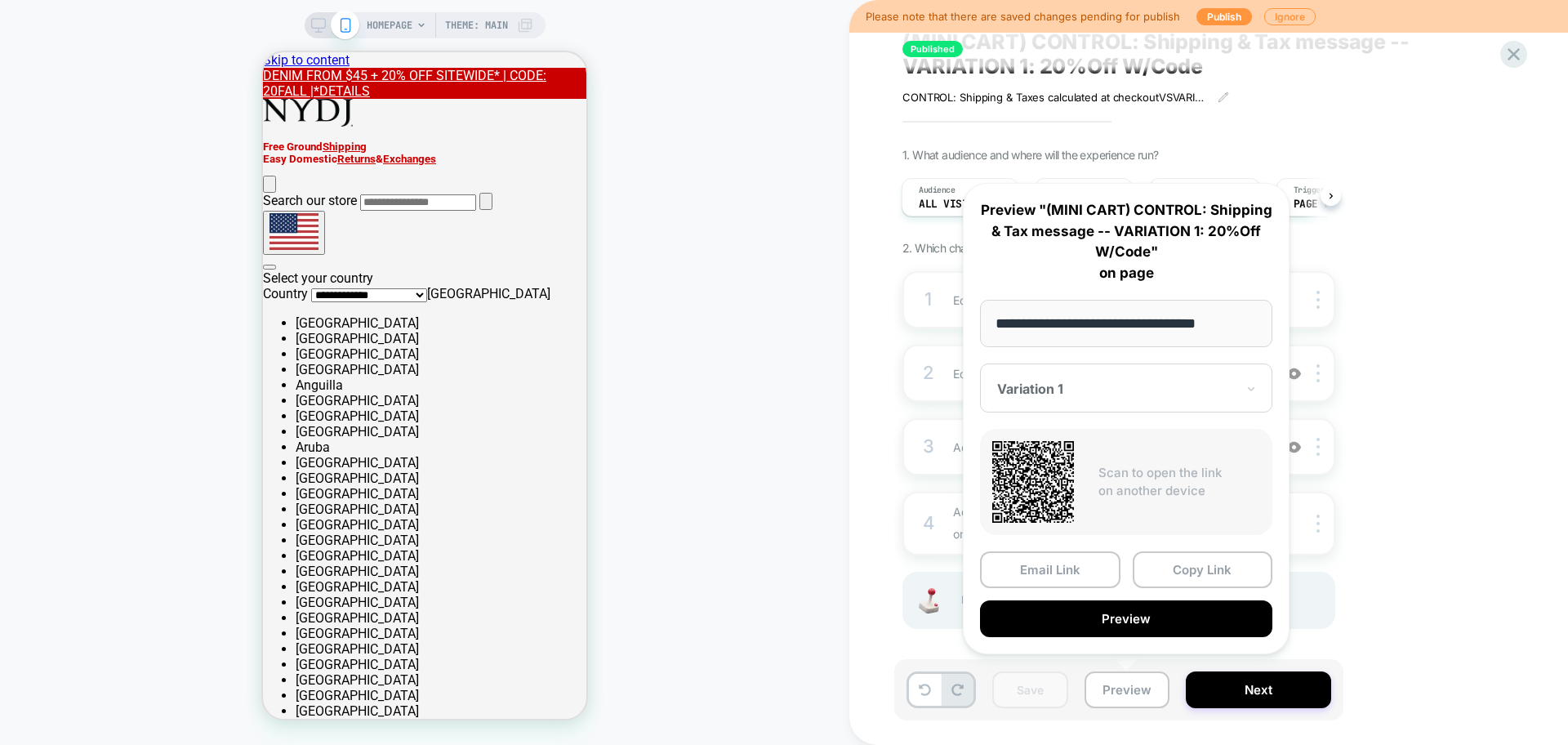
click at [1567, 396] on div "Published (MINI CART) CONTROL: Shipping & Tax message -- VARIATION 1: 20%Off W/…" at bounding box center [1208, 372] width 718 height 745
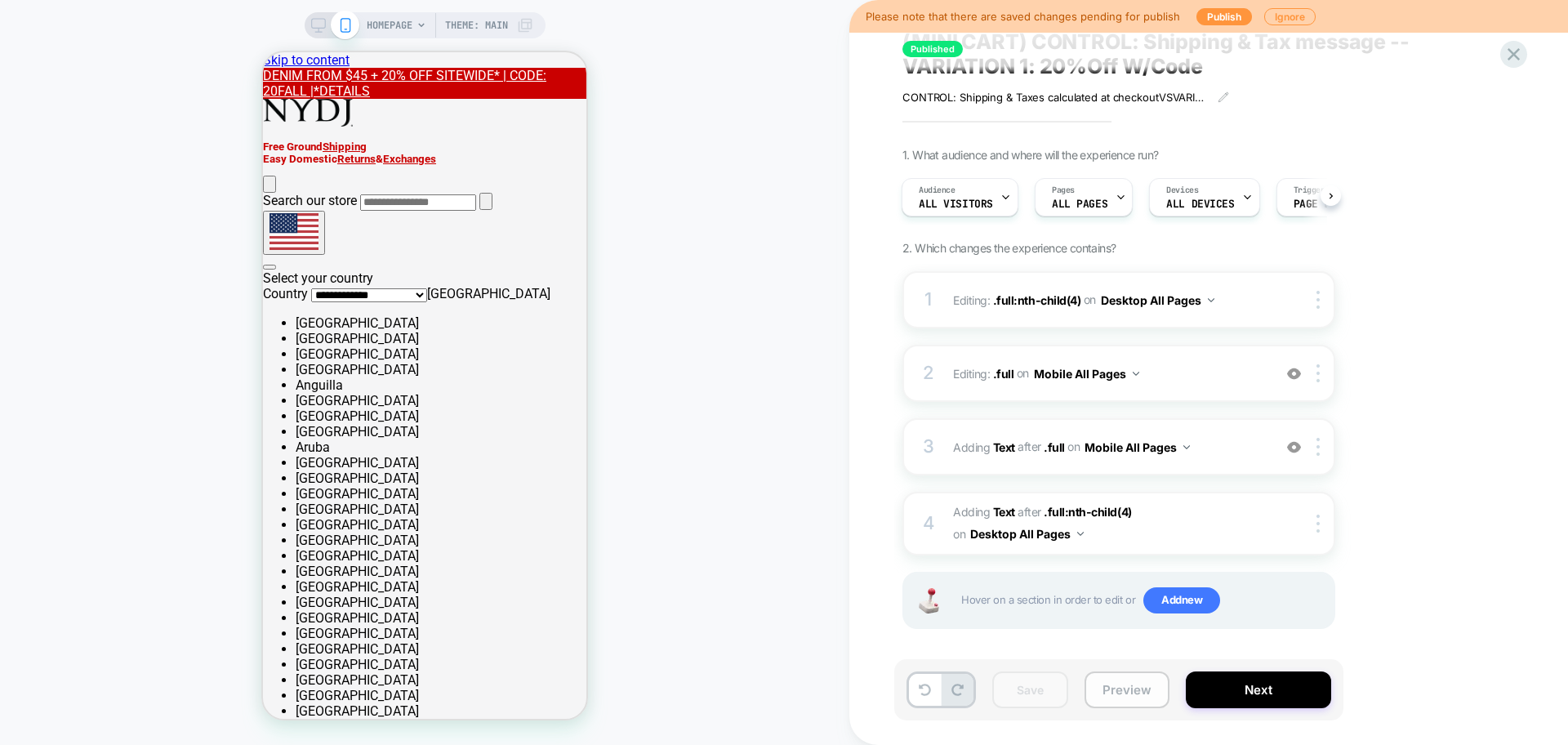
click at [1133, 692] on button "Preview" at bounding box center [1127, 690] width 85 height 37
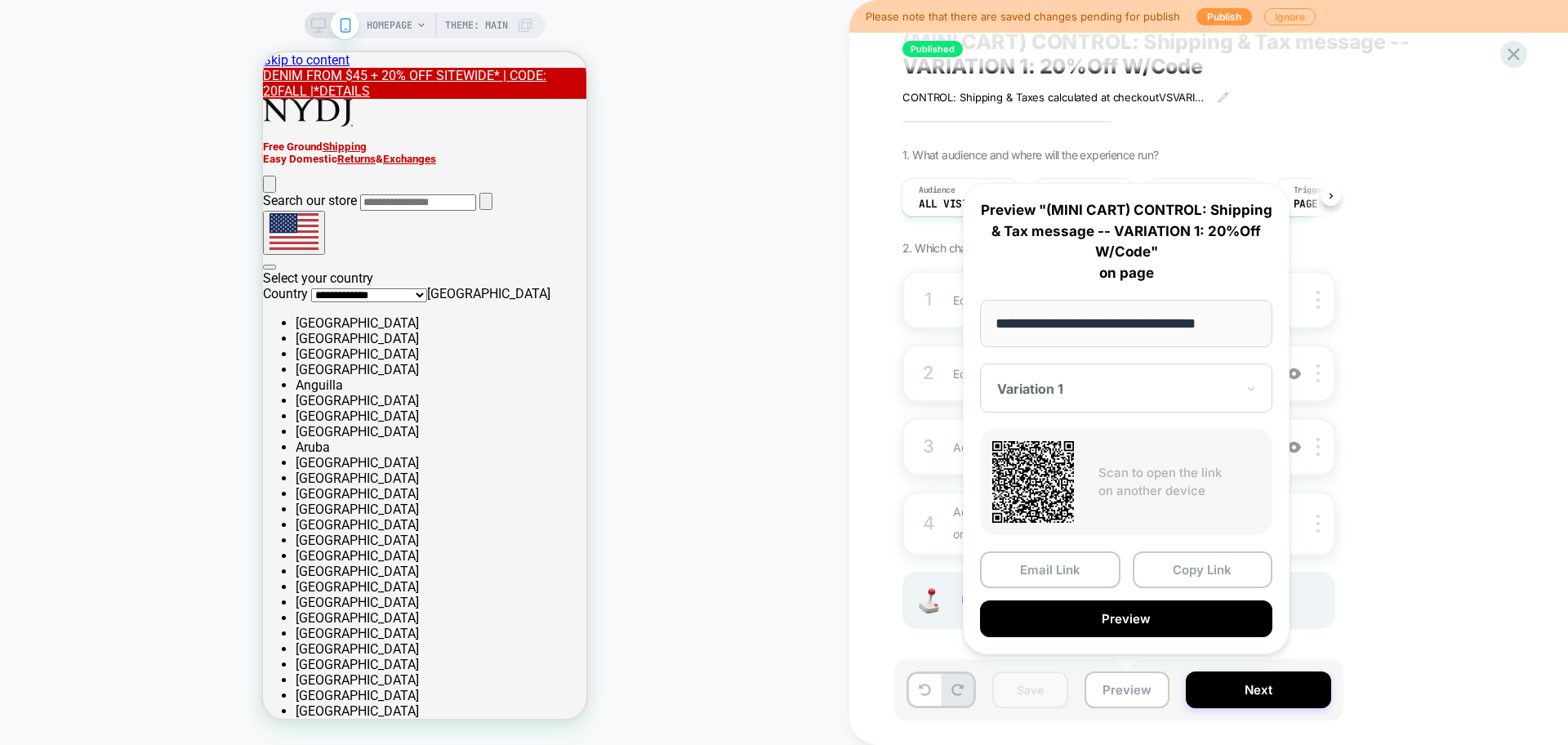
click at [1076, 401] on div "Variation 1" at bounding box center [1126, 388] width 292 height 49
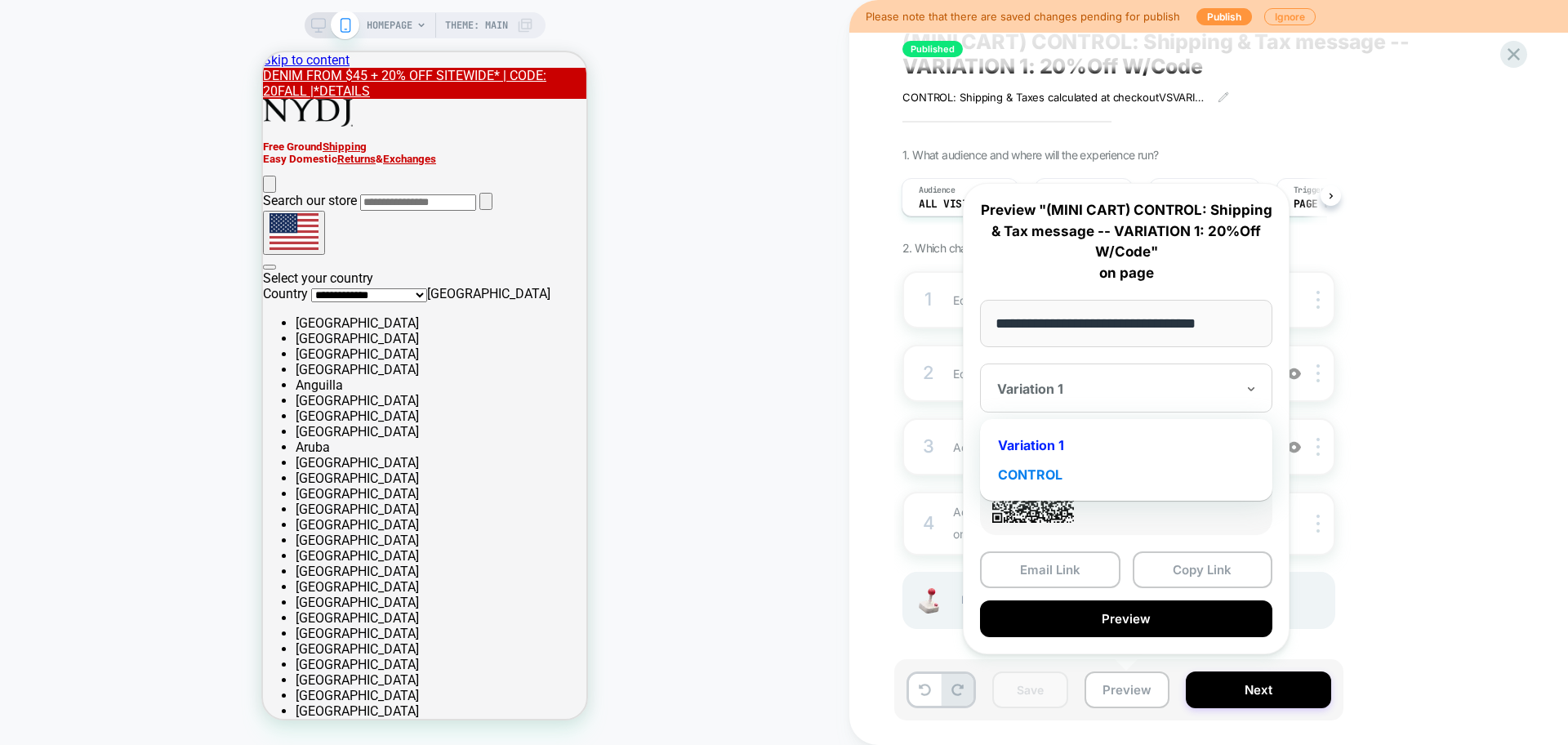
click at [1071, 471] on div "CONTROL" at bounding box center [1126, 474] width 276 height 29
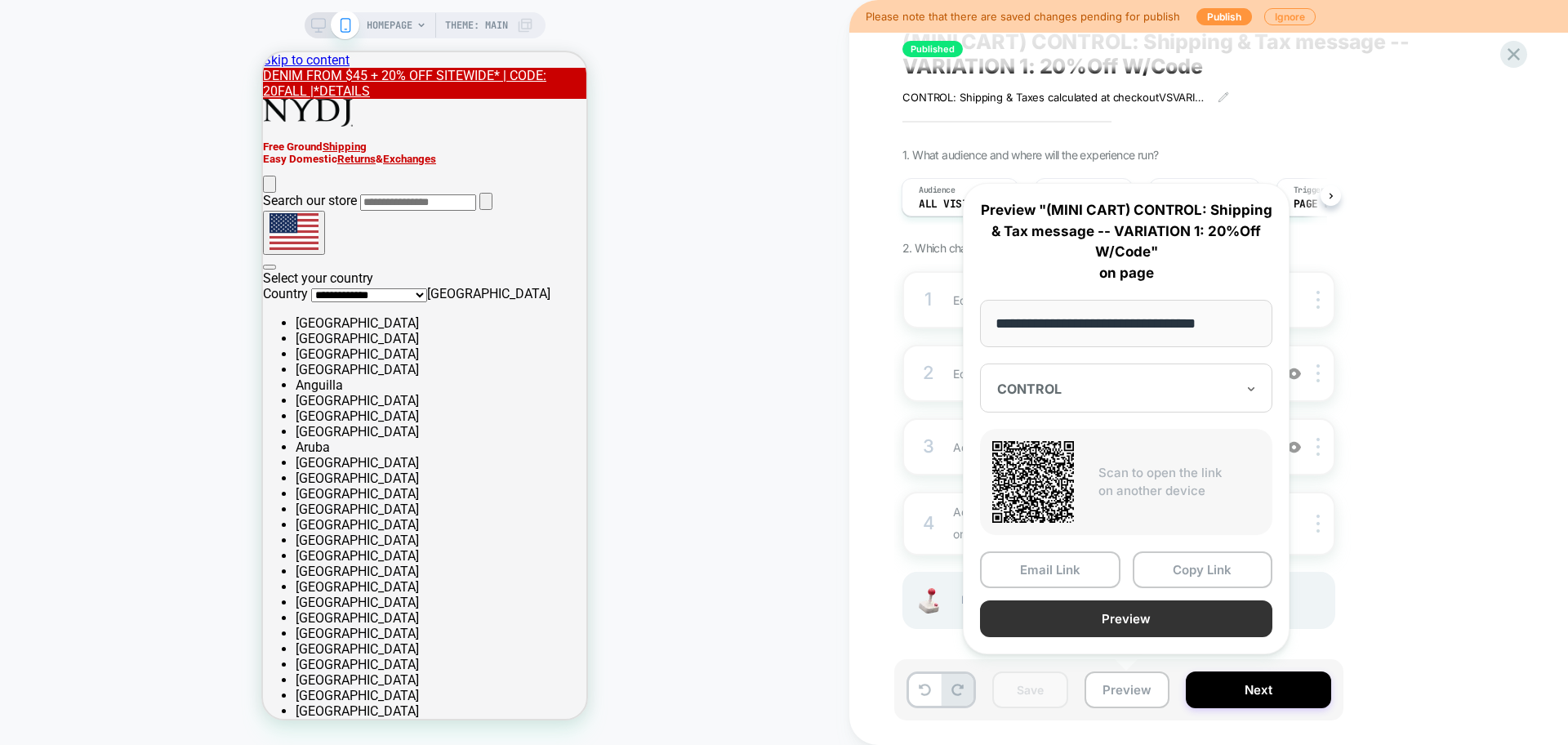
click at [1116, 616] on button "Preview" at bounding box center [1126, 620] width 292 height 37
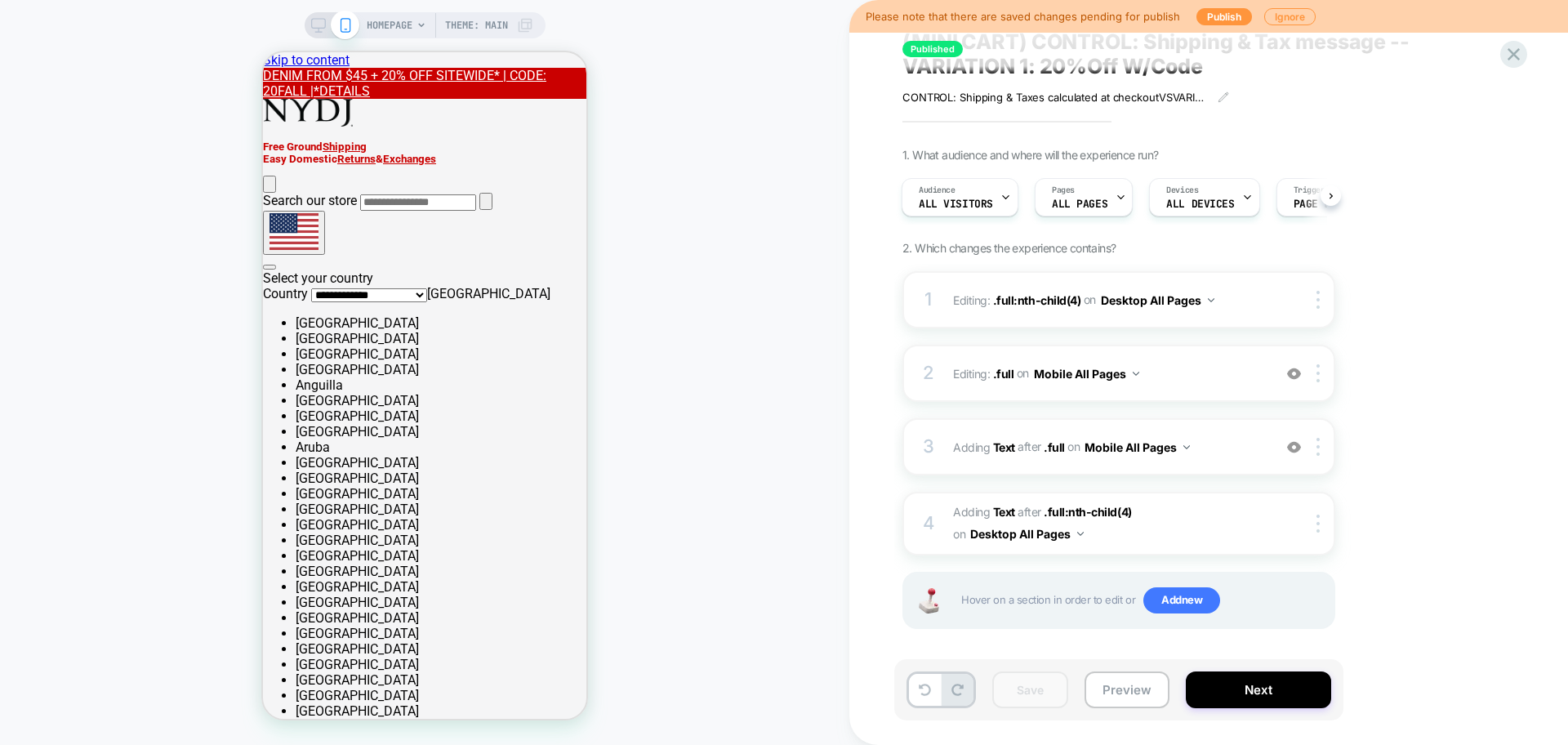
click at [1070, 70] on span "(MINI CART) CONTROL: Shipping & Tax message -- VARIATION 1: 20%Off W/Code" at bounding box center [1200, 54] width 596 height 49
click at [1070, 70] on textarea "**********" at bounding box center [1174, 54] width 543 height 49
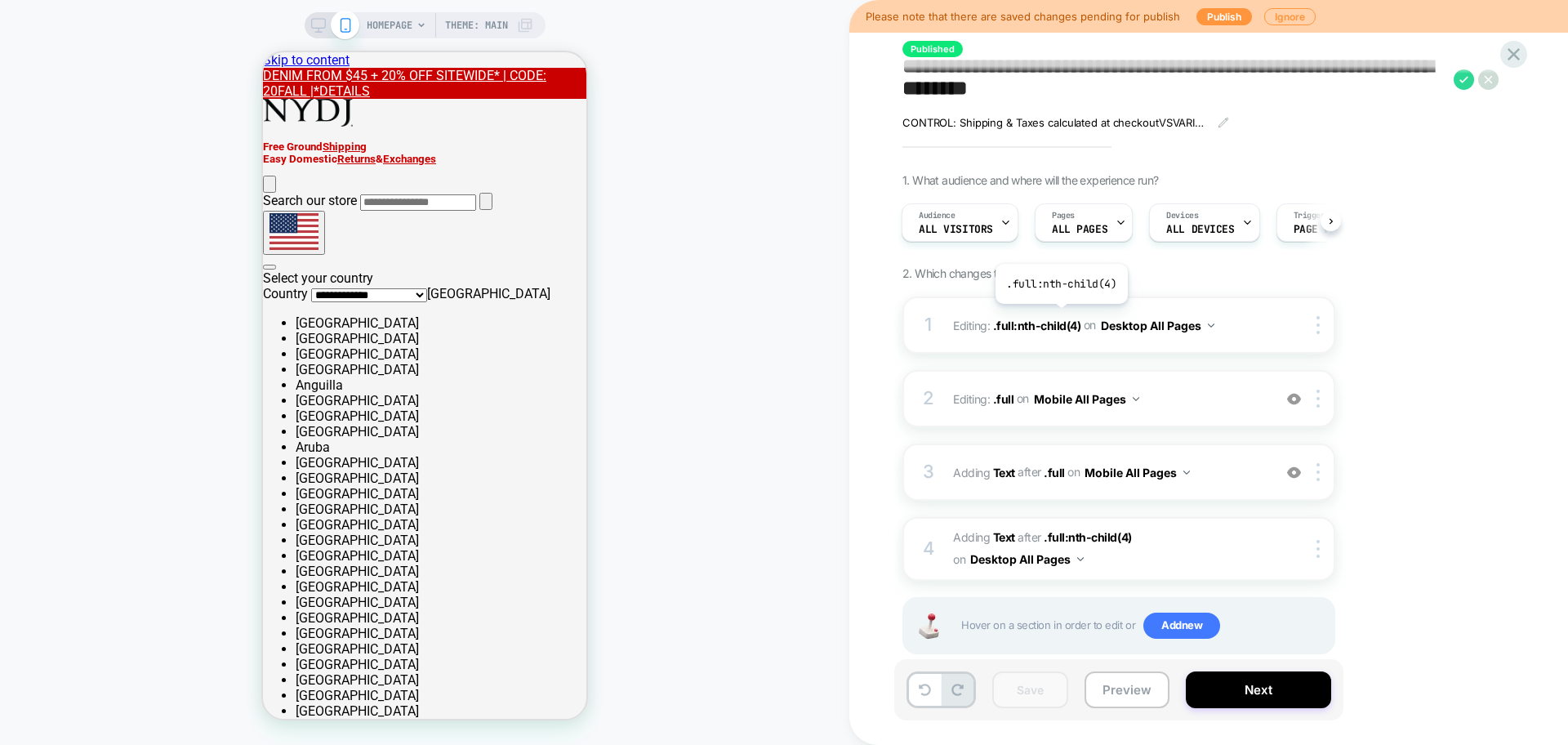
scroll to position [0, 0]
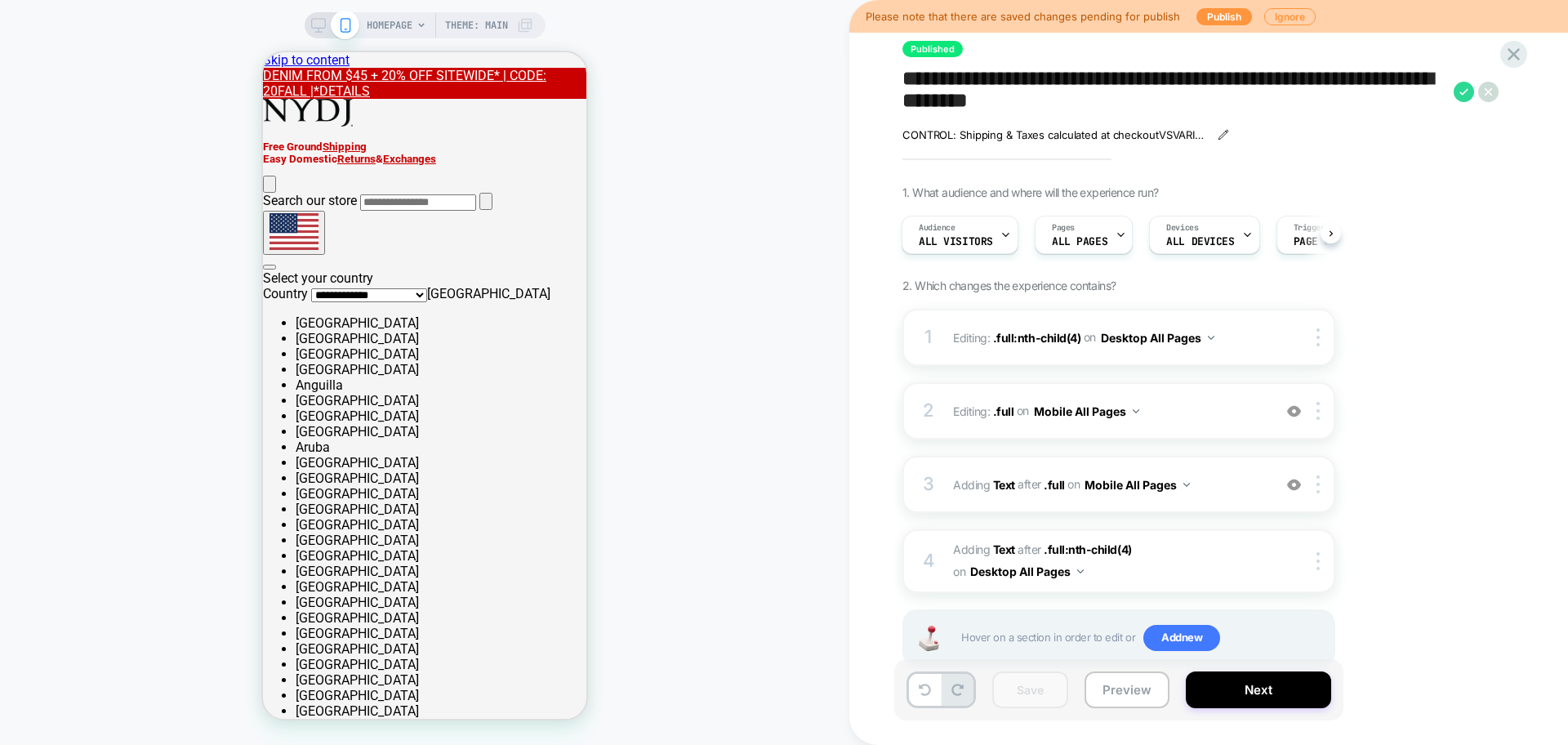
click at [1219, 136] on icon at bounding box center [1224, 135] width 12 height 12
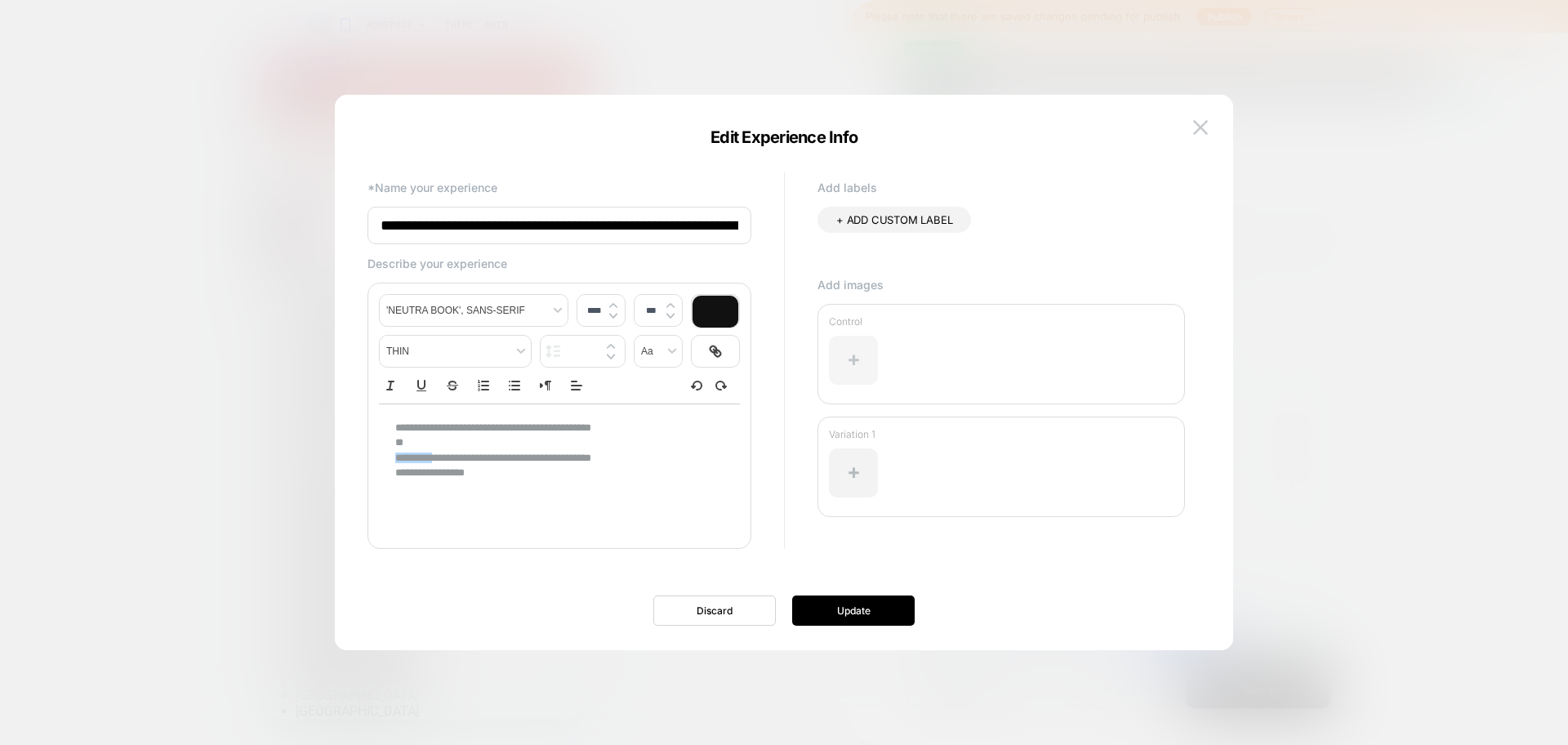
click at [845, 356] on div at bounding box center [854, 361] width 49 height 49
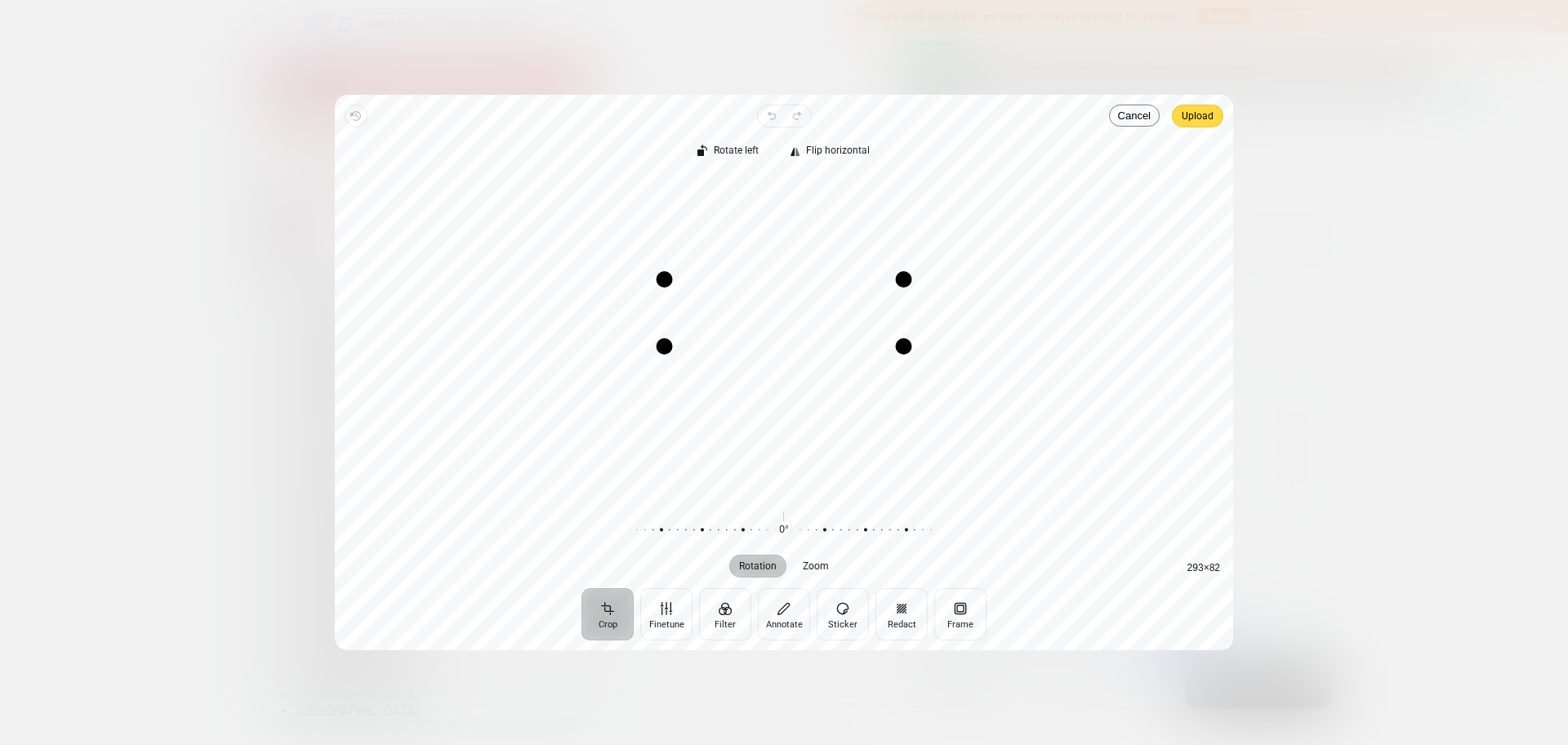
drag, startPoint x: 905, startPoint y: 395, endPoint x: 905, endPoint y: 346, distance: 49.0
click at [905, 346] on div "Drag corner br" at bounding box center [904, 346] width 17 height 17
click at [1196, 123] on span "Upload" at bounding box center [1198, 116] width 32 height 20
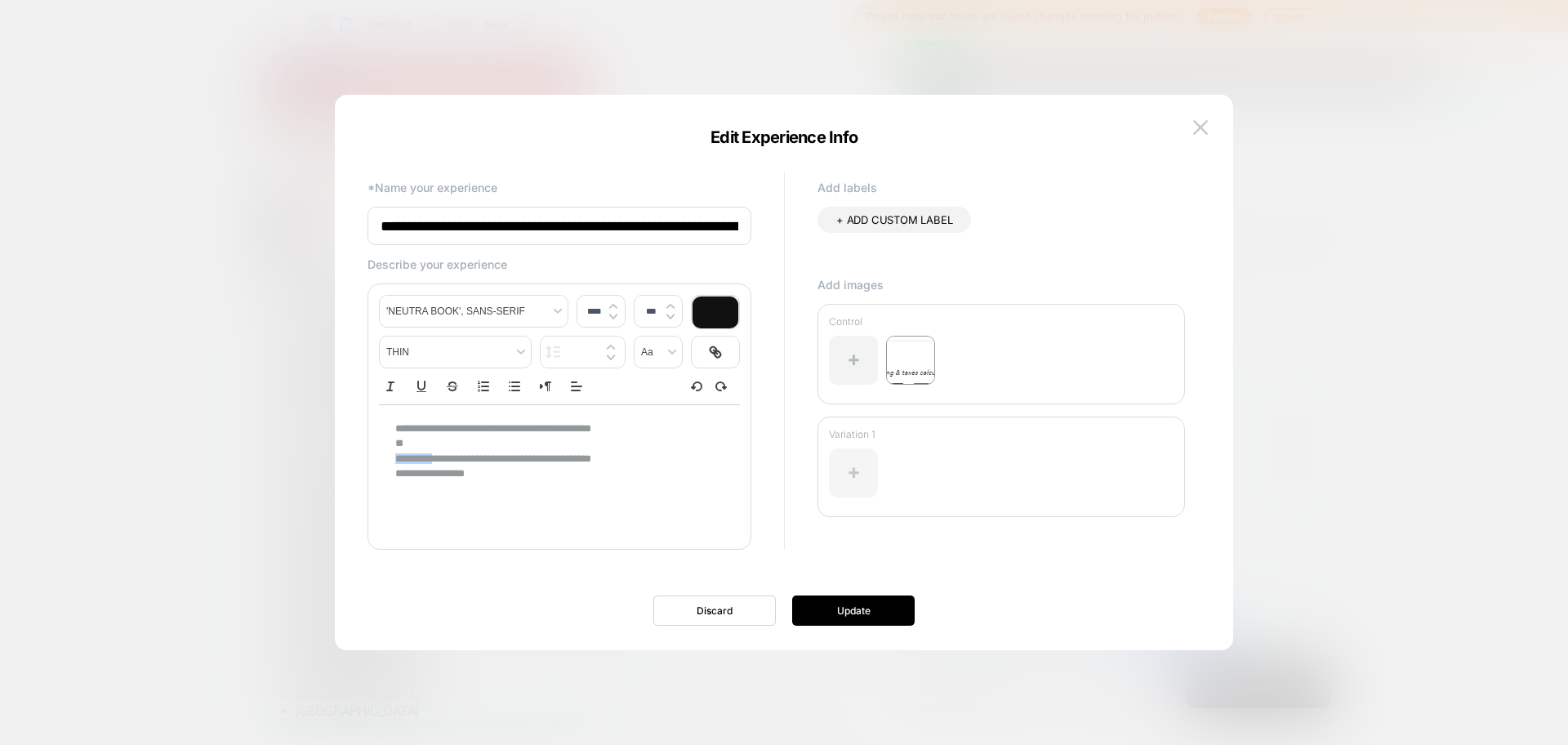
click at [841, 486] on div at bounding box center [854, 473] width 49 height 49
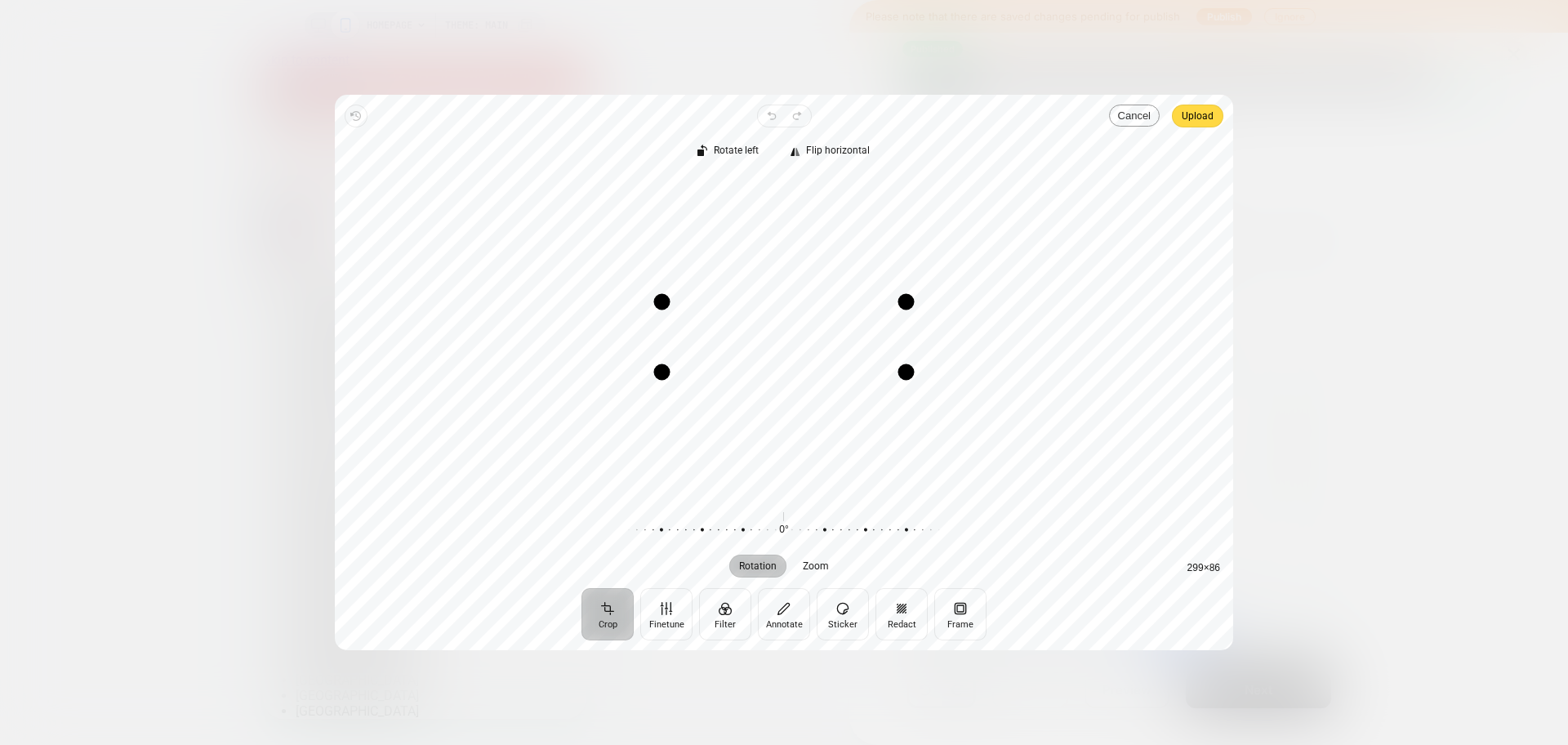
click at [1116, 117] on button "Cancel" at bounding box center [1135, 116] width 51 height 23
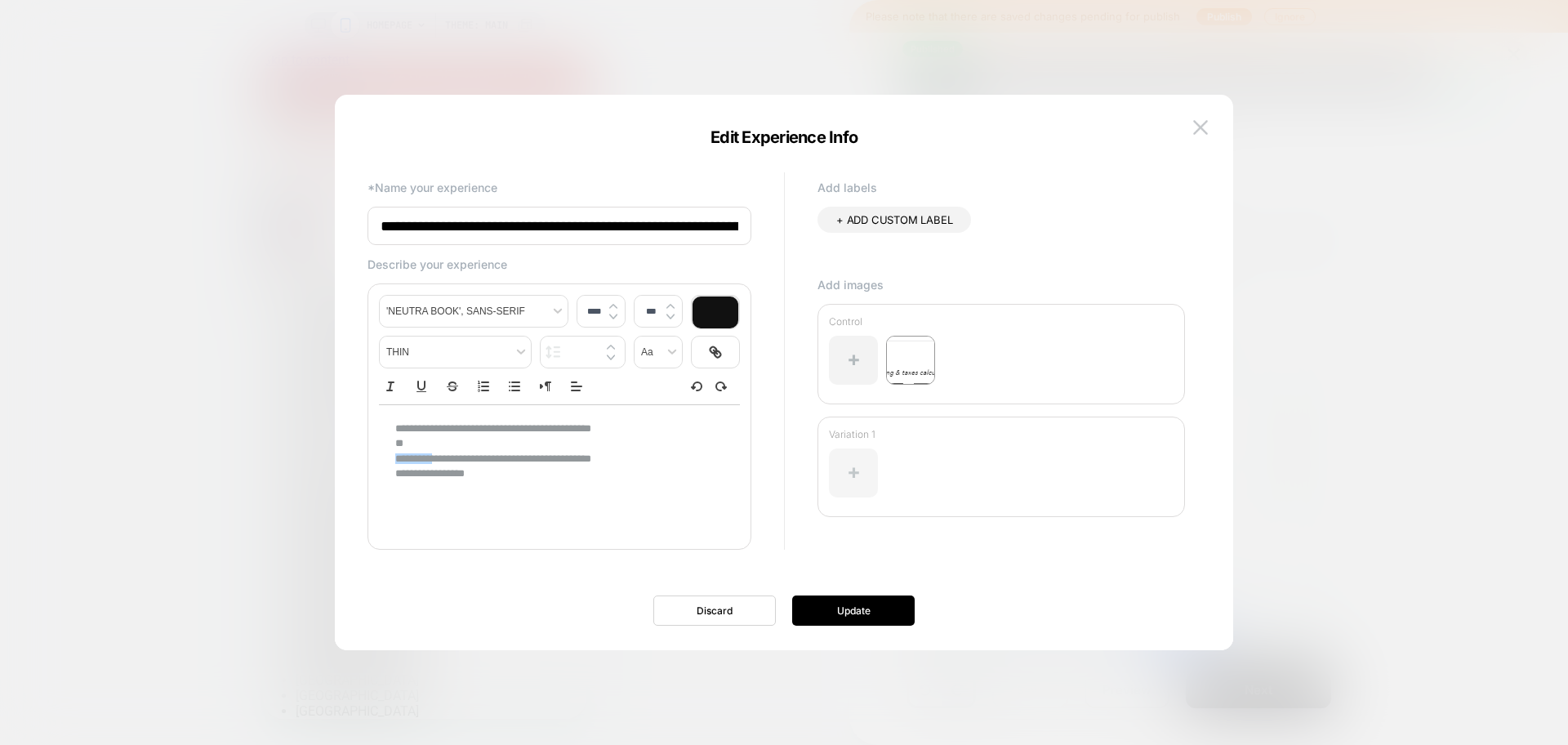
click at [865, 474] on div at bounding box center [854, 473] width 49 height 49
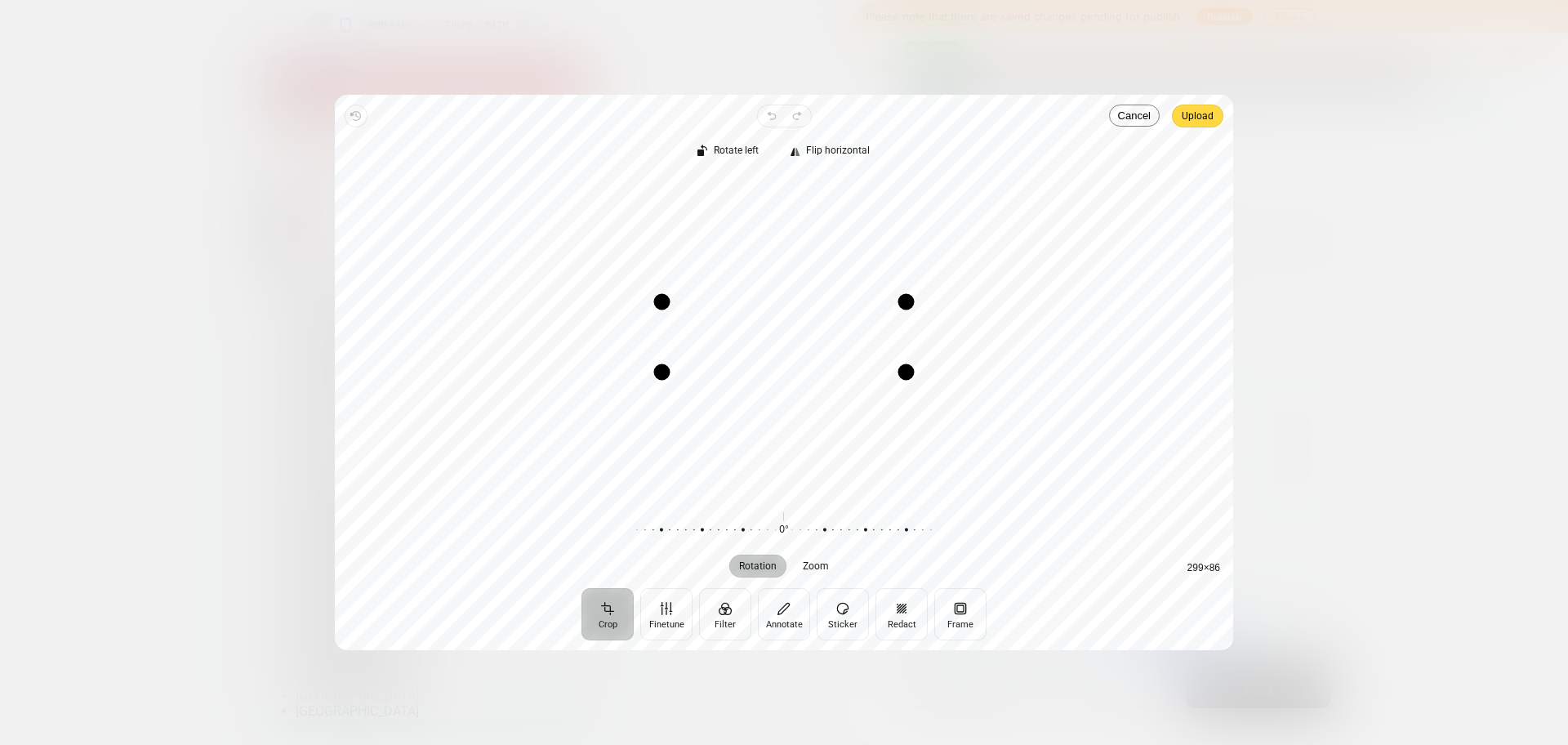
click at [1202, 120] on span "Upload" at bounding box center [1198, 116] width 32 height 20
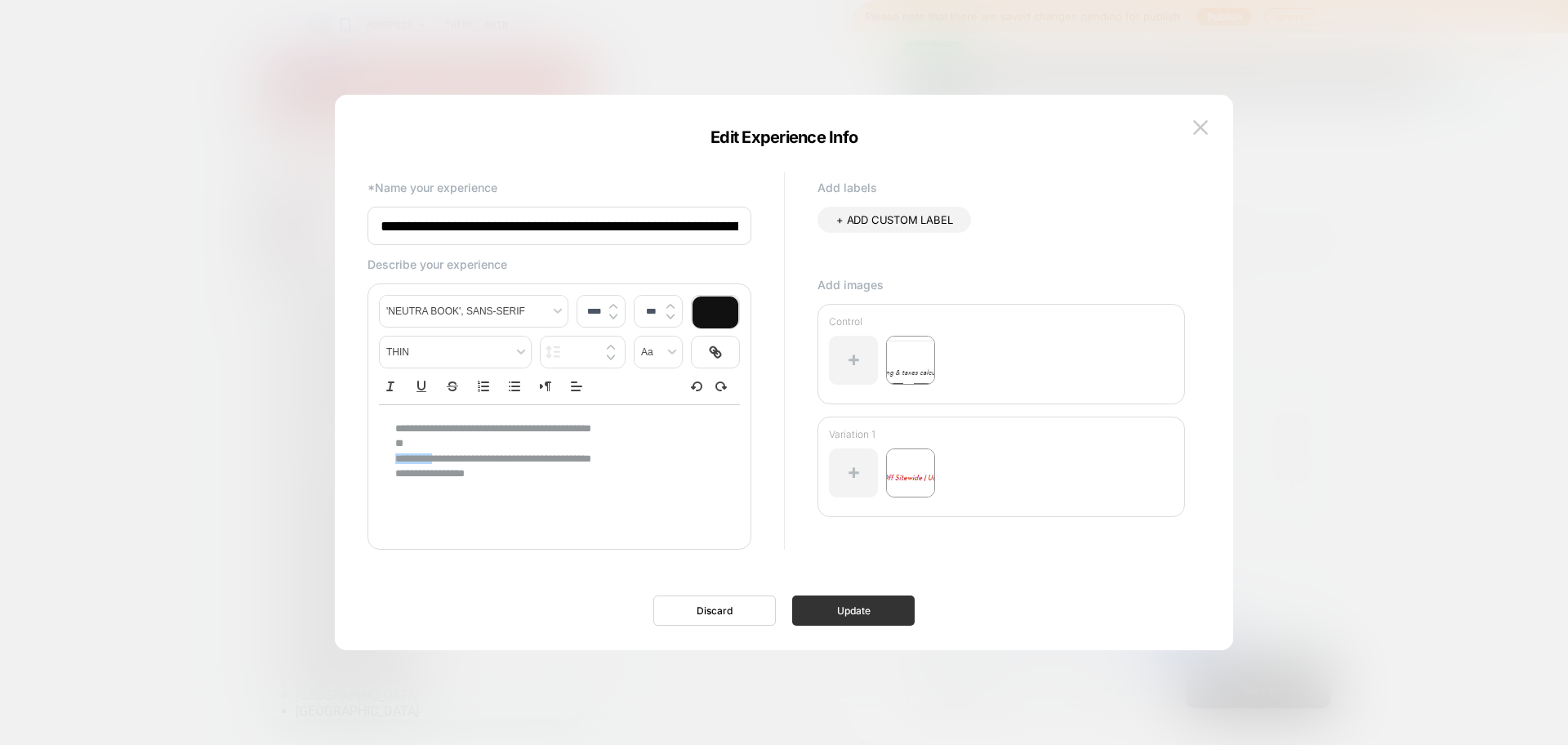
click at [900, 616] on button "Update" at bounding box center [853, 611] width 122 height 30
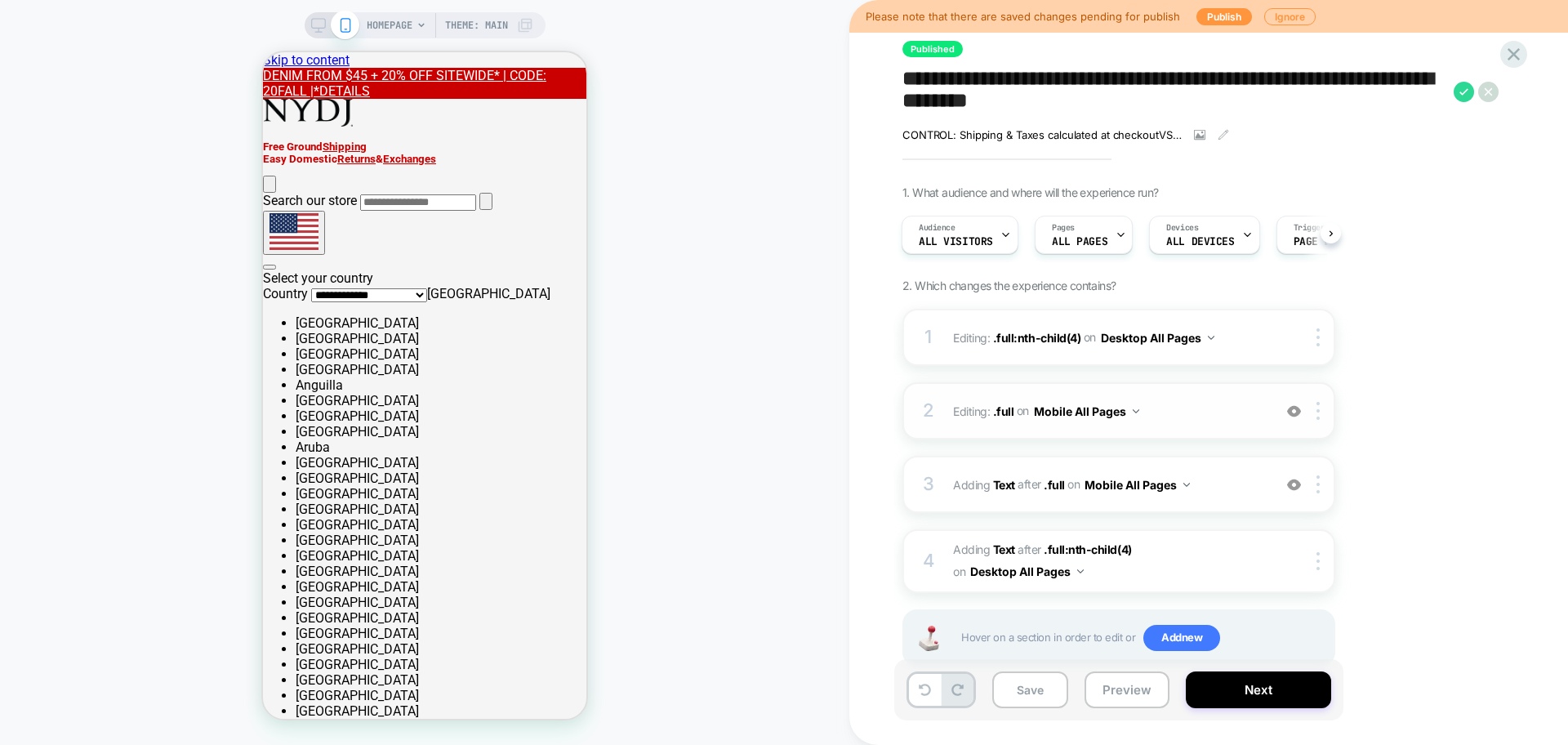
scroll to position [37, 0]
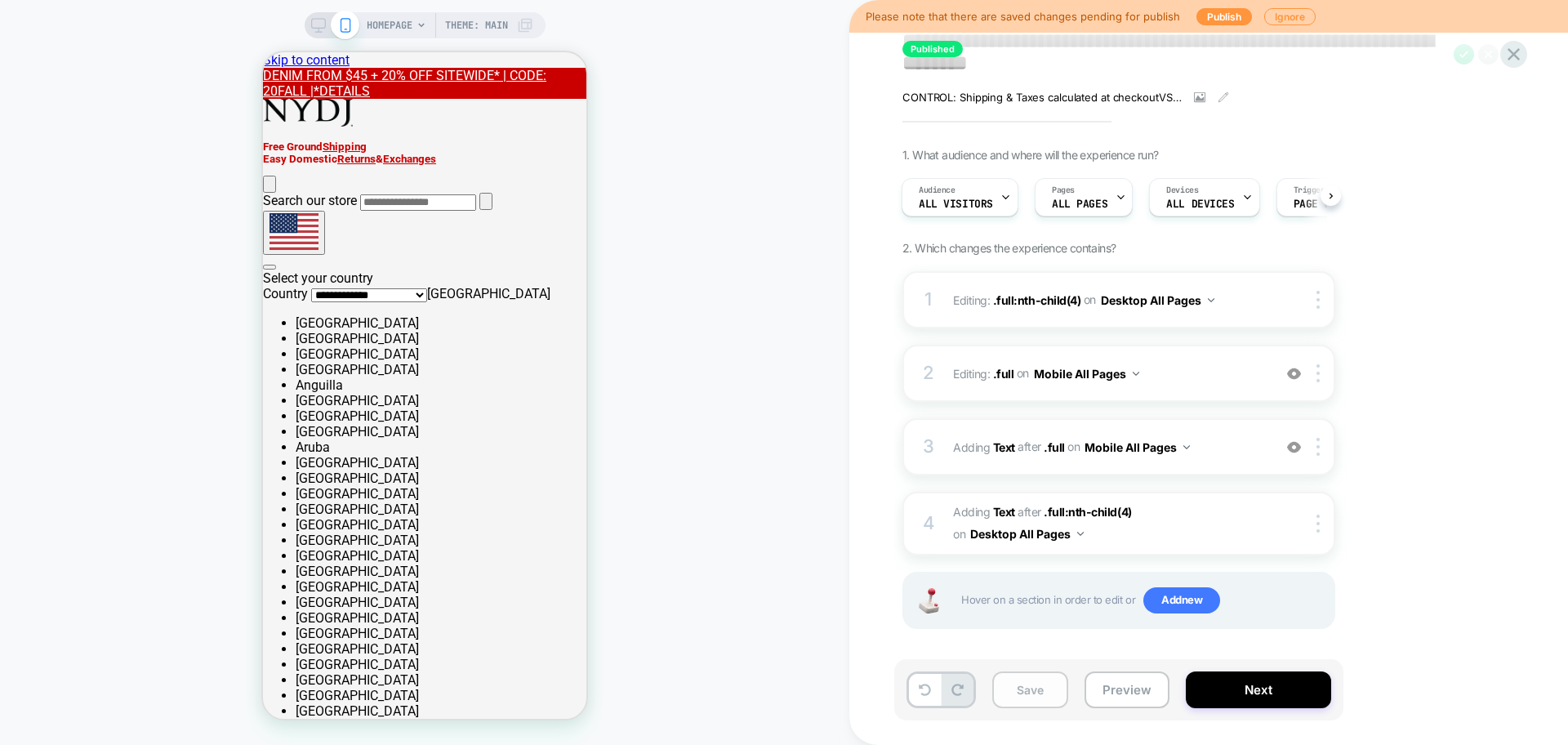
click at [1002, 697] on button "Save" at bounding box center [1031, 690] width 76 height 37
click at [1140, 708] on button "Preview" at bounding box center [1127, 690] width 85 height 37
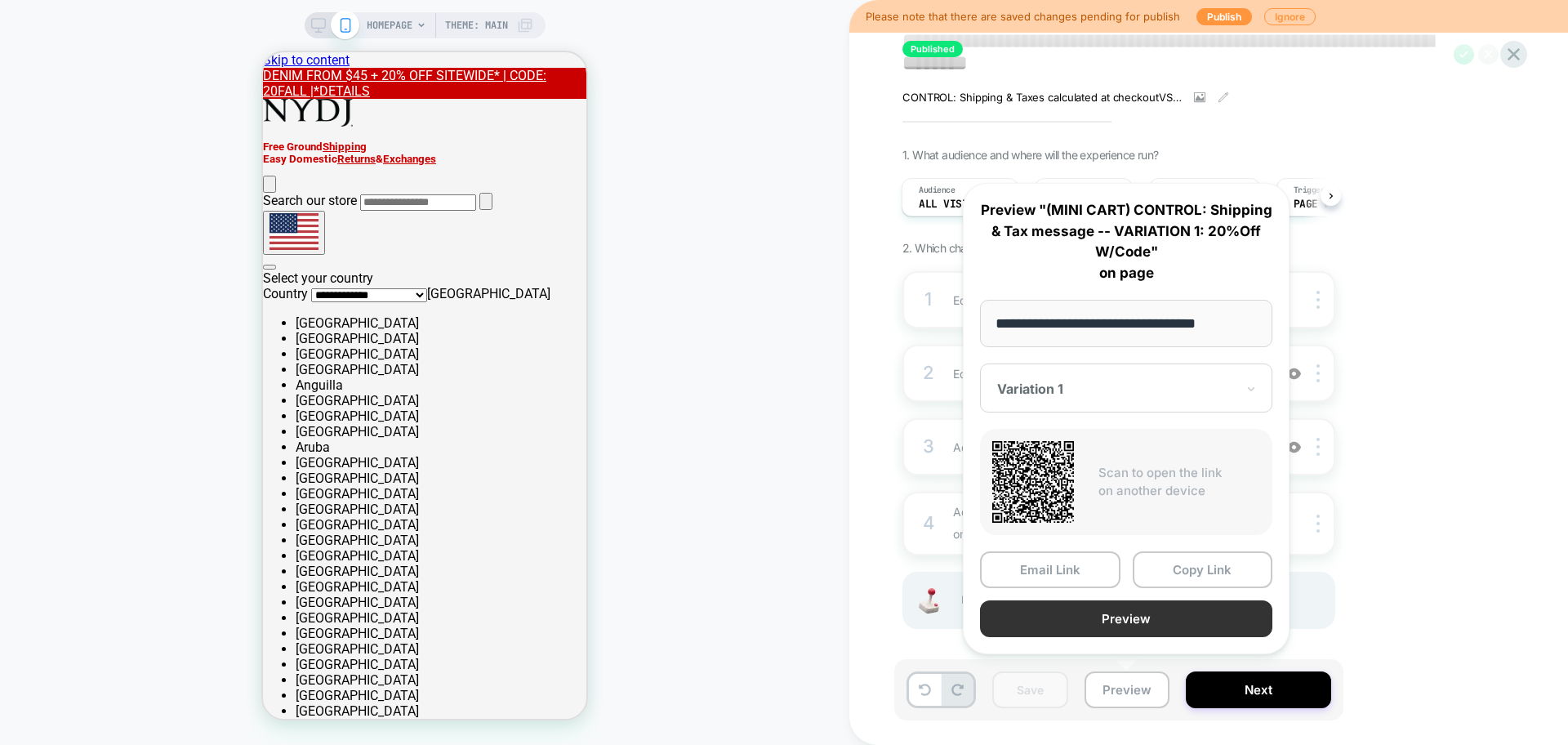
click at [1101, 623] on button "Preview" at bounding box center [1126, 620] width 292 height 37
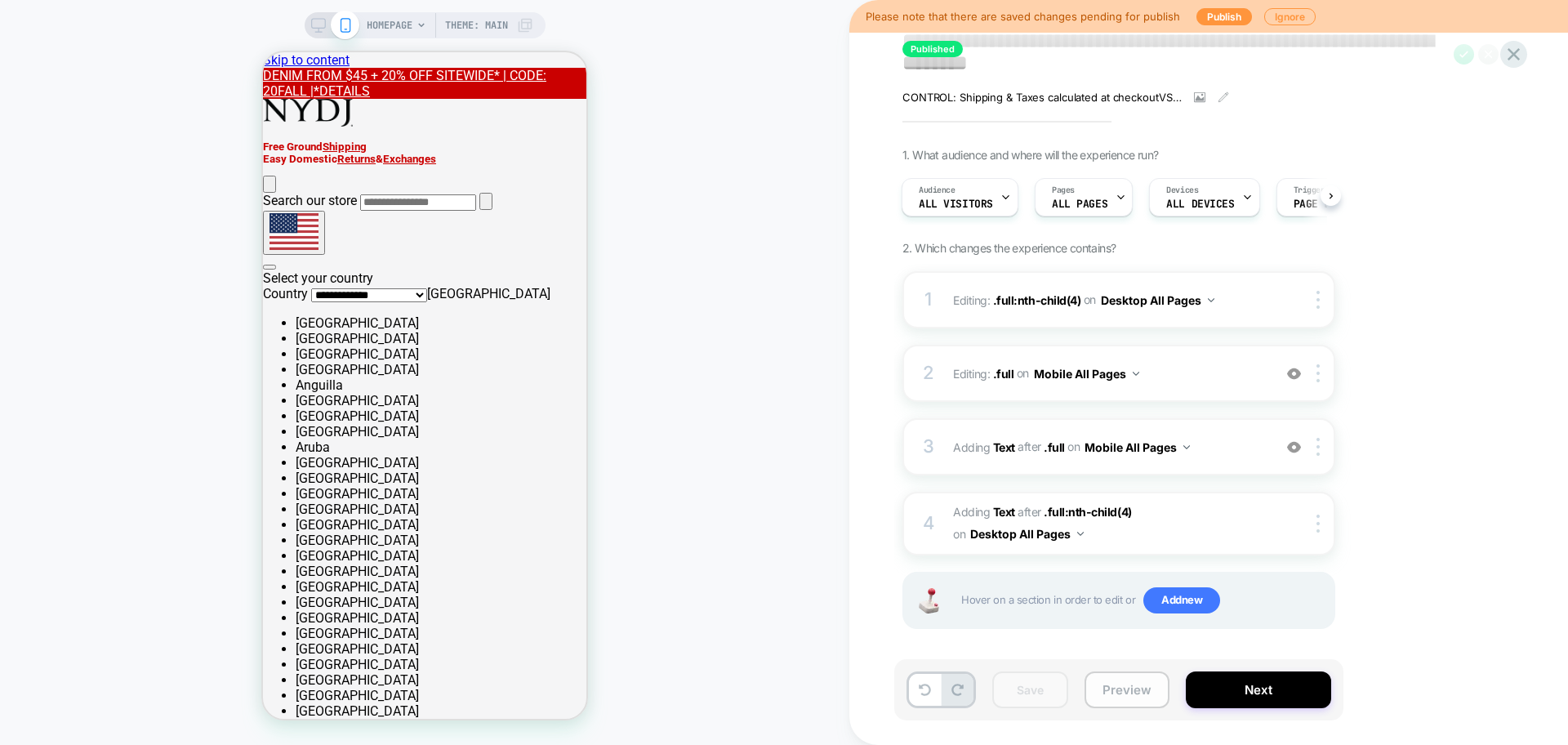
click at [1131, 694] on button "Preview" at bounding box center [1127, 690] width 85 height 37
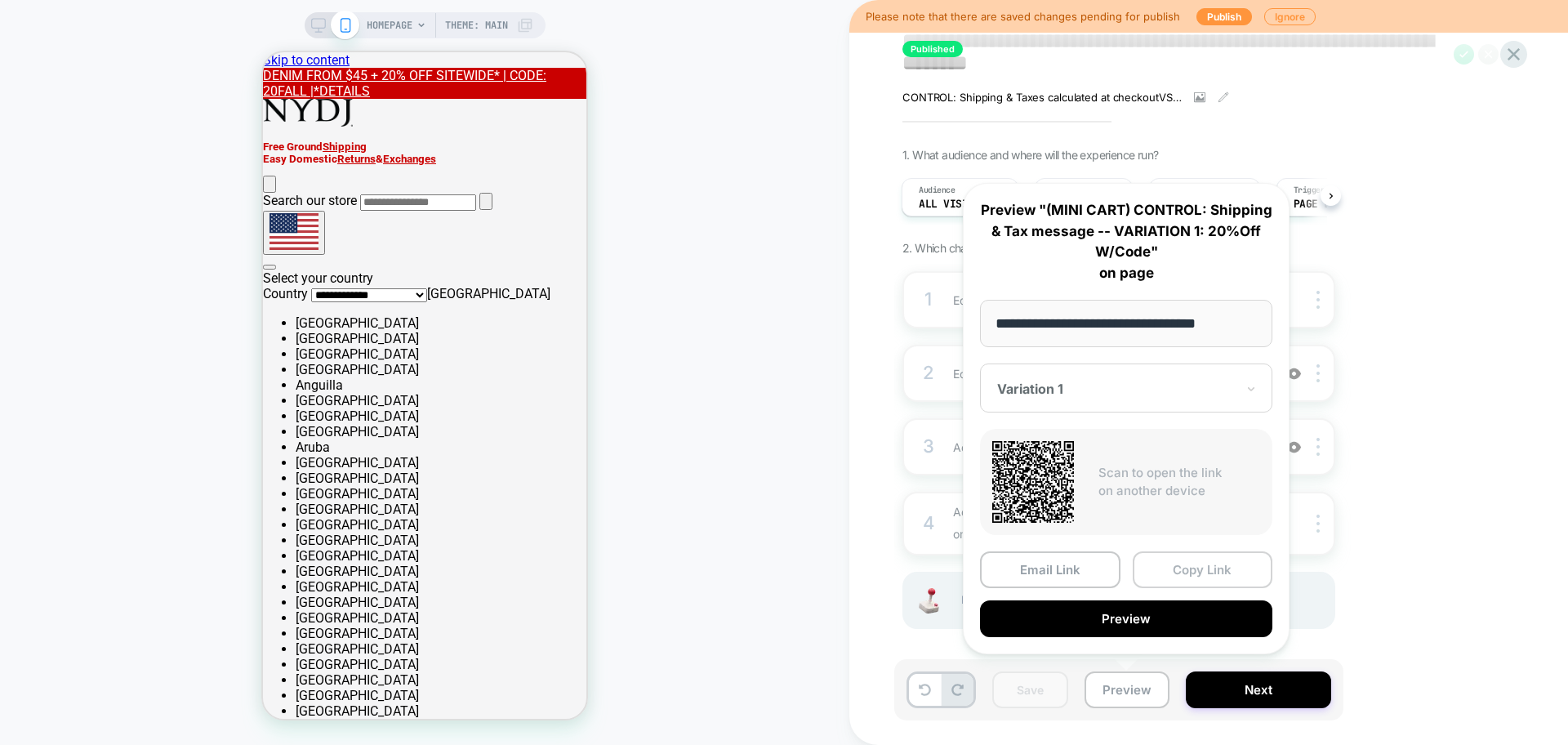
click at [1156, 569] on button "Copy Link" at bounding box center [1202, 571] width 140 height 37
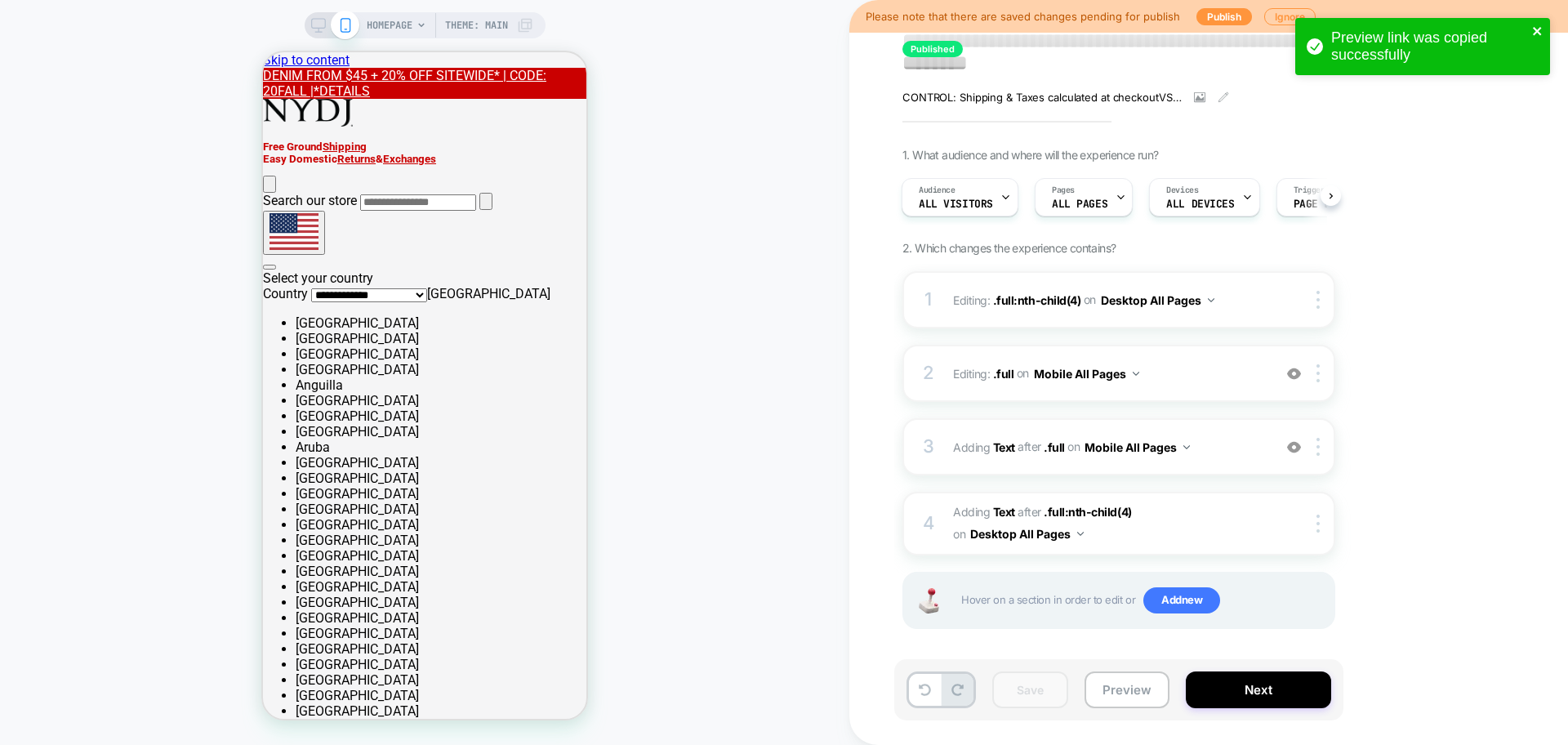
click at [1538, 32] on icon "close" at bounding box center [1539, 30] width 12 height 13
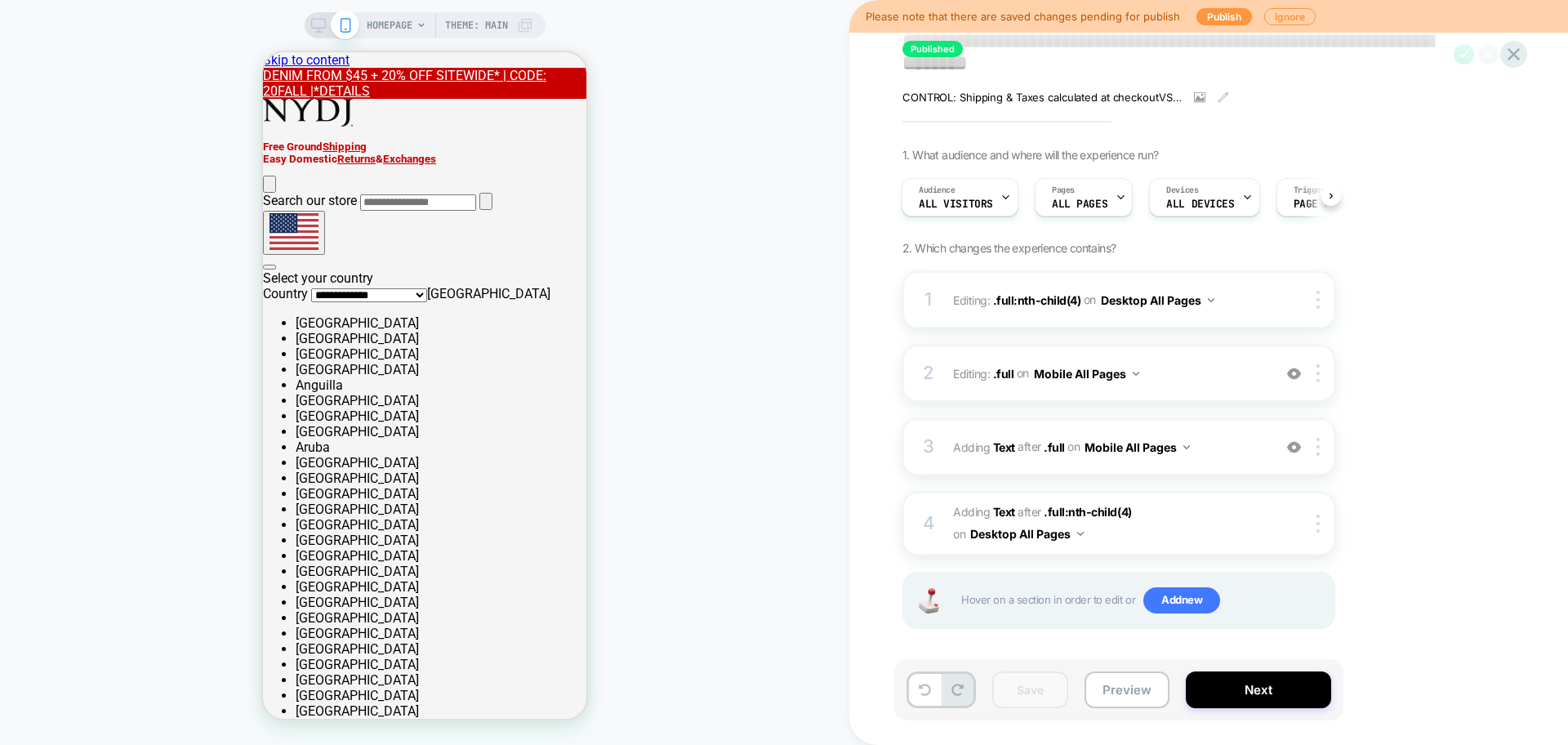
click at [1519, 58] on div "**********" at bounding box center [784, 372] width 1568 height 745
click at [1518, 58] on icon at bounding box center [1514, 54] width 13 height 13
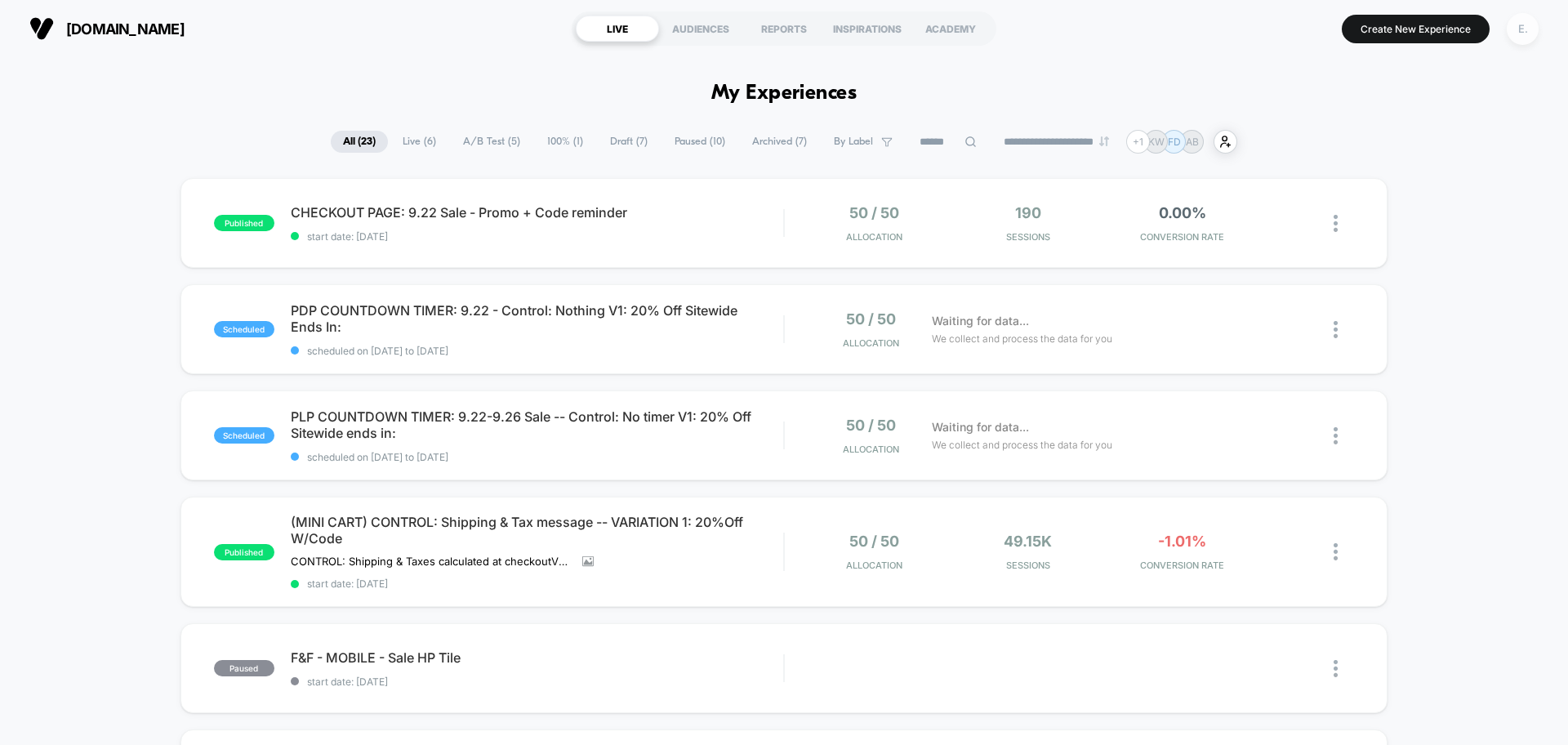
click at [1527, 32] on div "E." at bounding box center [1523, 28] width 32 height 32
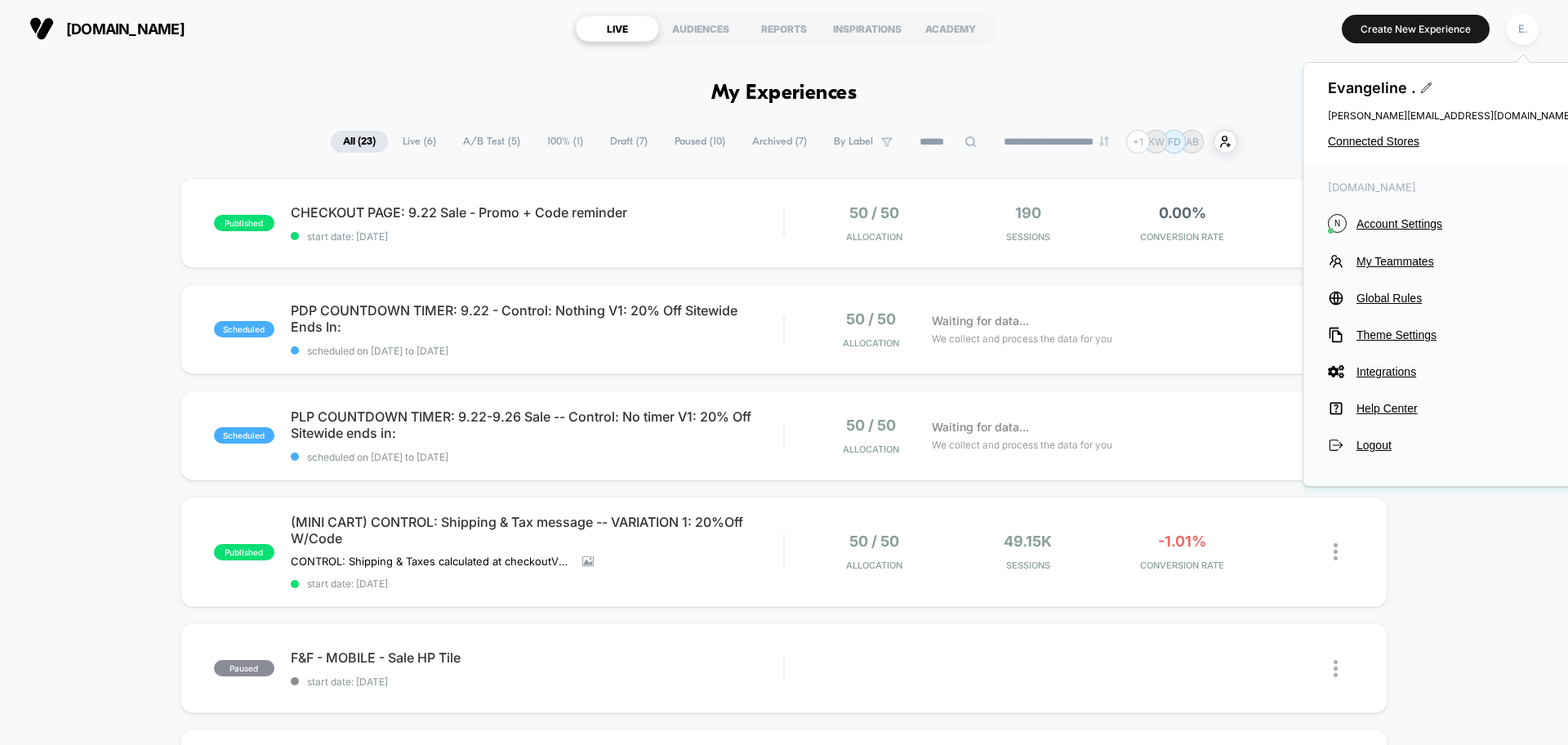
click at [1397, 148] on div "[PERSON_NAME] . [PERSON_NAME][EMAIL_ADDRESS][DOMAIN_NAME] Connected Stores" at bounding box center [1450, 113] width 294 height 101
click at [1392, 147] on span "Connected Stores" at bounding box center [1450, 141] width 245 height 13
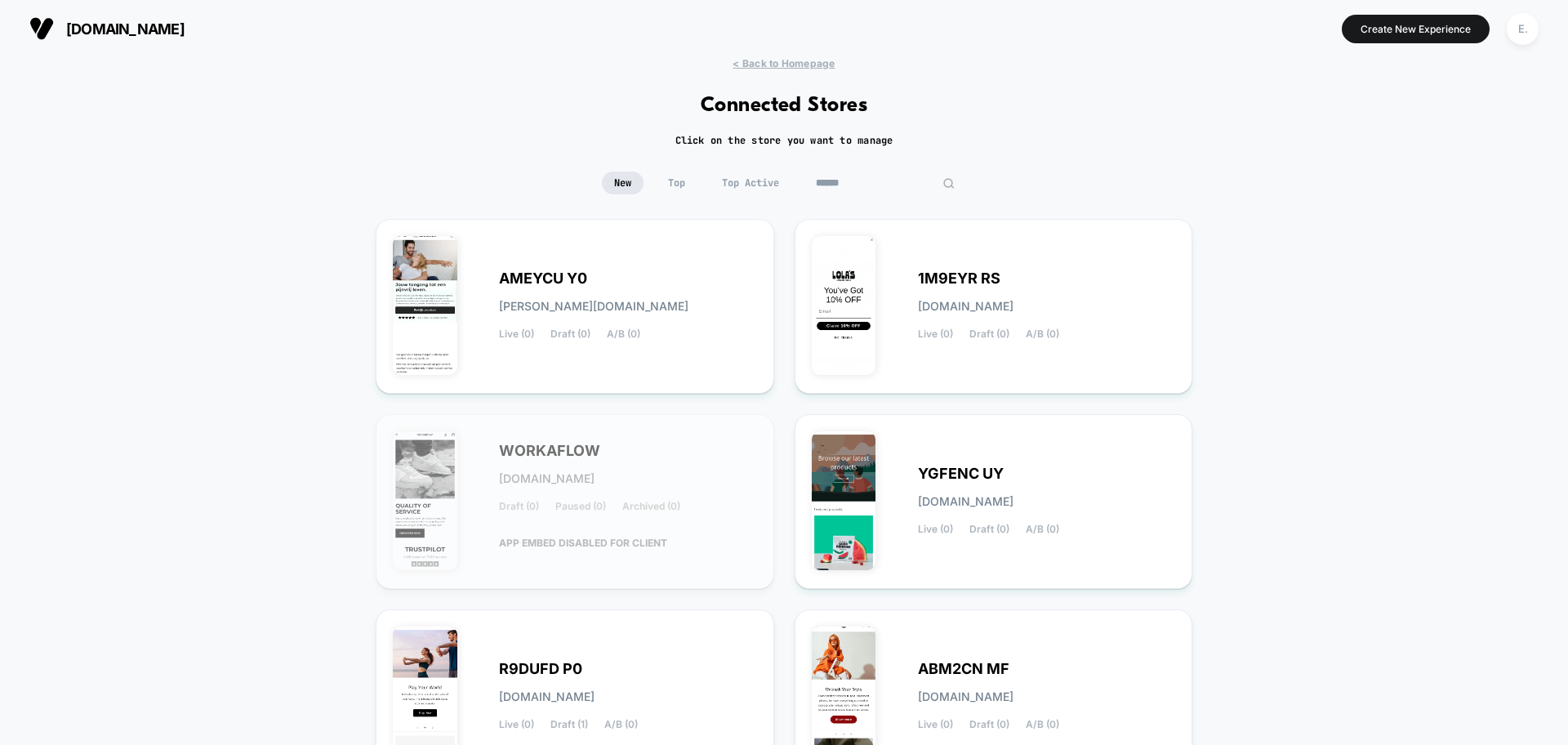
click at [886, 174] on input at bounding box center [885, 182] width 164 height 23
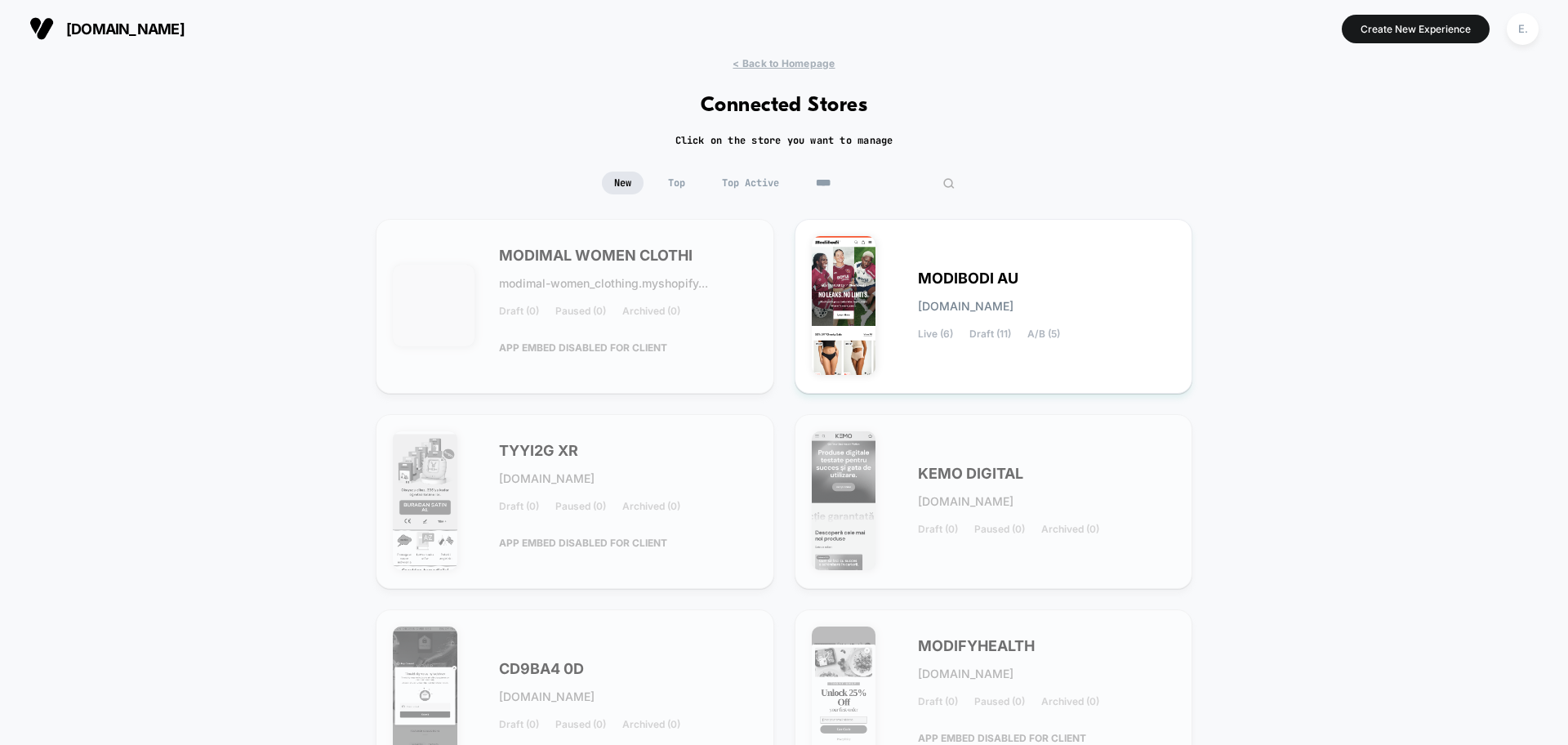
type input "****"
click at [1017, 394] on div "MODIMAL WOMEN CLOTHI modimal-women_clothing.myshopify... Draft (0) Paused (0) A…" at bounding box center [783, 599] width 816 height 761
click at [1010, 368] on div "MODIBODI AU [DOMAIN_NAME] Live (6) Draft (11) A/B (5)" at bounding box center [994, 306] width 365 height 140
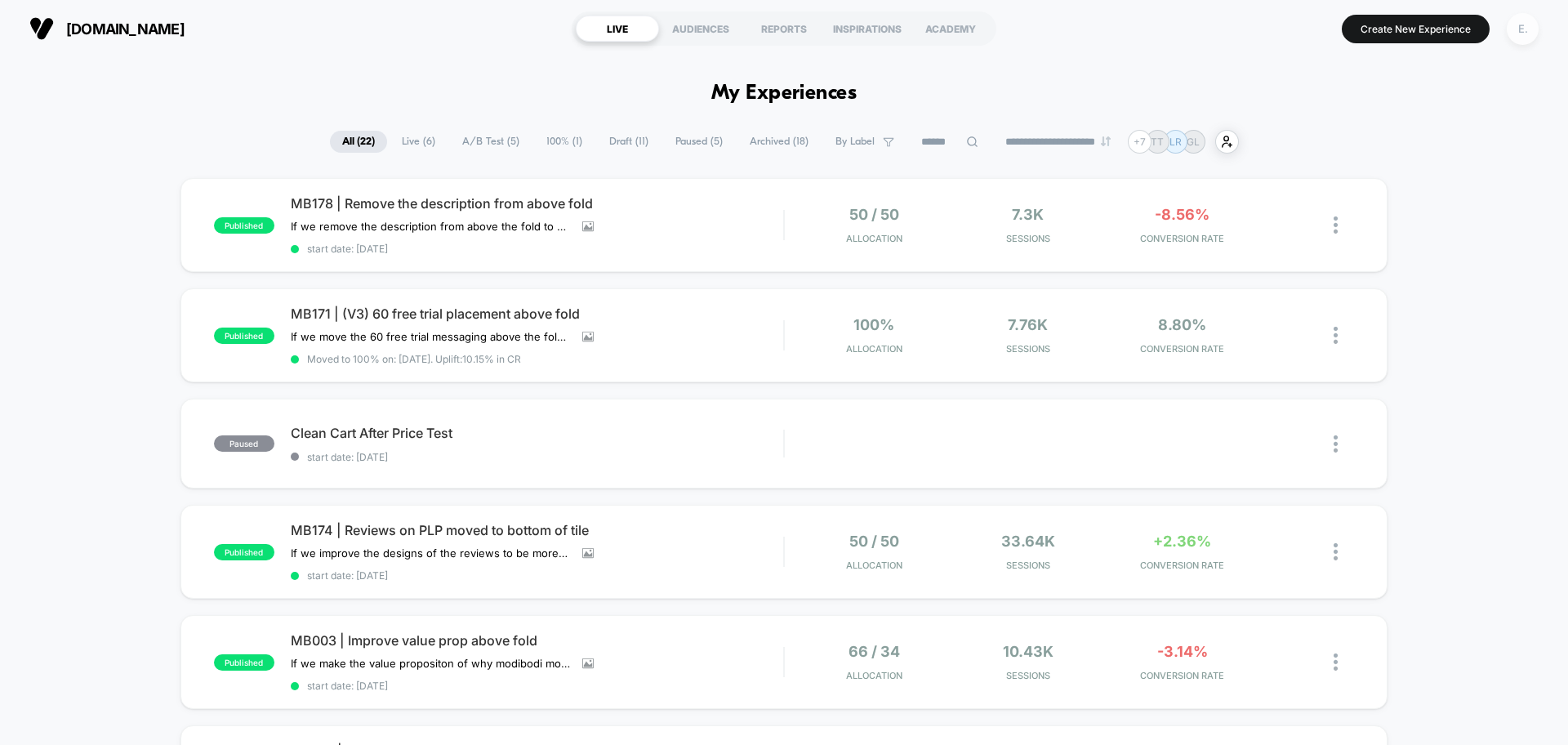
click at [1524, 30] on div "E." at bounding box center [1523, 28] width 32 height 32
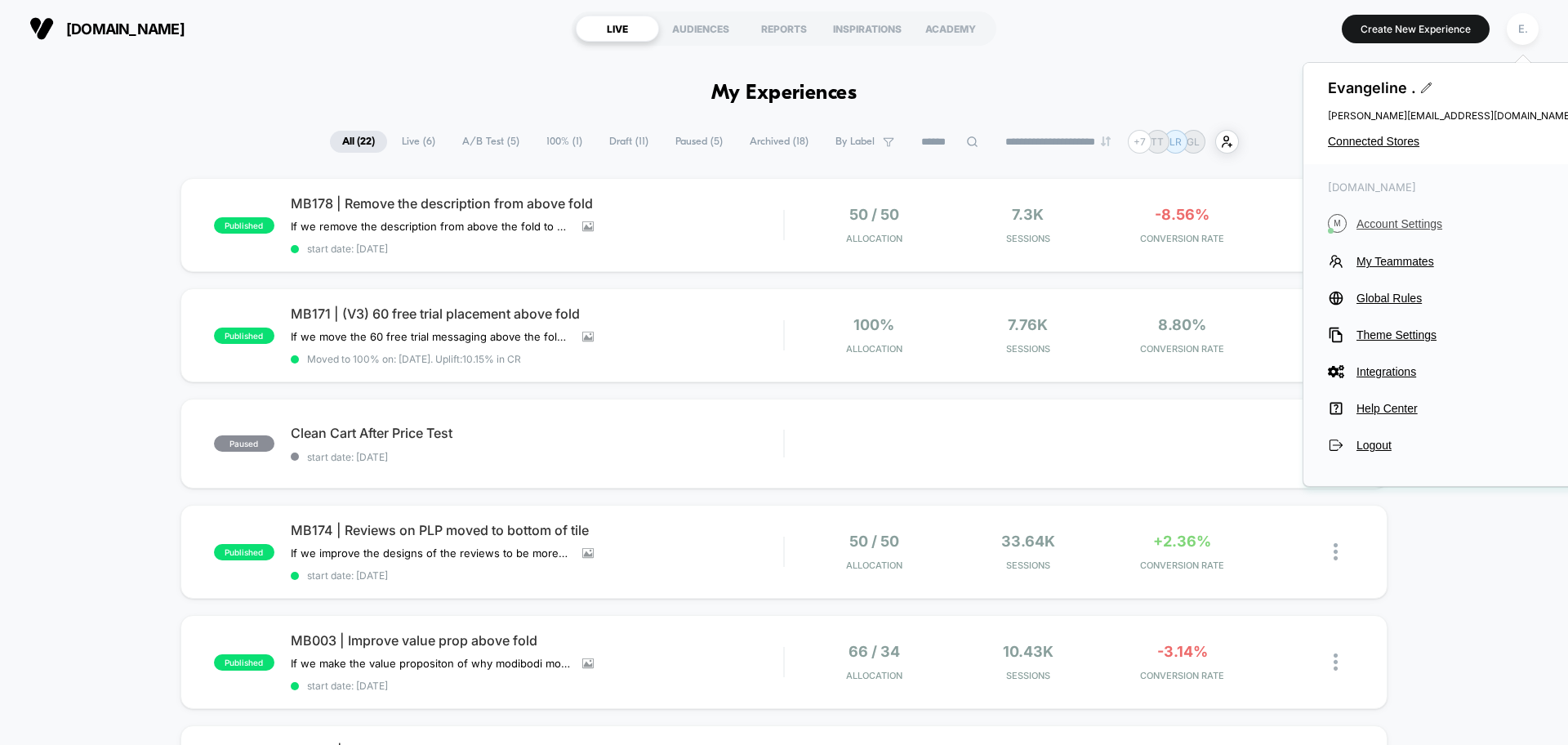
click at [1425, 219] on span "Account Settings" at bounding box center [1464, 224] width 217 height 13
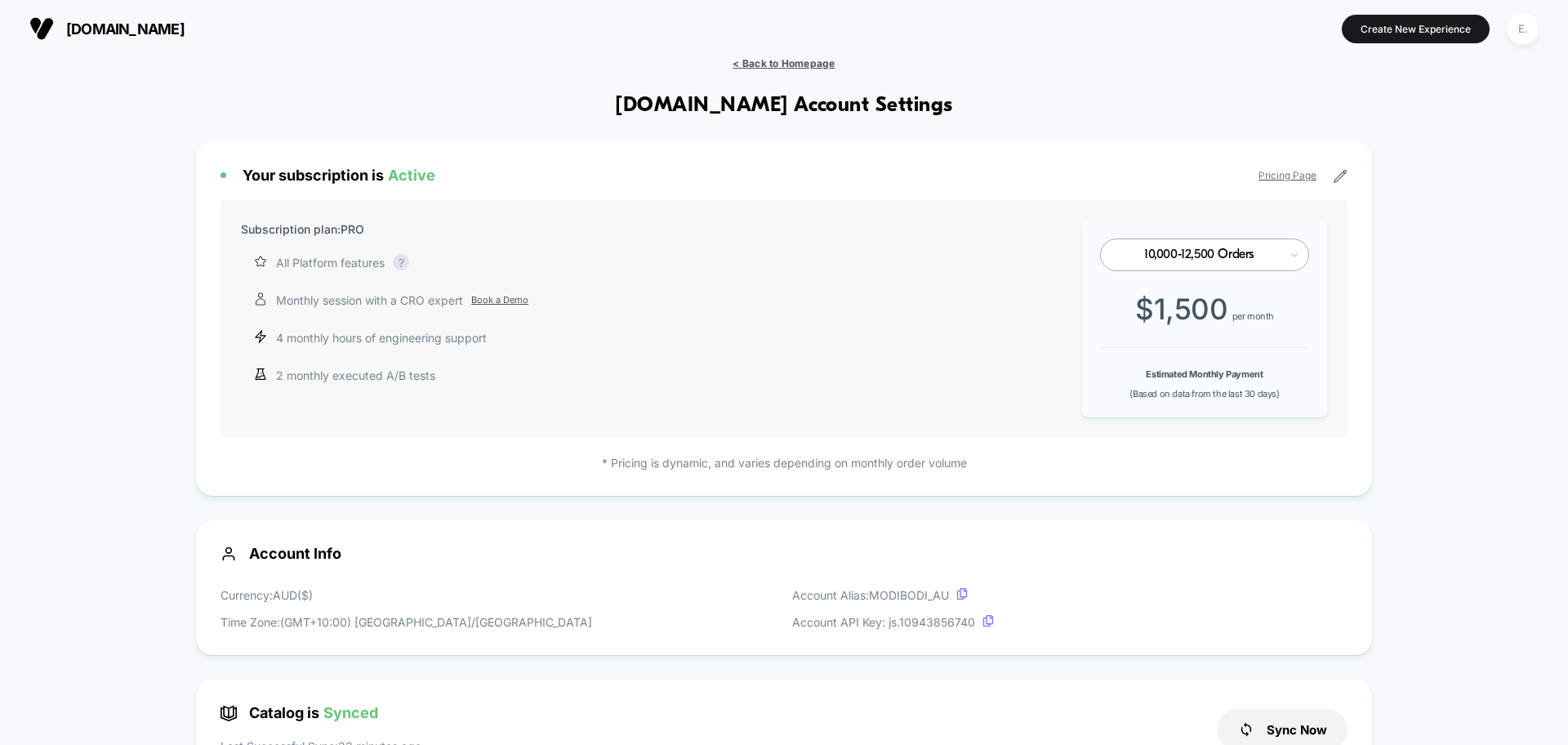
click at [799, 60] on span "< Back to Homepage" at bounding box center [784, 63] width 102 height 13
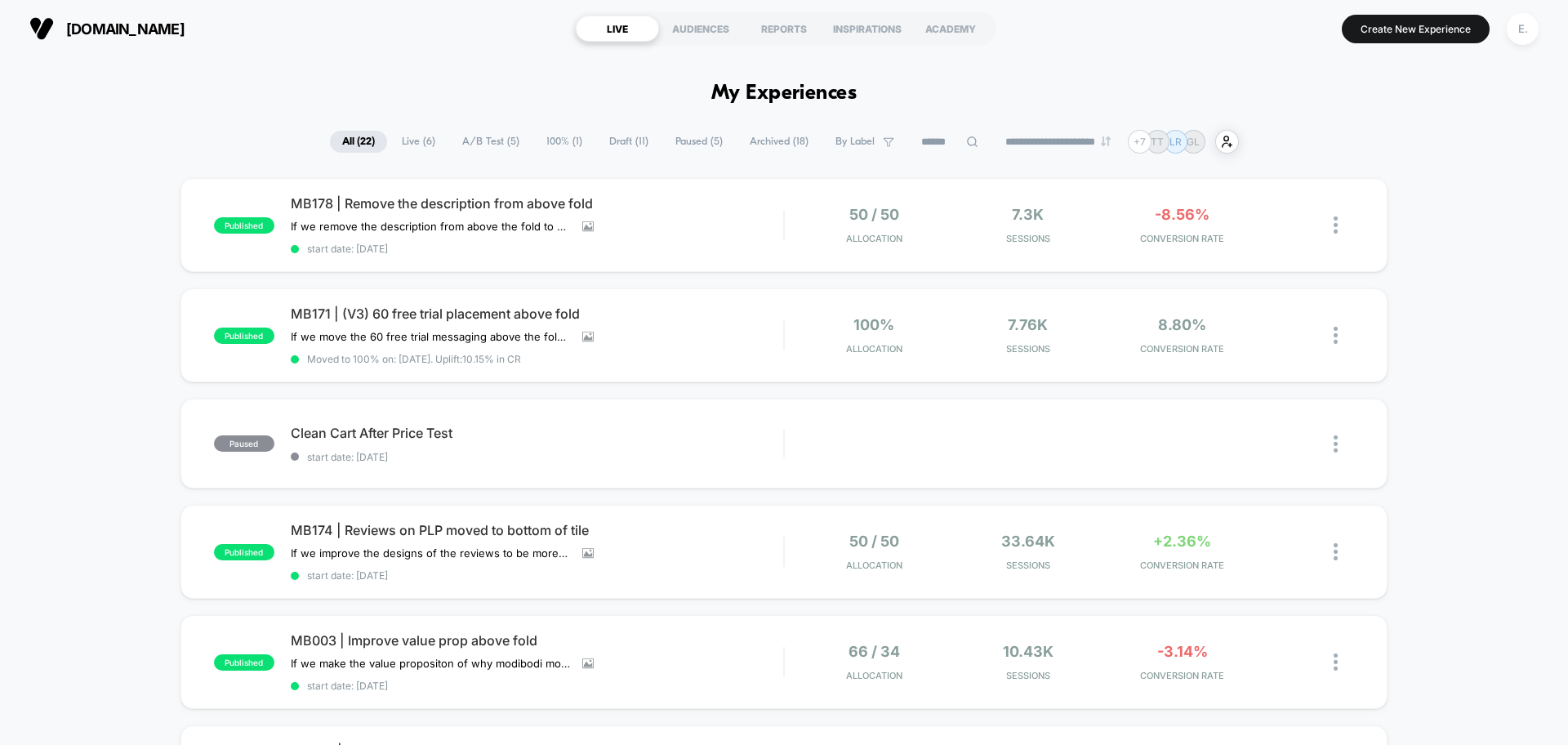
drag, startPoint x: 1524, startPoint y: 23, endPoint x: 1508, endPoint y: 52, distance: 33.1
click at [1525, 23] on div "E." at bounding box center [1523, 28] width 32 height 32
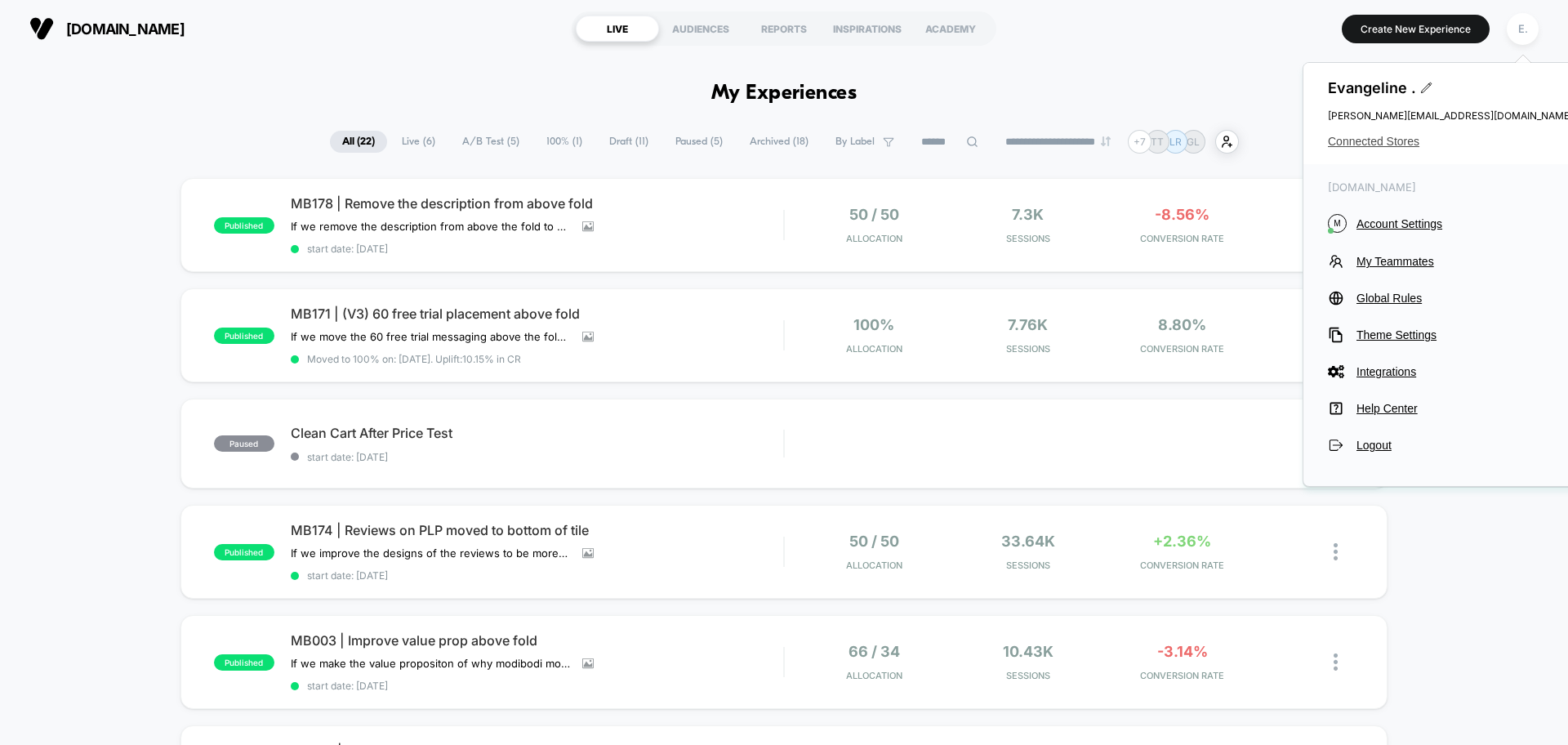
click at [1392, 145] on span "Connected Stores" at bounding box center [1450, 141] width 245 height 13
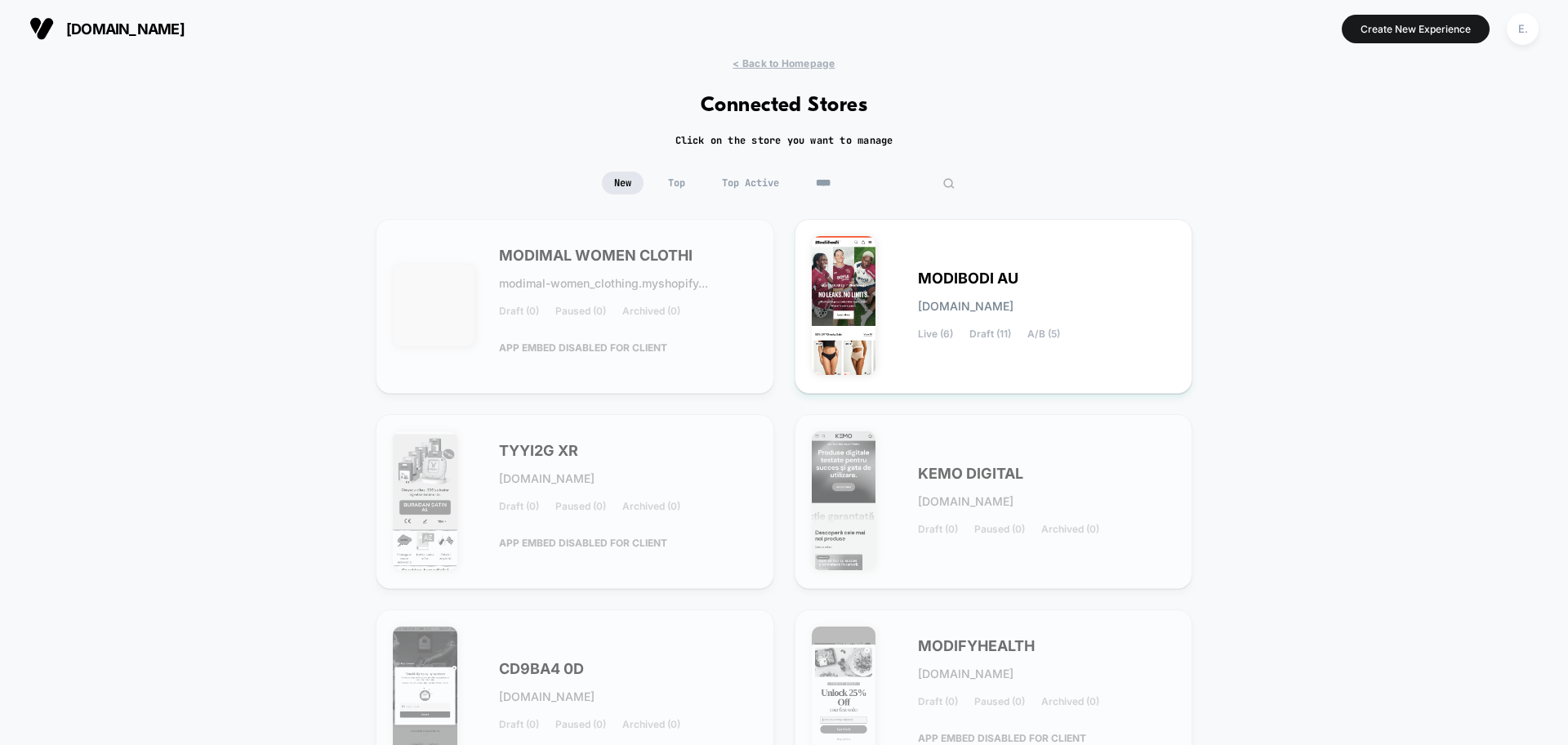
click at [893, 183] on input "****" at bounding box center [885, 182] width 164 height 23
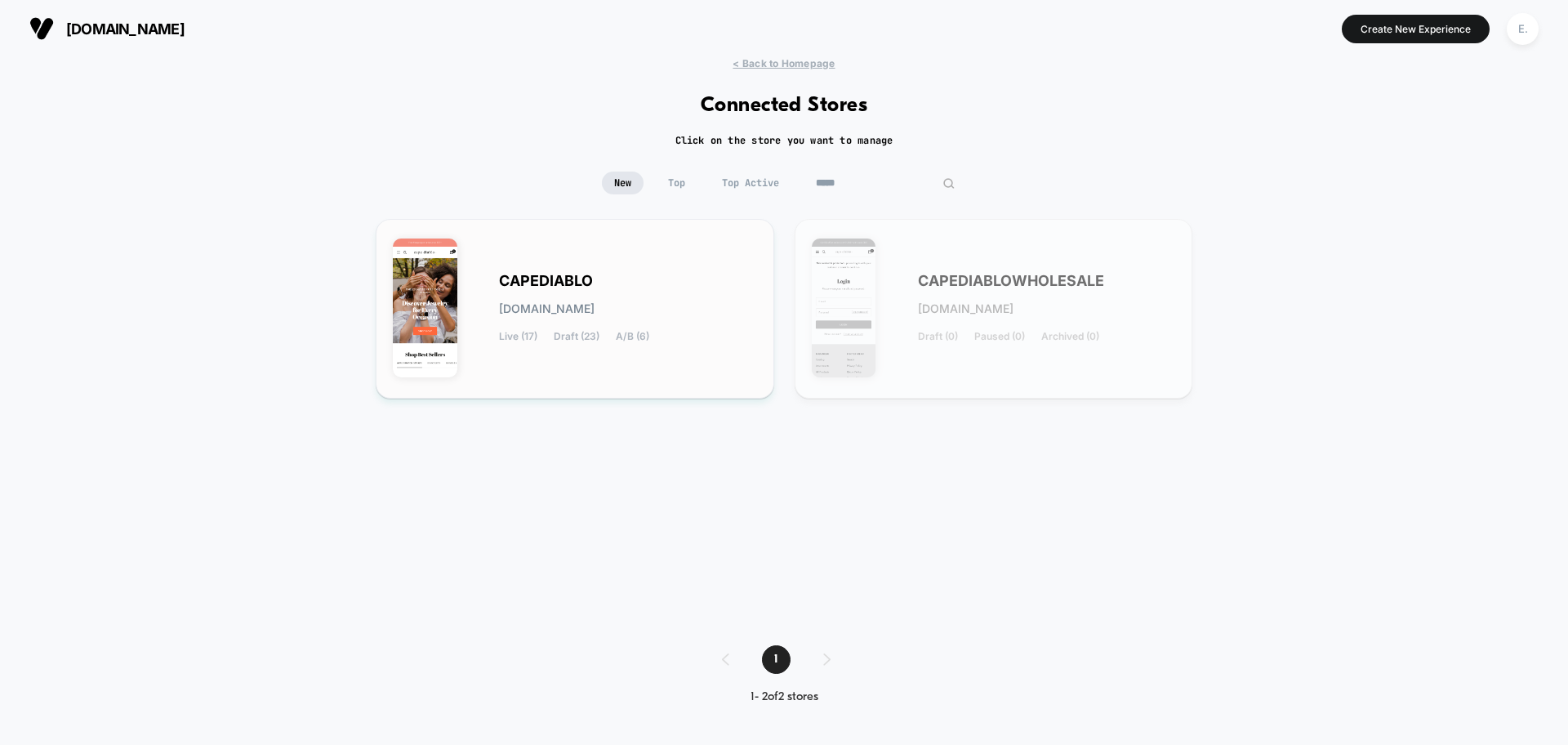
type input "*****"
click at [728, 336] on div "CAPEDIABLO [DOMAIN_NAME] Live (17) Draft (23) A/B (6)" at bounding box center [627, 309] width 258 height 67
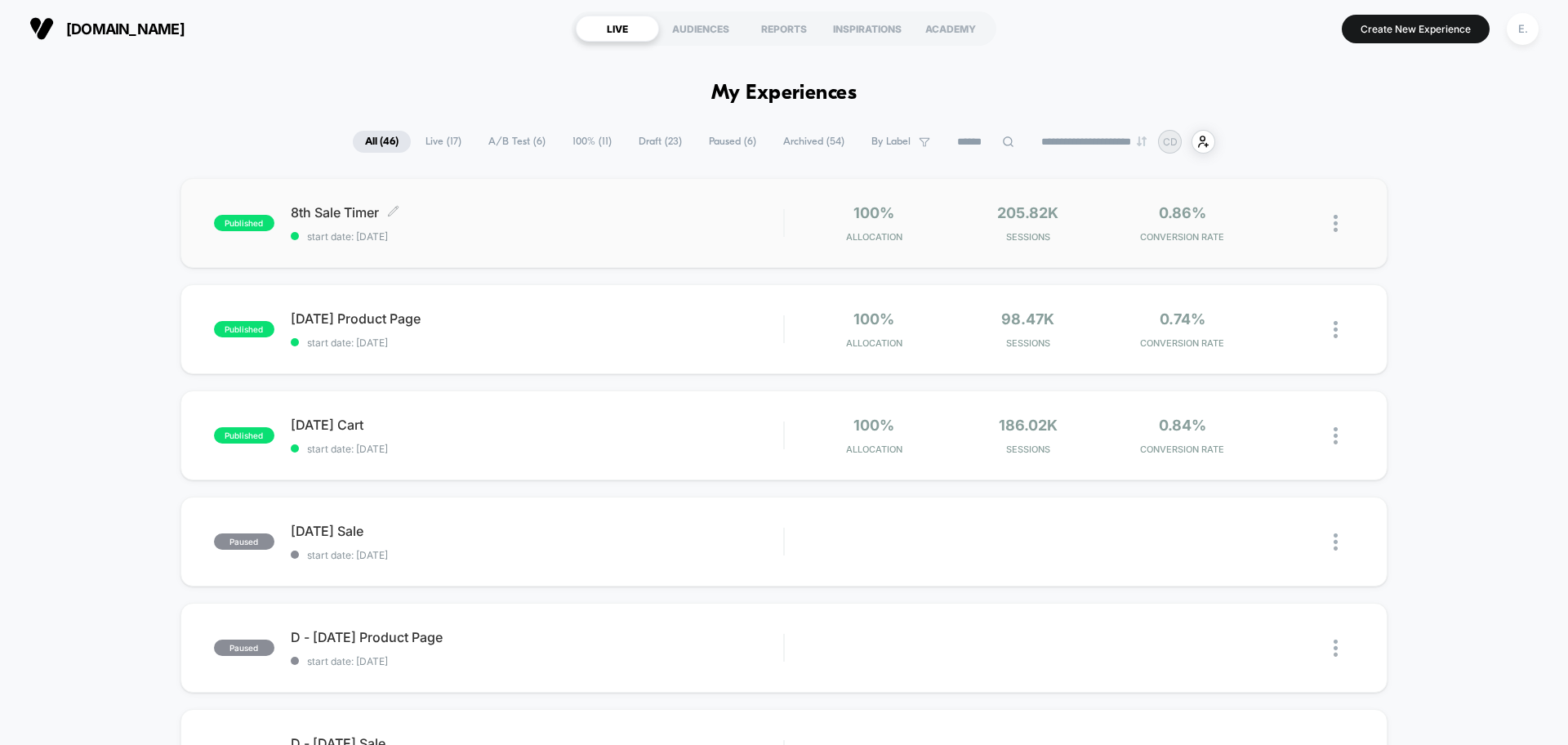
click at [631, 239] on span "start date: [DATE]" at bounding box center [537, 236] width 493 height 13
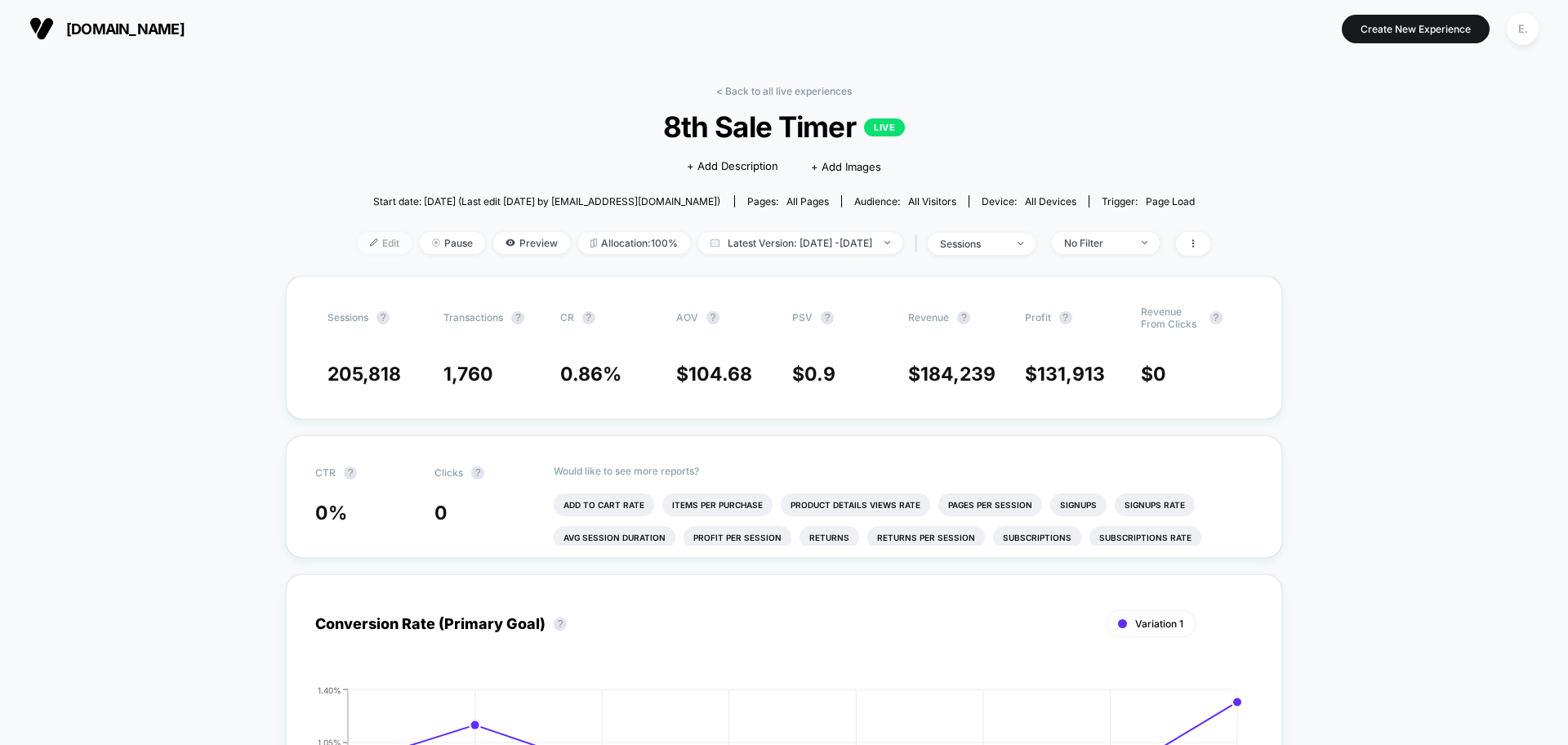
click at [371, 238] on span "Edit" at bounding box center [384, 243] width 54 height 23
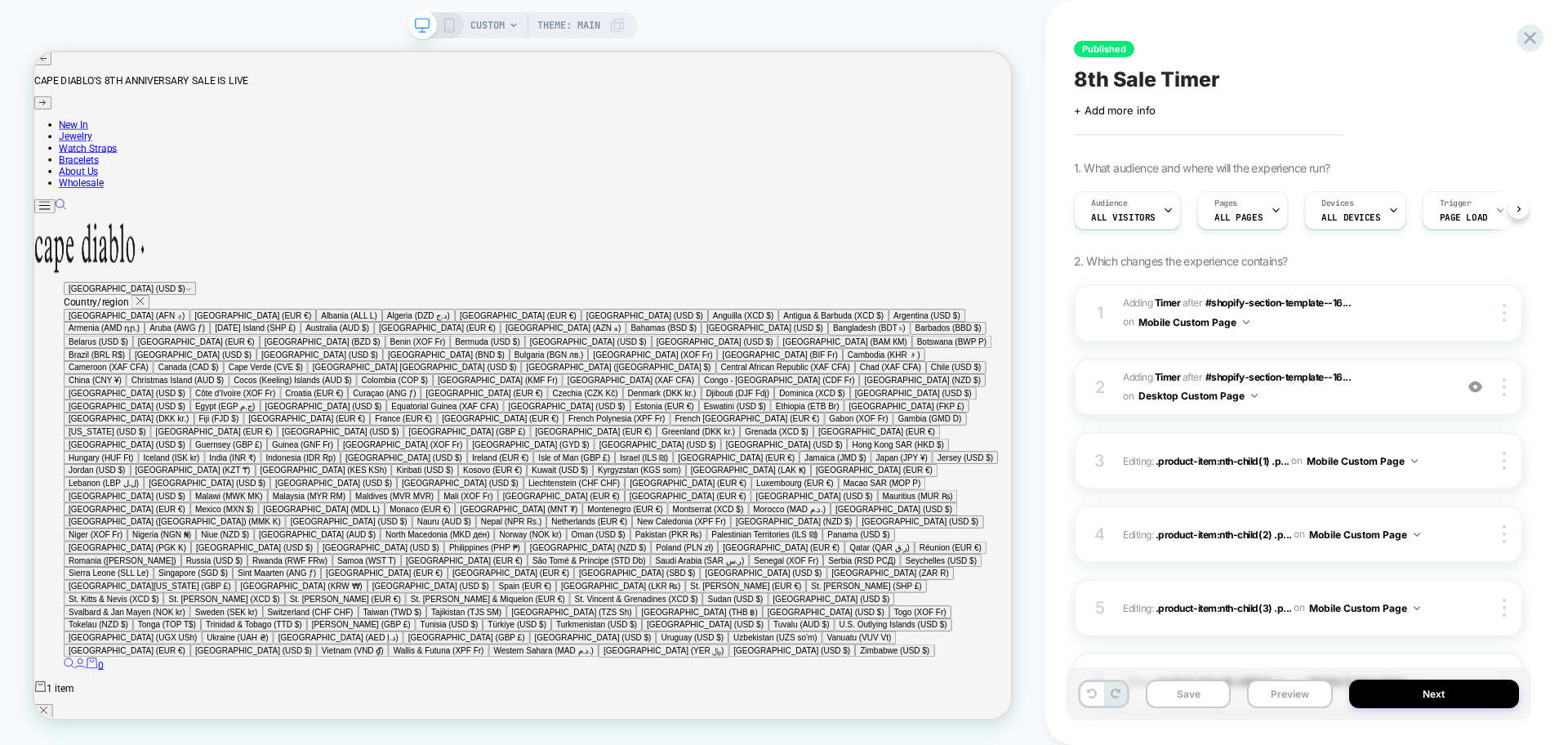
scroll to position [0, 1]
